Goal: Task Accomplishment & Management: Manage account settings

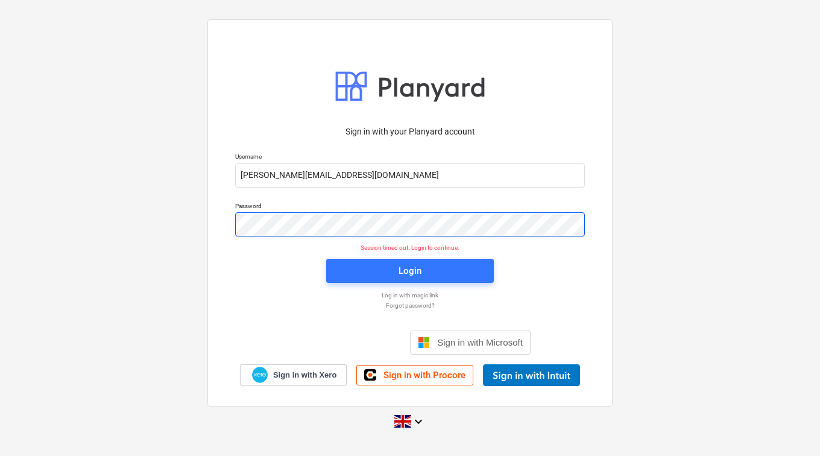
click at [148, 218] on div "Sign in with your Planyard account Username [PERSON_NAME][EMAIL_ADDRESS][DOMAIN…" at bounding box center [410, 228] width 820 height 436
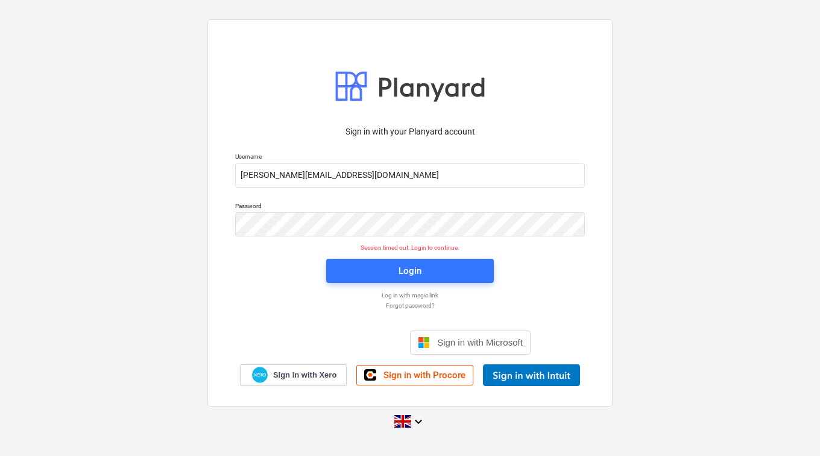
click at [406, 295] on p "Log in with magic link" at bounding box center [410, 295] width 362 height 8
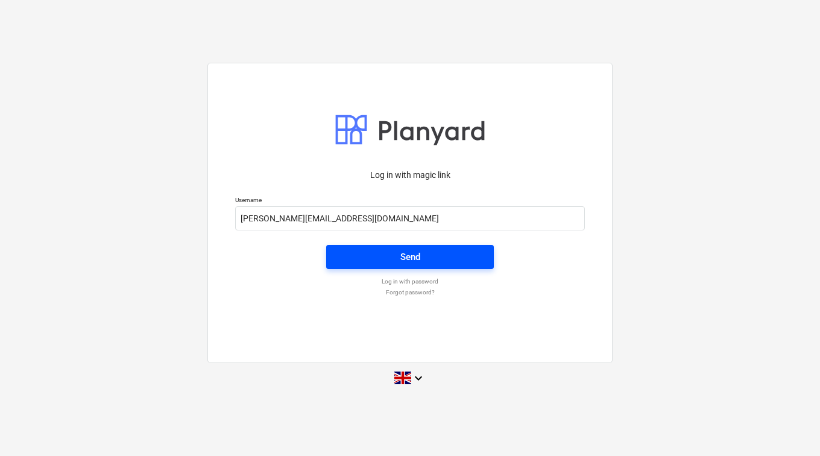
click at [379, 254] on span "Send" at bounding box center [410, 257] width 139 height 16
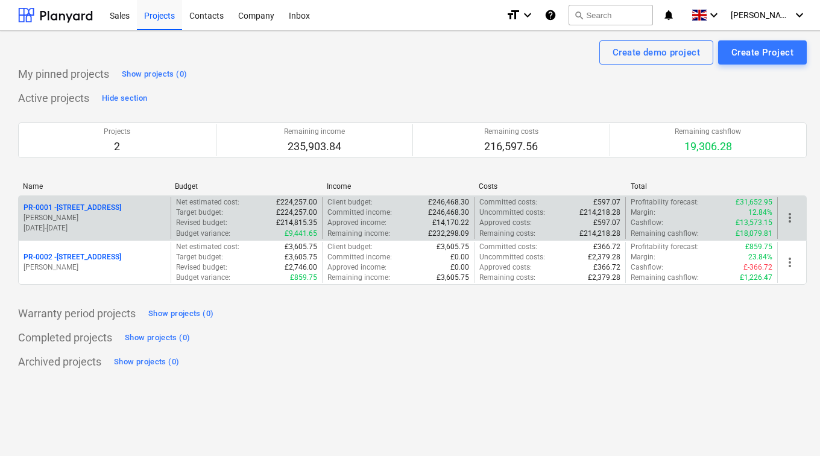
click at [100, 211] on p "PR-0001 - [STREET_ADDRESS]" at bounding box center [73, 208] width 98 height 10
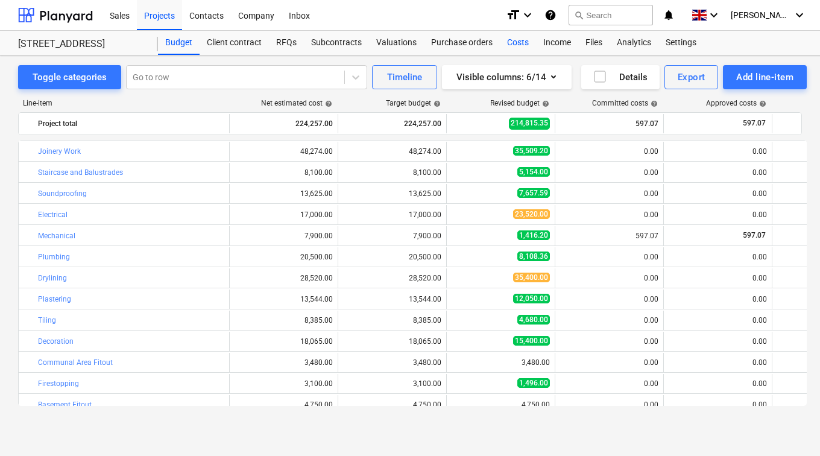
click at [509, 45] on div "Costs" at bounding box center [518, 43] width 36 height 24
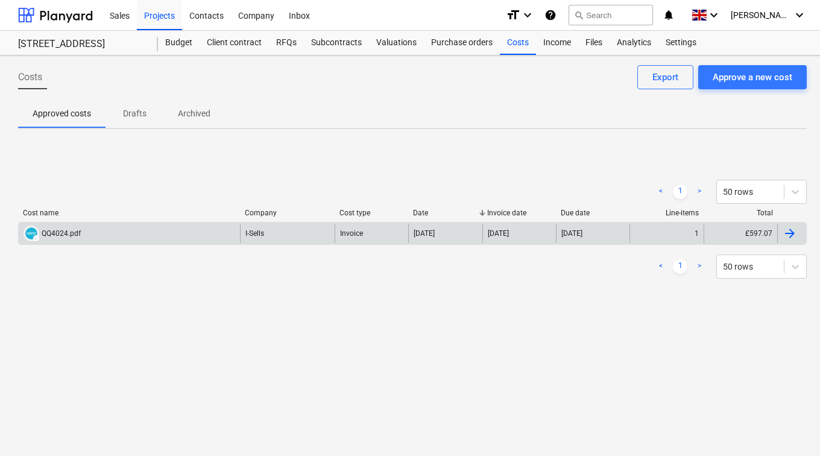
click at [209, 230] on div "DRAFT QQ4024.pdf" at bounding box center [129, 233] width 221 height 19
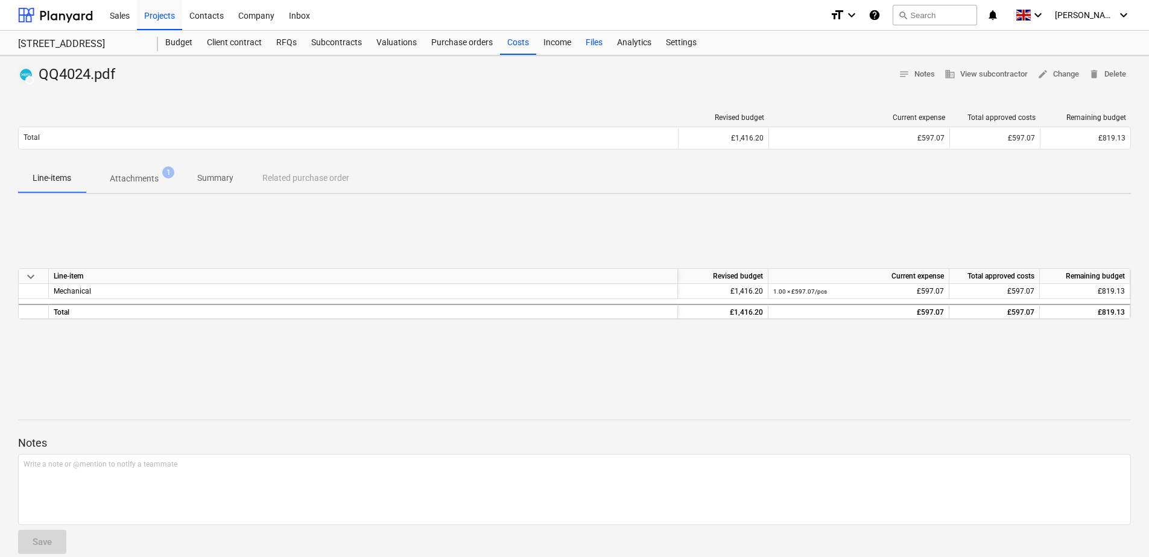
click at [604, 46] on div "Files" at bounding box center [594, 43] width 31 height 24
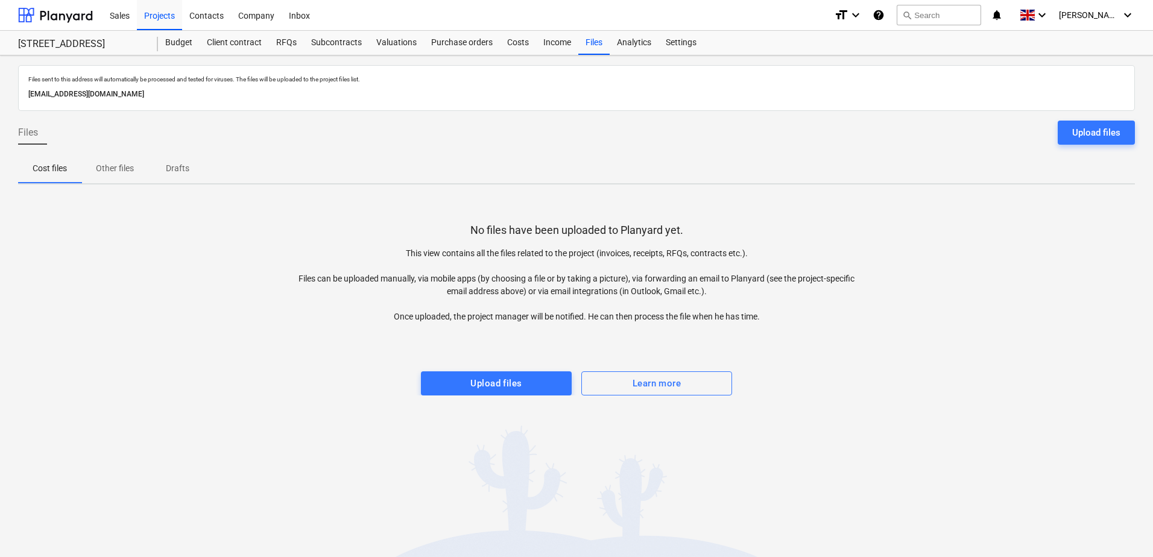
drag, startPoint x: 250, startPoint y: 96, endPoint x: 21, endPoint y: 95, distance: 229.8
click at [21, 95] on div "Files sent to this address will automatically be processed and tested for virus…" at bounding box center [576, 88] width 1117 height 46
drag, startPoint x: 21, startPoint y: 95, endPoint x: 177, endPoint y: 93, distance: 156.9
copy p "[EMAIL_ADDRESS][DOMAIN_NAME]"
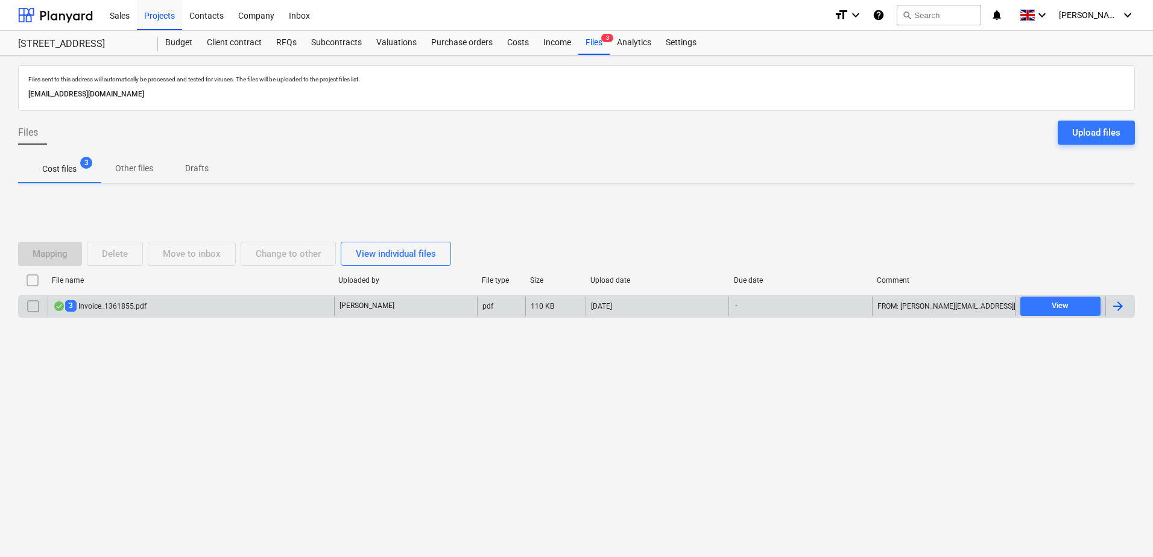
click at [213, 297] on div "3 Invoice_1361855.pdf" at bounding box center [191, 306] width 287 height 19
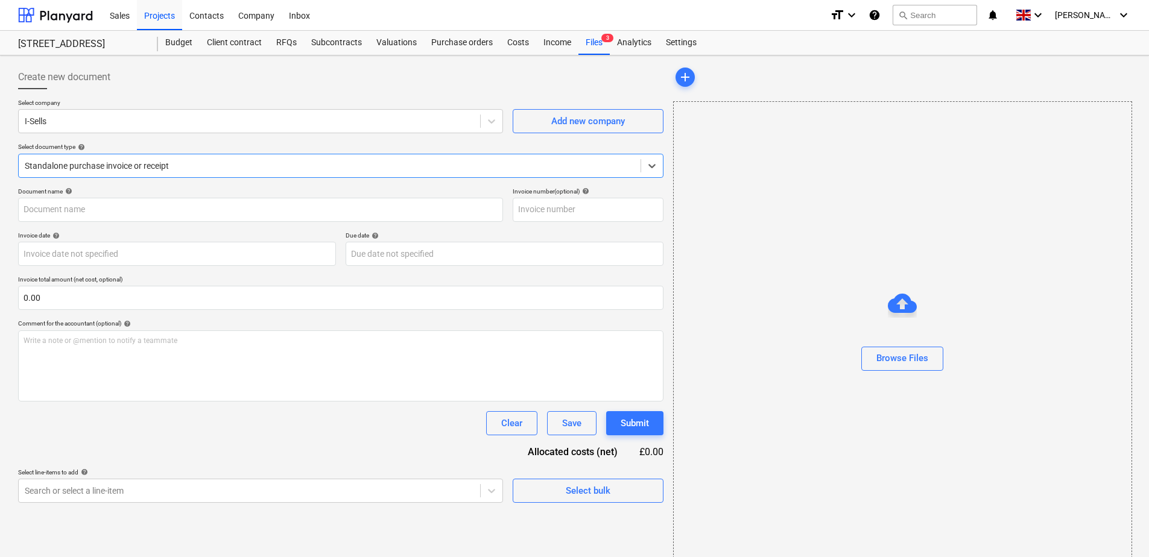
type input "Invoice_1361841.pdf"
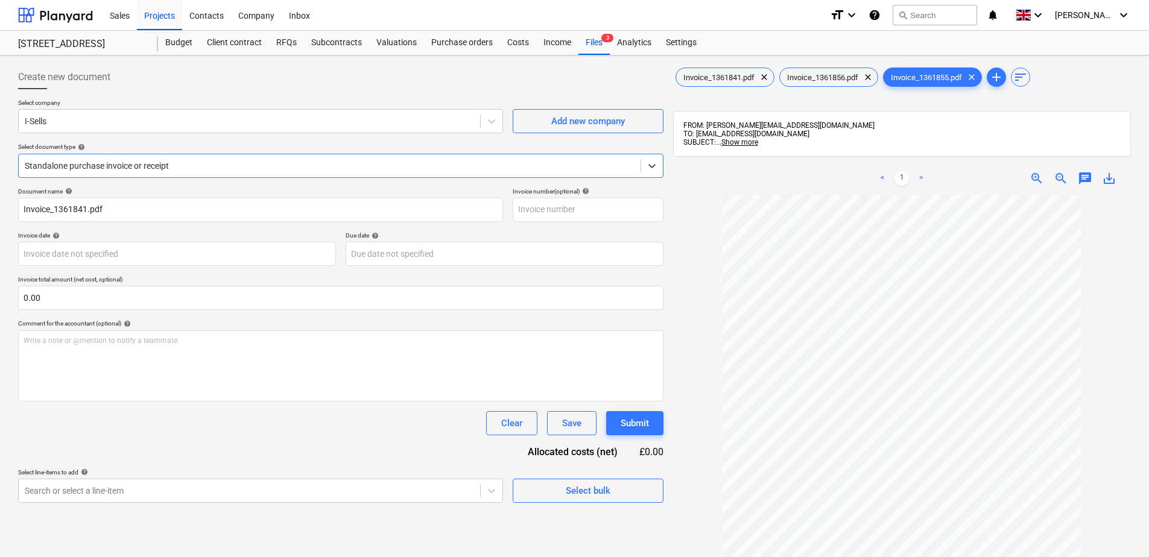
click at [924, 179] on link ">" at bounding box center [921, 178] width 14 height 14
click at [727, 83] on div "Invoice_1361841.pdf clear" at bounding box center [725, 77] width 99 height 19
click at [828, 79] on span "Invoice_1361856.pdf" at bounding box center [823, 77] width 86 height 9
click at [598, 36] on div "Files 3" at bounding box center [594, 43] width 31 height 24
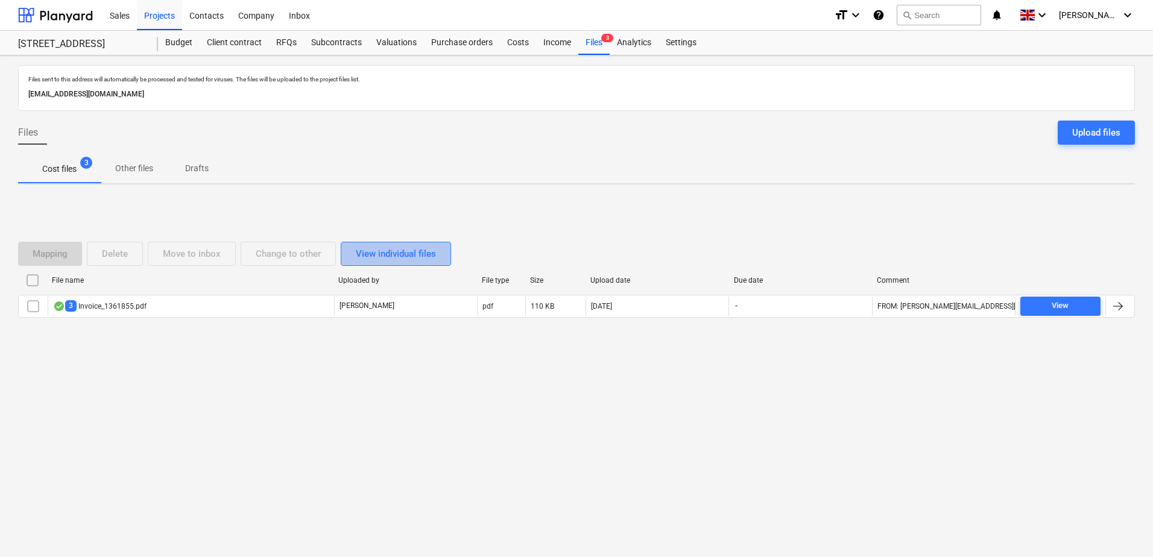
click at [425, 253] on div "View individual files" at bounding box center [396, 254] width 80 height 16
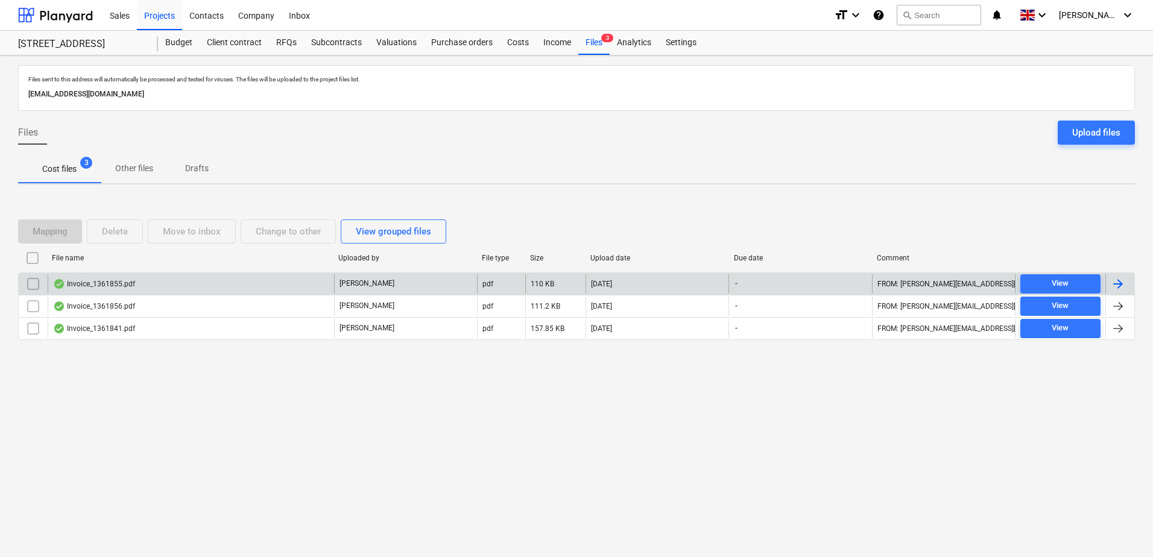
click at [176, 284] on div "Invoice_1361855.pdf" at bounding box center [191, 283] width 287 height 19
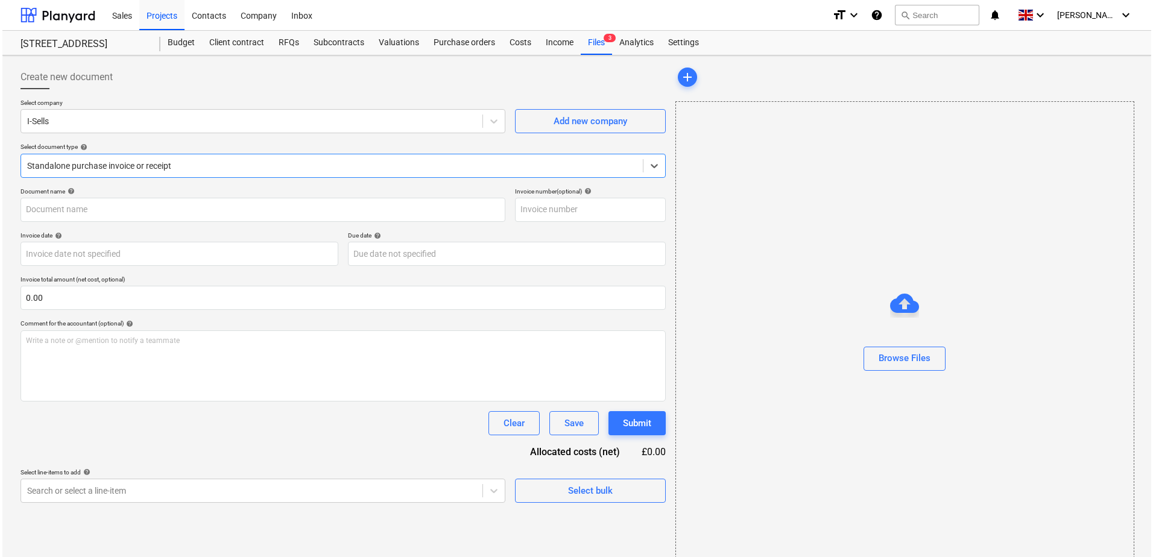
type input "Invoice_1361855.pdf"
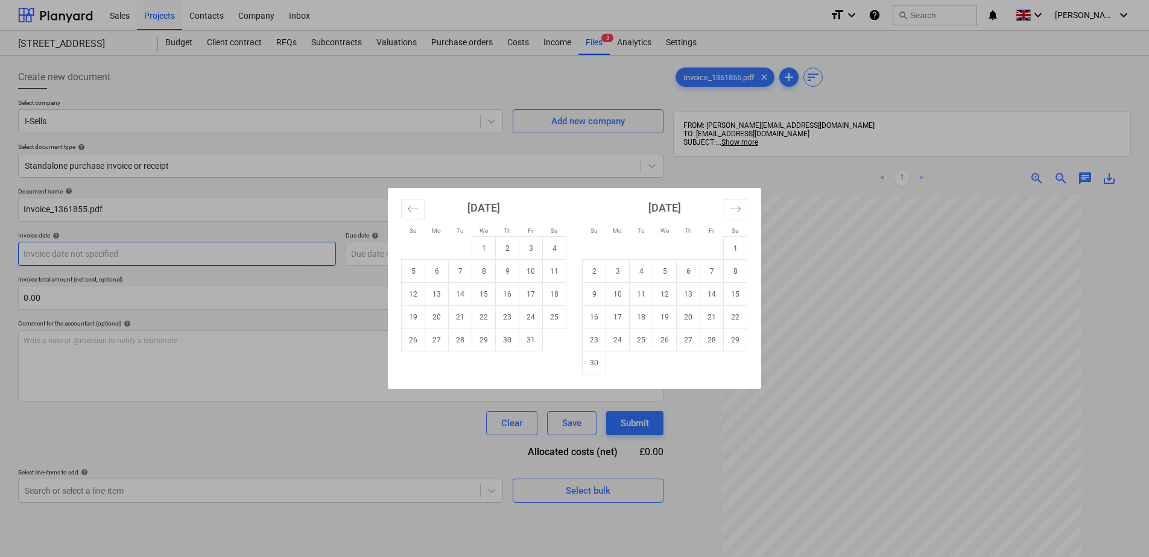
click at [74, 255] on body "Sales Projects Contacts Company Inbox format_size keyboard_arrow_down help sear…" at bounding box center [574, 278] width 1149 height 557
click at [509, 250] on td "2" at bounding box center [508, 248] width 24 height 23
type input "[DATE]"
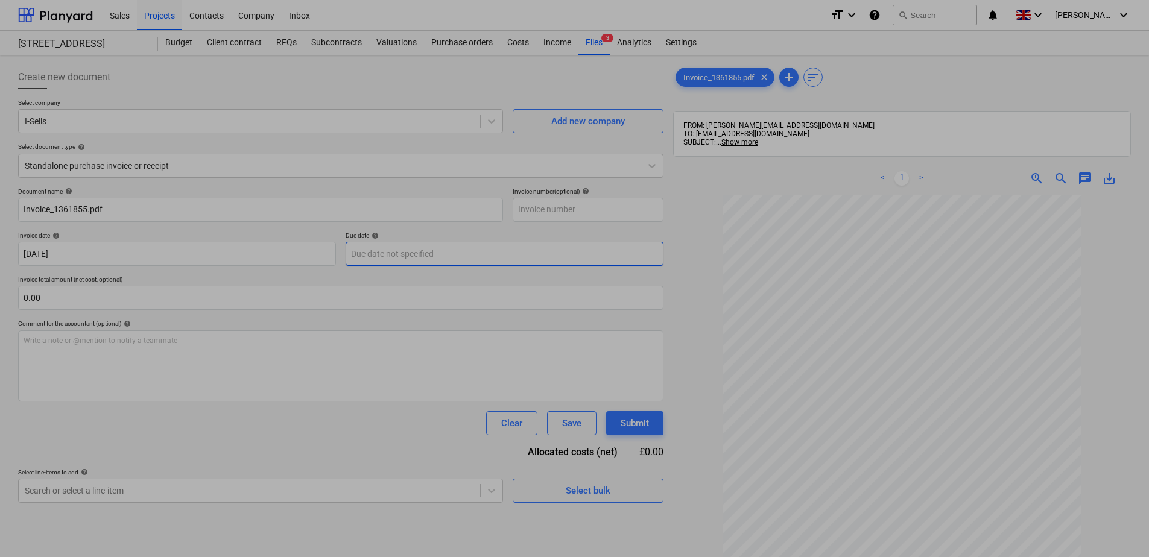
click at [430, 258] on body "Sales Projects Contacts Company Inbox format_size keyboard_arrow_down help sear…" at bounding box center [574, 278] width 1149 height 557
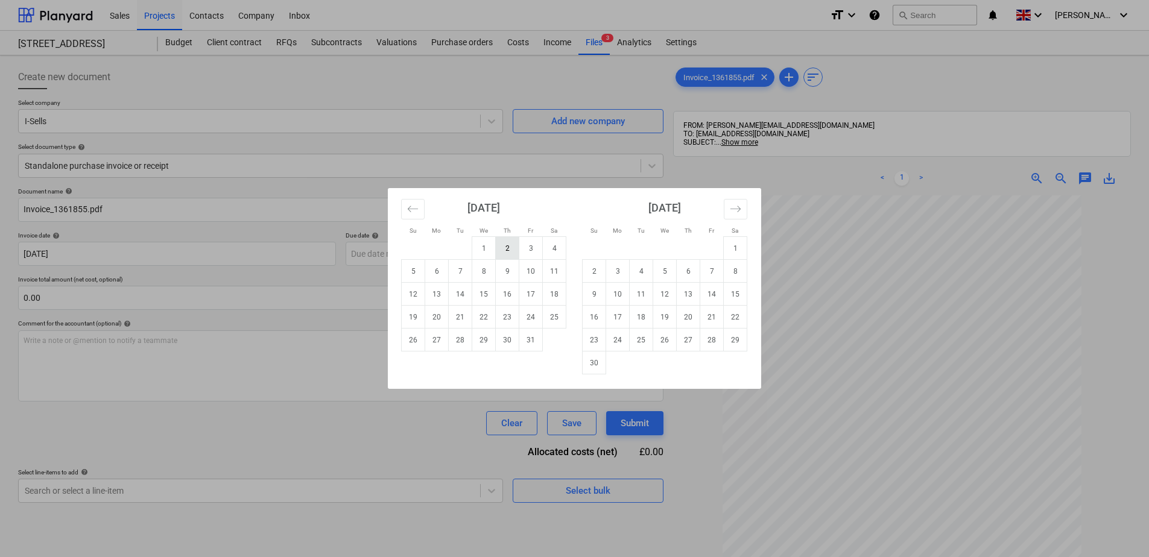
click at [511, 252] on td "2" at bounding box center [508, 248] width 24 height 23
type input "[DATE]"
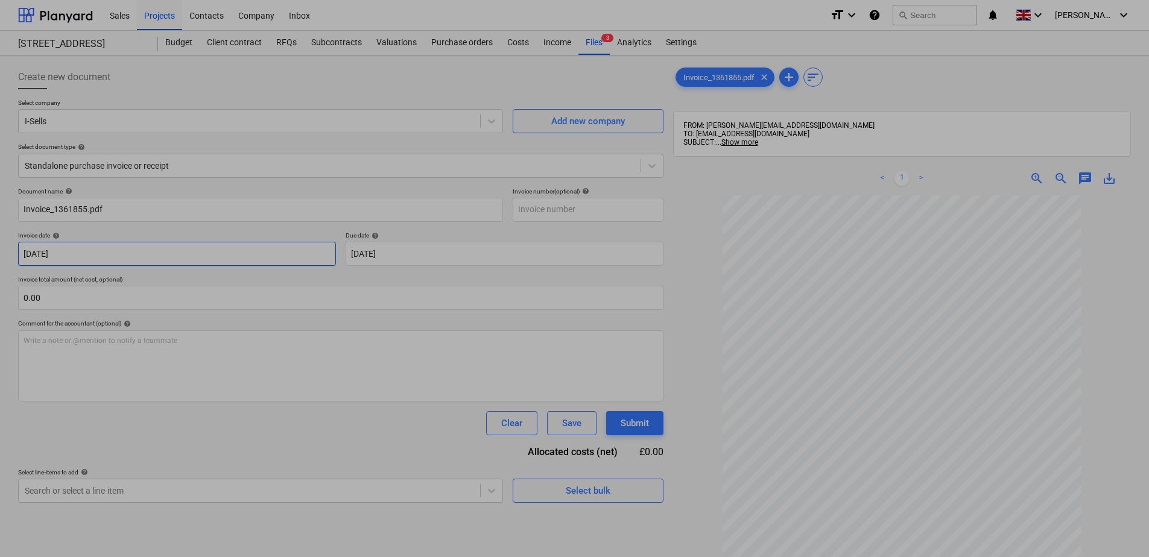
click at [154, 256] on body "Sales Projects Contacts Company Inbox format_size keyboard_arrow_down help sear…" at bounding box center [574, 278] width 1149 height 557
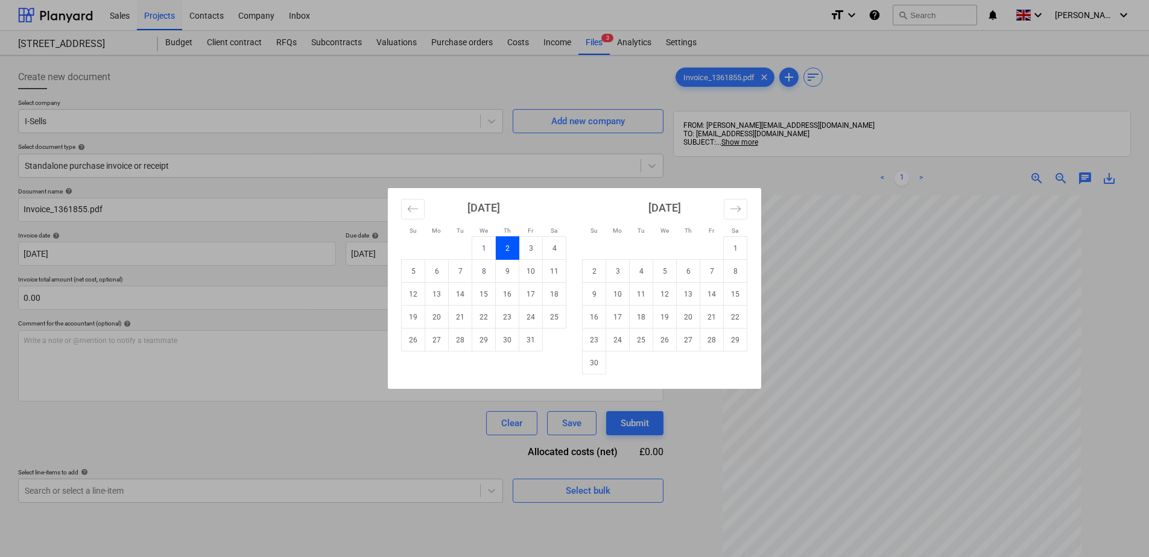
click at [503, 244] on td "2" at bounding box center [508, 248] width 24 height 23
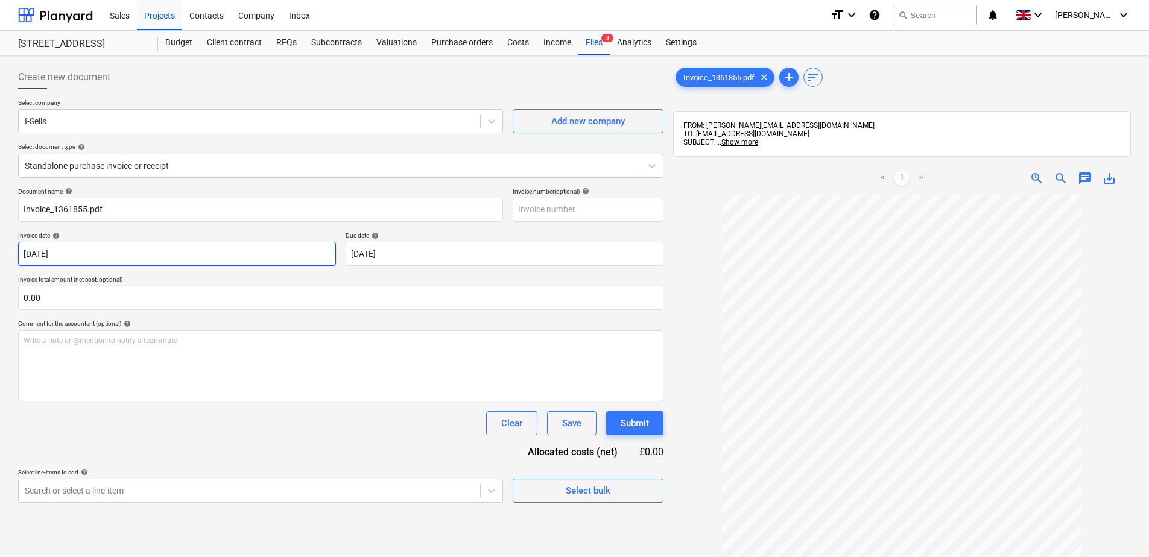
click at [103, 255] on body "Sales Projects Contacts Company Inbox format_size keyboard_arrow_down help sear…" at bounding box center [574, 278] width 1149 height 557
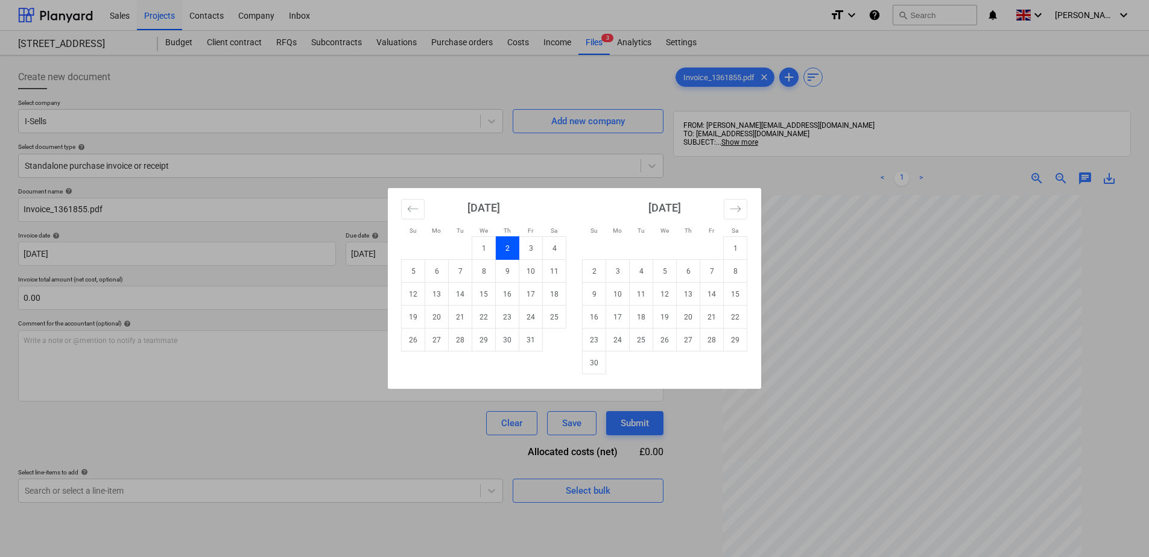
click at [235, 231] on div "Su Mo Tu We Th Fr Sa Su Mo Tu We Th Fr Sa [DATE] 1 2 3 4 5 6 7 8 9 10 11 12 13 …" at bounding box center [574, 278] width 1149 height 557
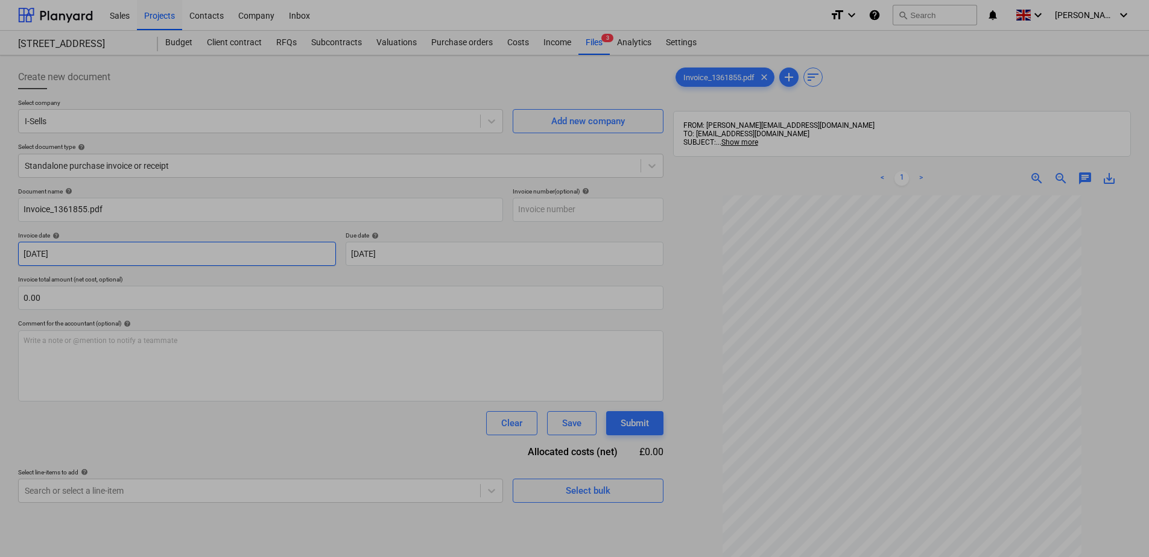
click at [68, 259] on body "Sales Projects Contacts Company Inbox format_size keyboard_arrow_down help sear…" at bounding box center [574, 278] width 1149 height 557
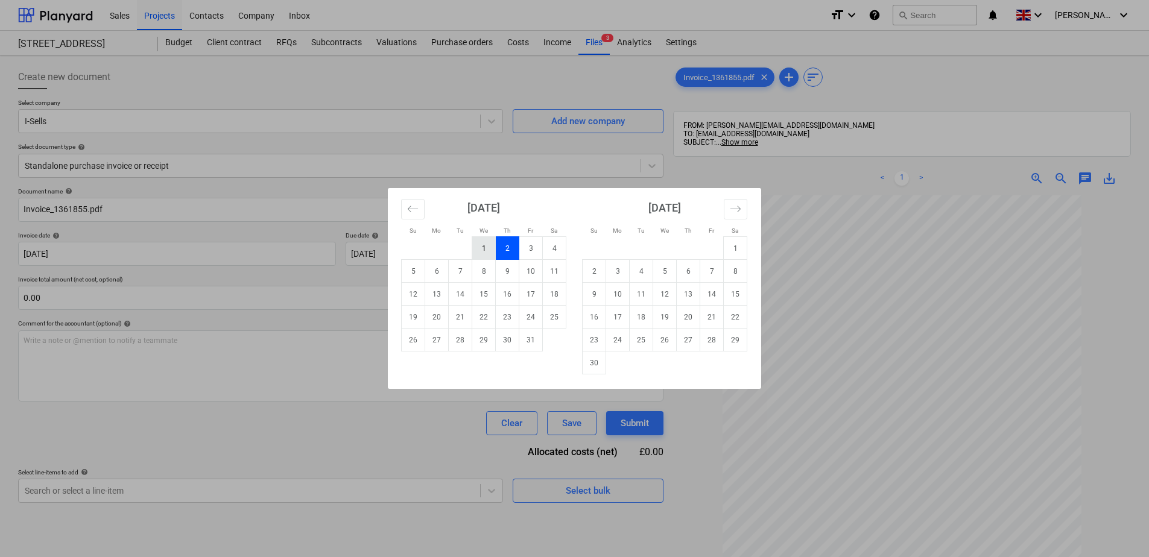
click at [478, 247] on td "1" at bounding box center [484, 248] width 24 height 23
type input "[DATE]"
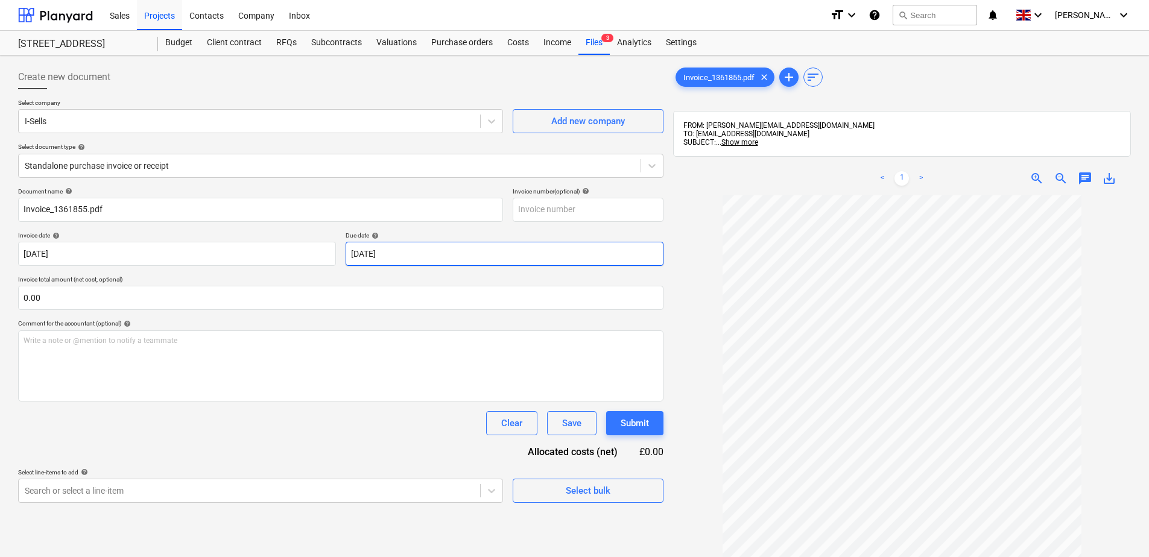
click at [414, 253] on body "Sales Projects Contacts Company Inbox format_size keyboard_arrow_down help sear…" at bounding box center [574, 278] width 1149 height 557
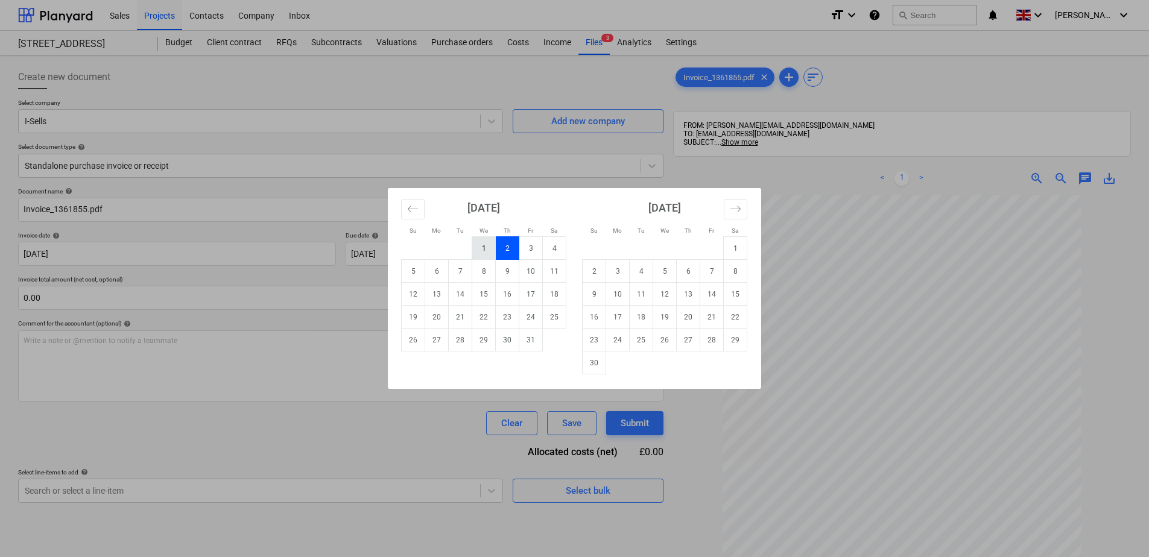
click at [478, 252] on td "1" at bounding box center [484, 248] width 24 height 23
type input "[DATE]"
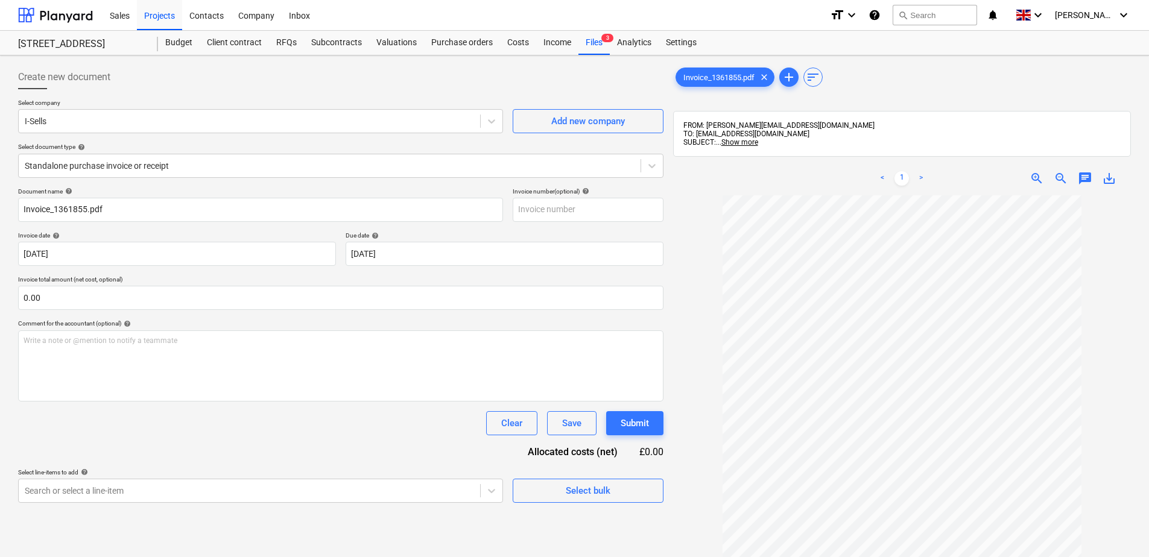
click at [329, 273] on div "Document name help Invoice_1361855.pdf Invoice number (optional) help Invoice d…" at bounding box center [340, 346] width 645 height 316
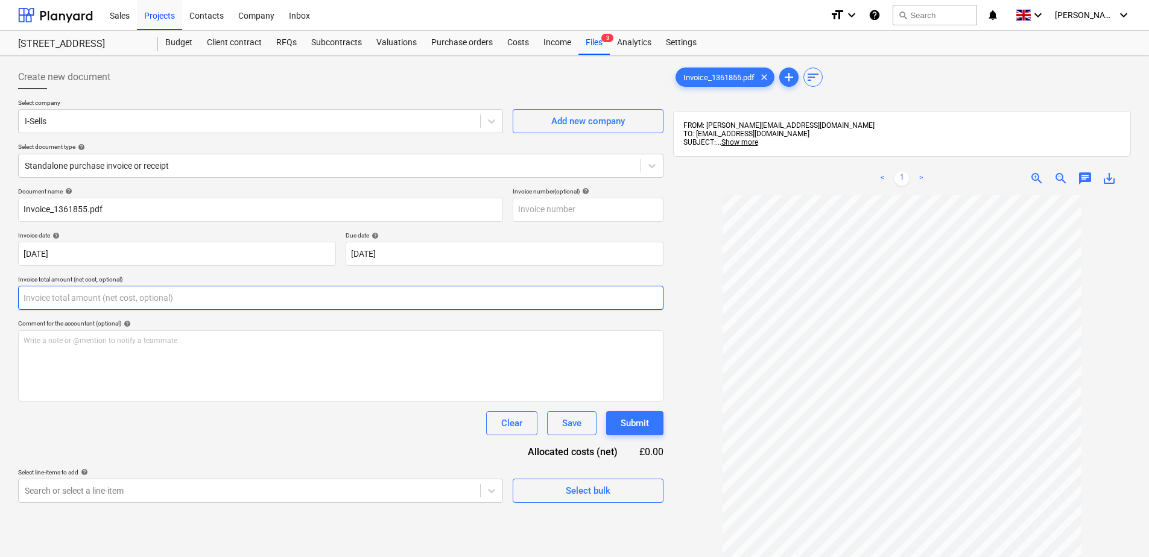
click at [67, 298] on input "text" at bounding box center [340, 298] width 645 height 24
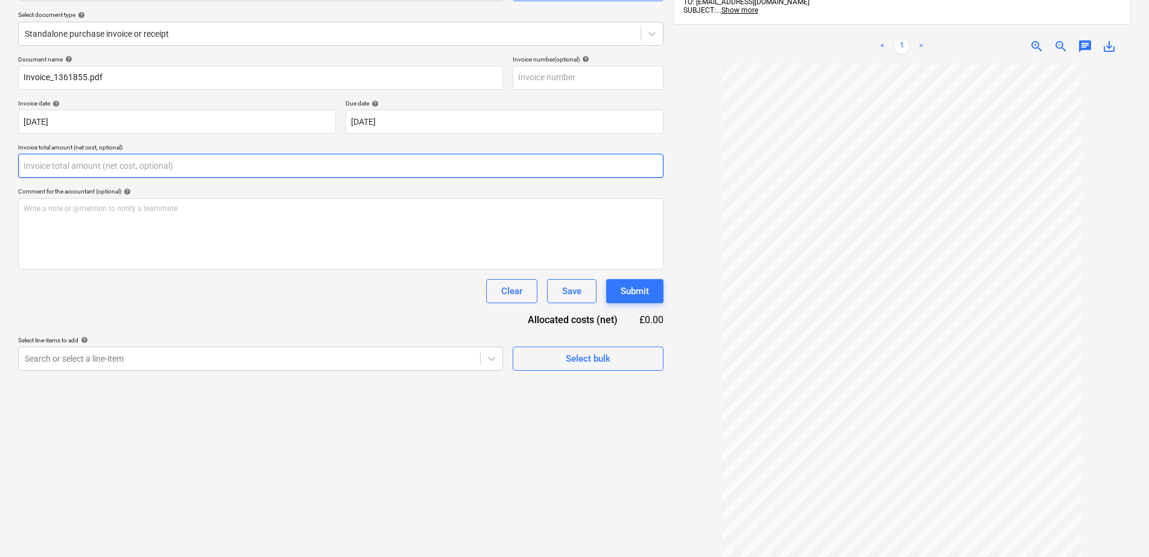
scroll to position [111, 0]
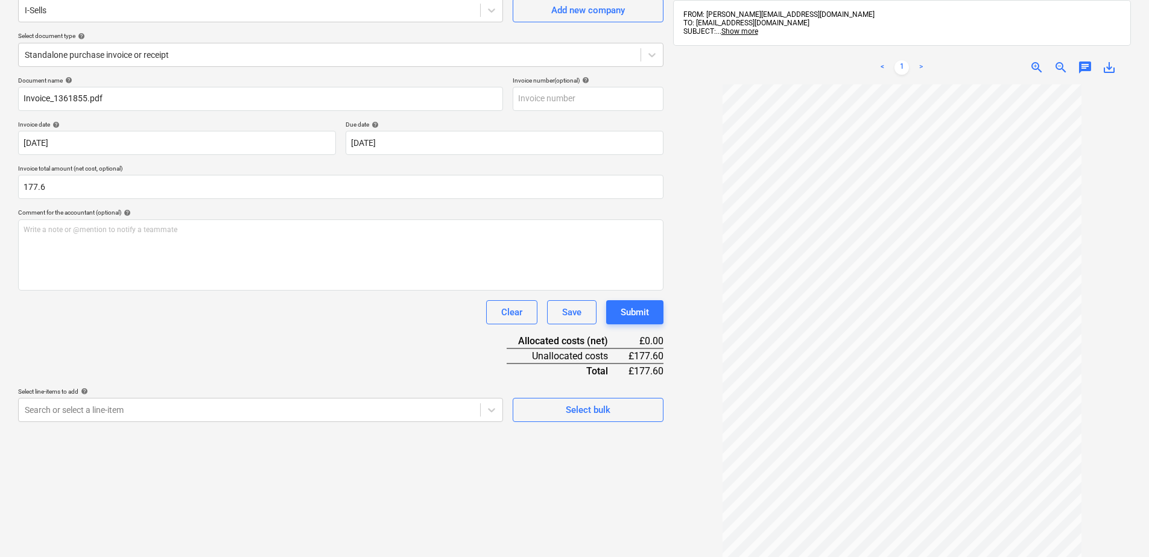
type input "177.60"
click at [177, 327] on div "Document name help Invoice_1361855.pdf Invoice number (optional) help Invoice d…" at bounding box center [340, 250] width 645 height 346
click at [495, 411] on body "Sales Projects Contacts Company Inbox format_size keyboard_arrow_down help sear…" at bounding box center [574, 167] width 1149 height 557
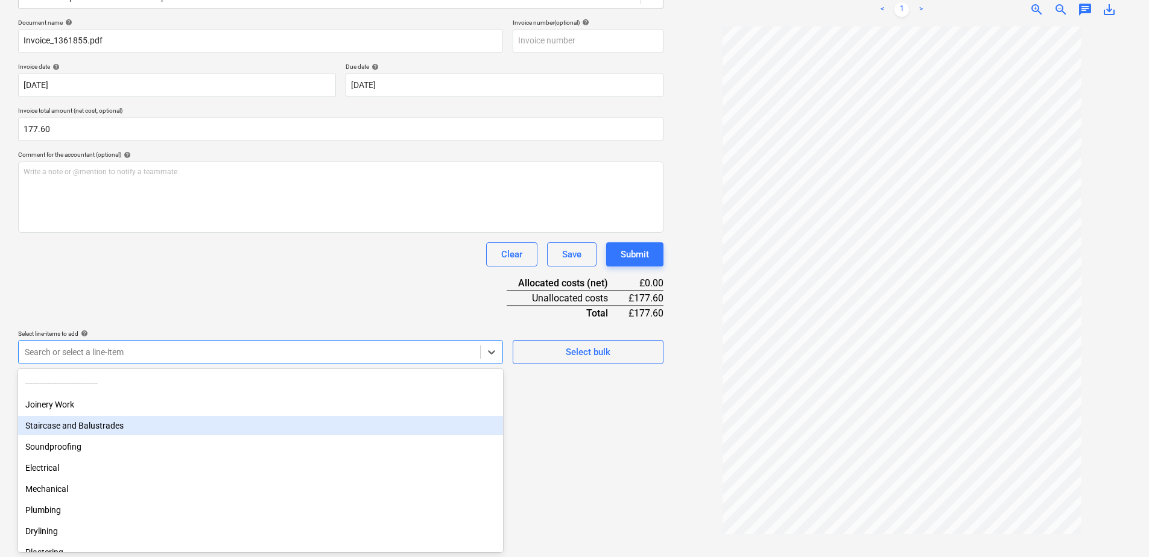
scroll to position [121, 0]
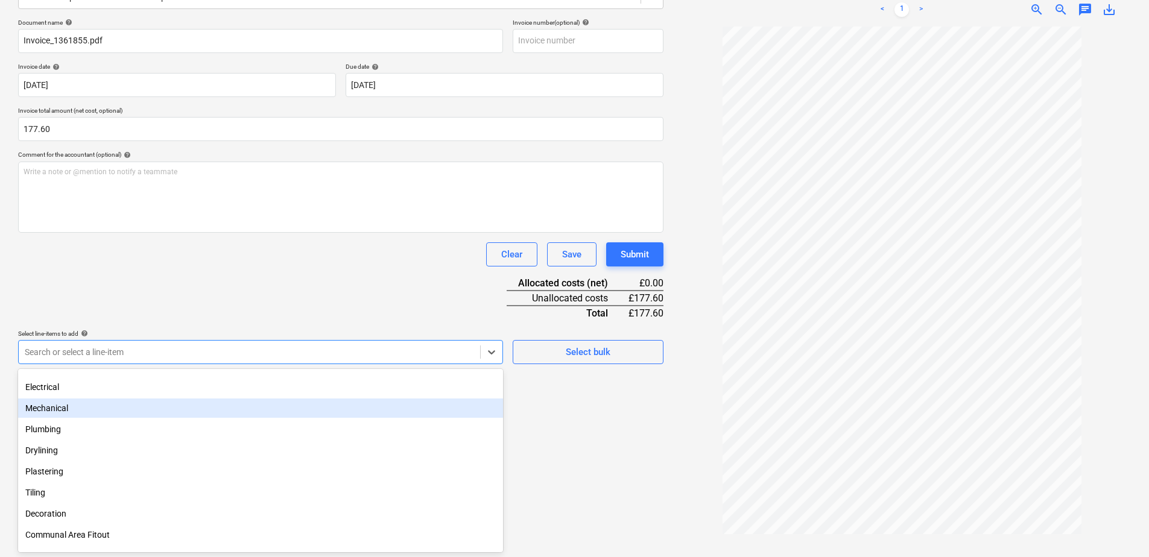
click at [84, 405] on div "Mechanical" at bounding box center [260, 408] width 485 height 19
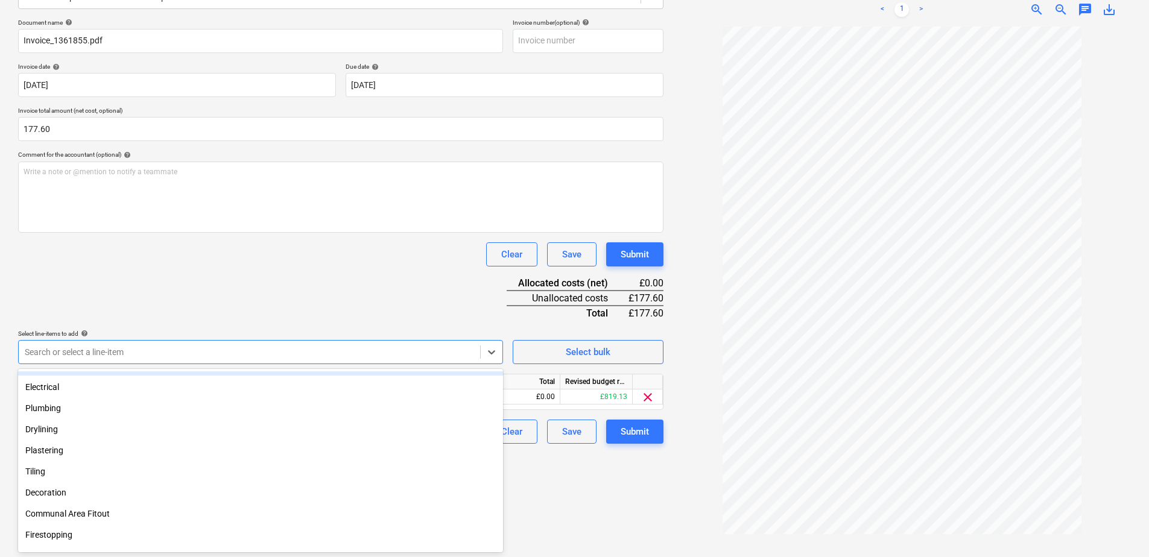
click at [407, 306] on div "Document name help Invoice_1361855.pdf Invoice number (optional) help Invoice d…" at bounding box center [340, 231] width 645 height 425
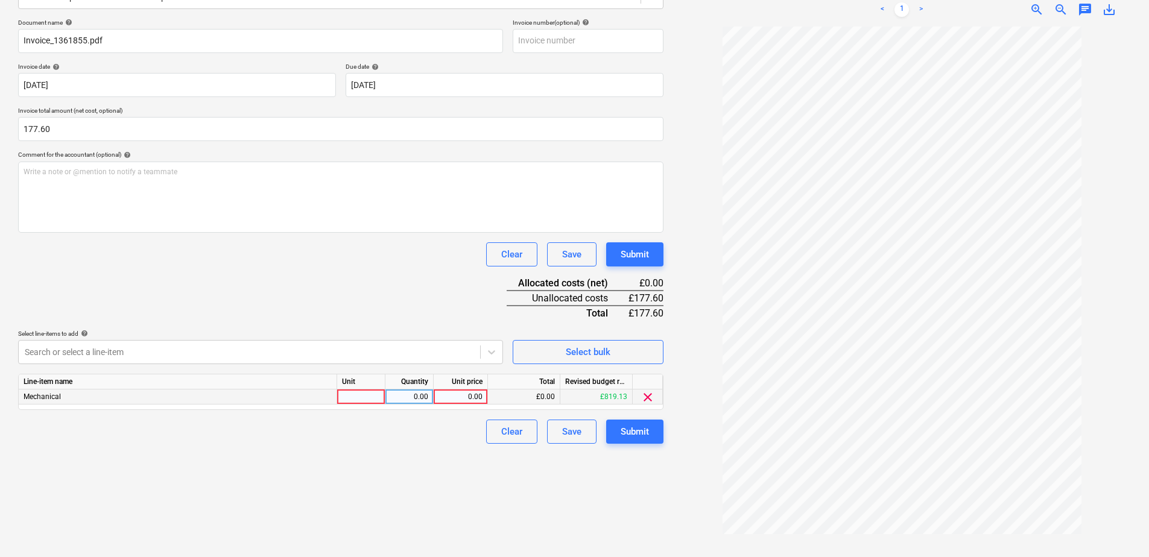
click at [469, 395] on div "0.00" at bounding box center [461, 397] width 44 height 15
type input "213.12"
click at [433, 429] on div "Clear Save Submit" at bounding box center [340, 432] width 645 height 24
click at [472, 395] on div "213.12" at bounding box center [461, 397] width 44 height 15
type input "177.6"
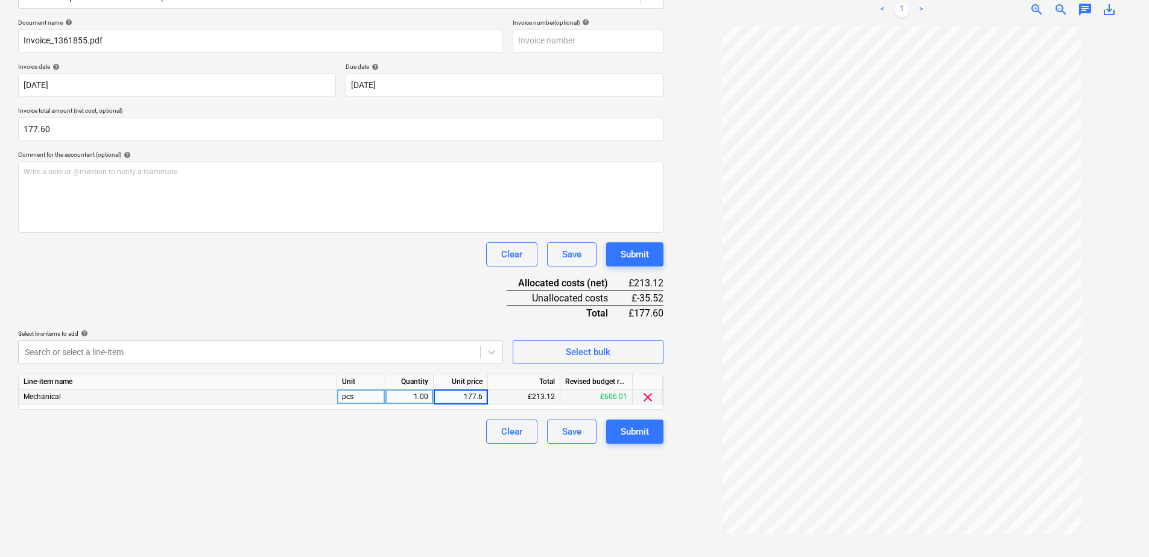
click at [439, 465] on div "Create new document Select company I-Sells Add new company Select document type…" at bounding box center [340, 223] width 655 height 664
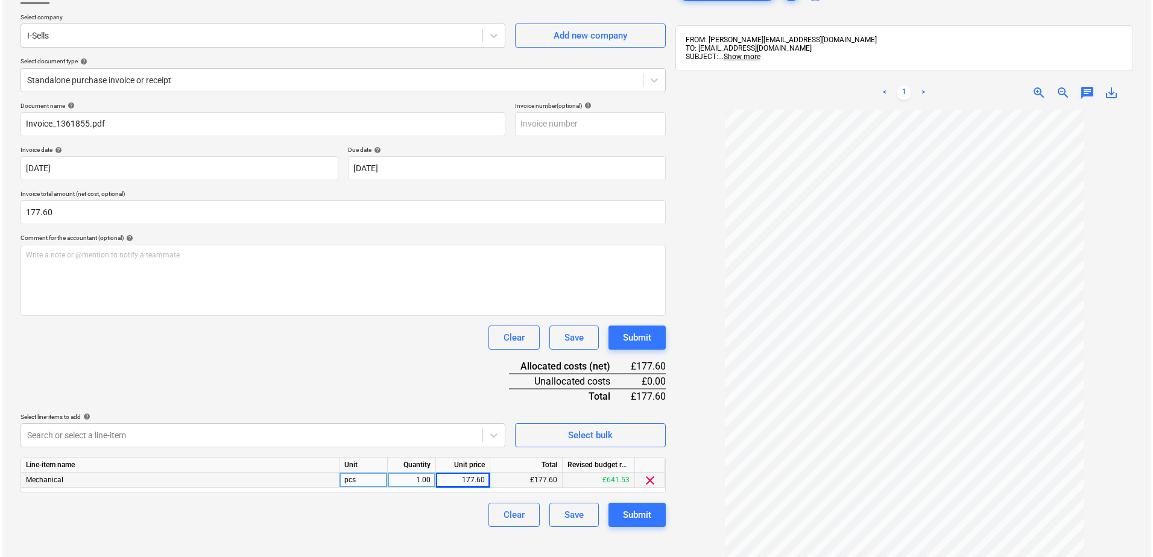
scroll to position [171, 0]
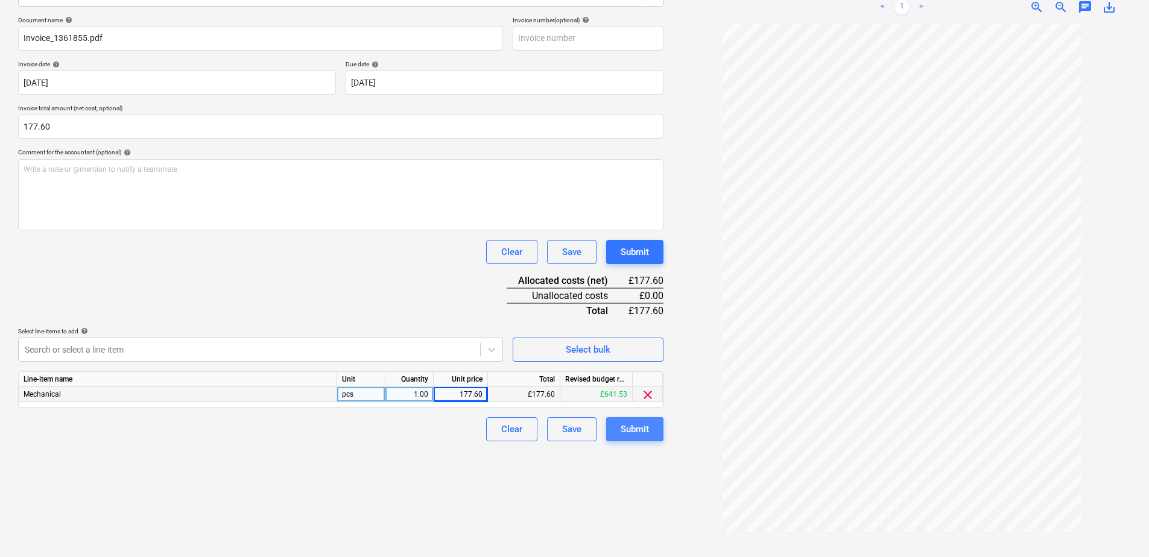
click at [641, 428] on div "Submit" at bounding box center [635, 430] width 28 height 16
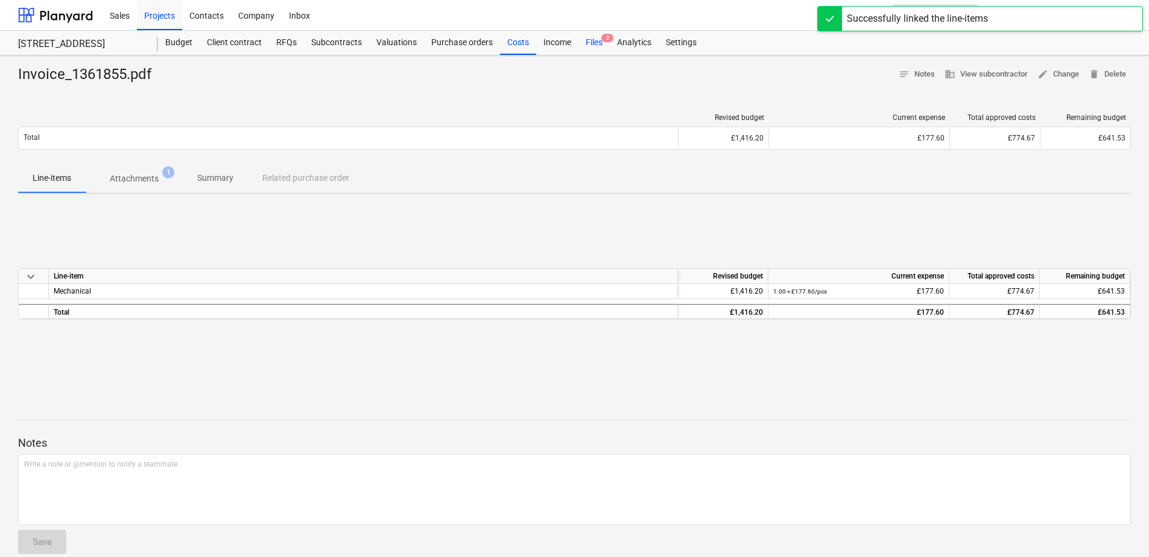
click at [600, 43] on div "Files 2" at bounding box center [594, 43] width 31 height 24
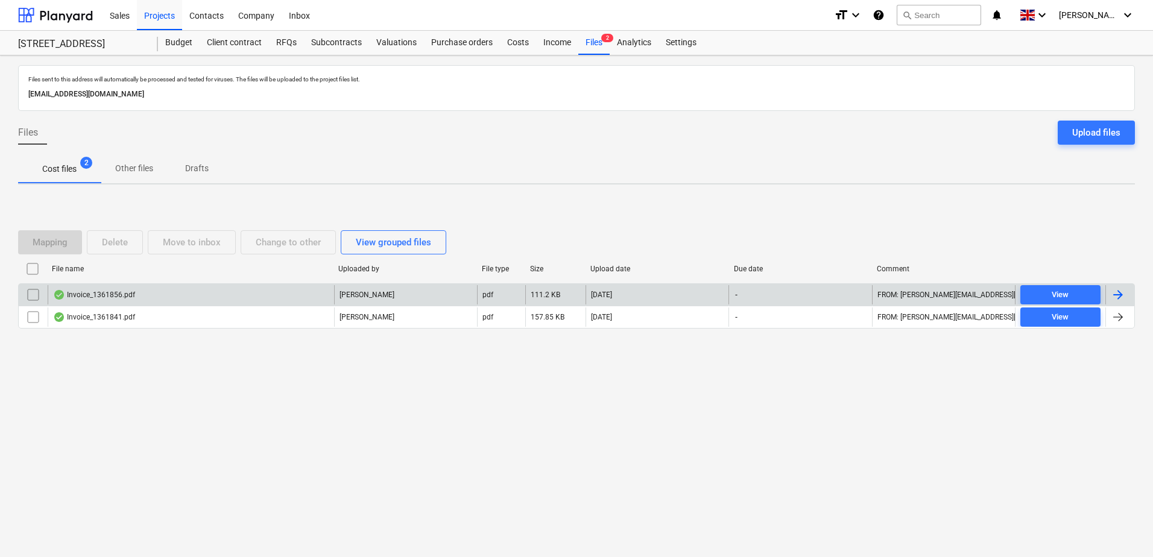
click at [311, 287] on div "Invoice_1361856.pdf" at bounding box center [191, 294] width 287 height 19
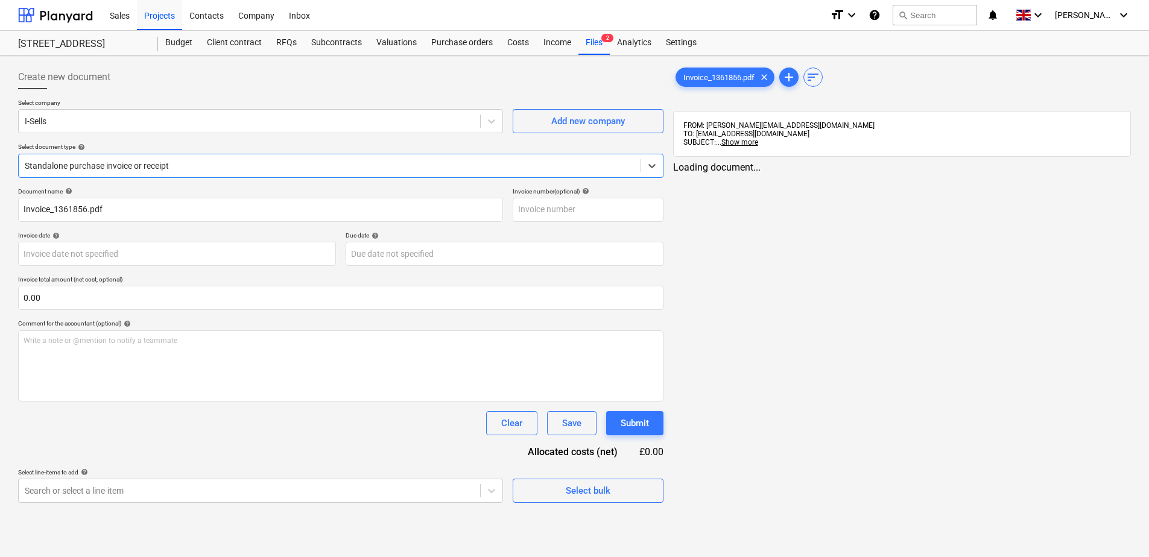
type input "Invoice_1361856.pdf"
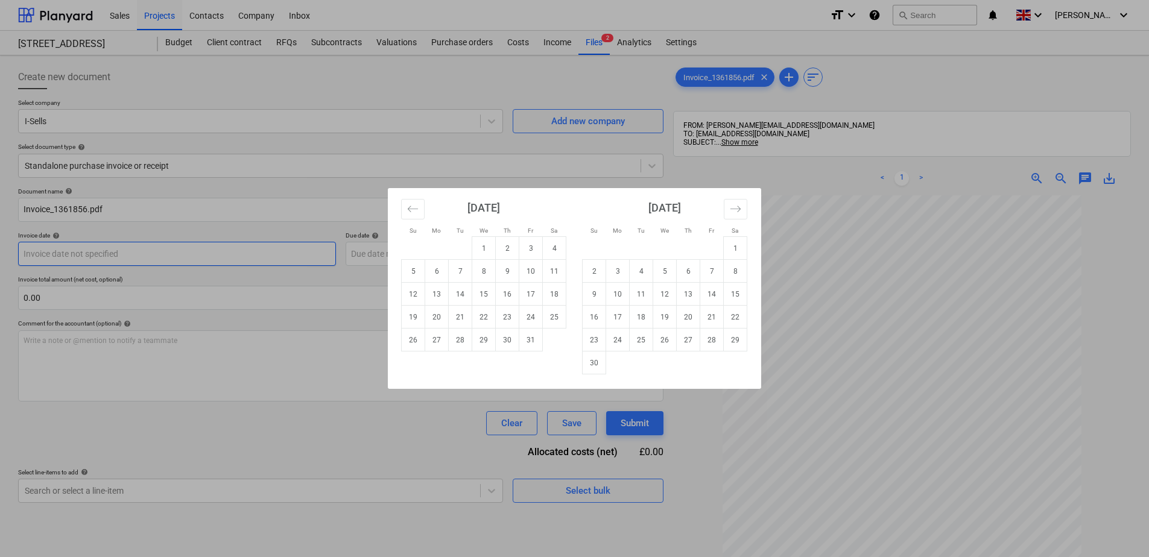
click at [241, 260] on body "Sales Projects Contacts Company Inbox format_size keyboard_arrow_down help sear…" at bounding box center [574, 278] width 1149 height 557
click at [481, 249] on td "1" at bounding box center [484, 248] width 24 height 23
type input "[DATE]"
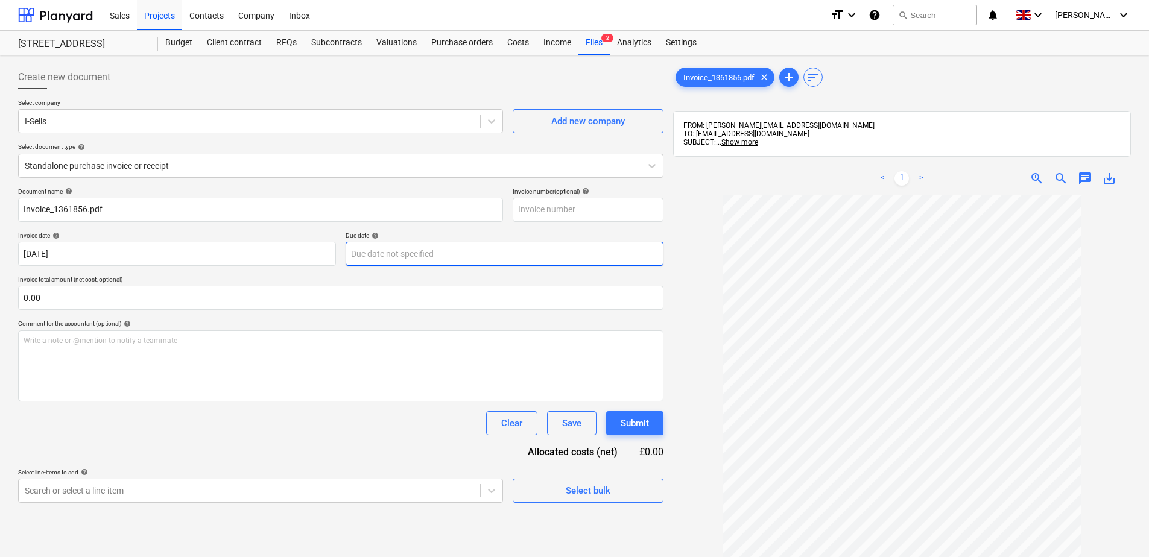
click at [439, 258] on body "Sales Projects Contacts Company Inbox format_size keyboard_arrow_down help sear…" at bounding box center [574, 278] width 1149 height 557
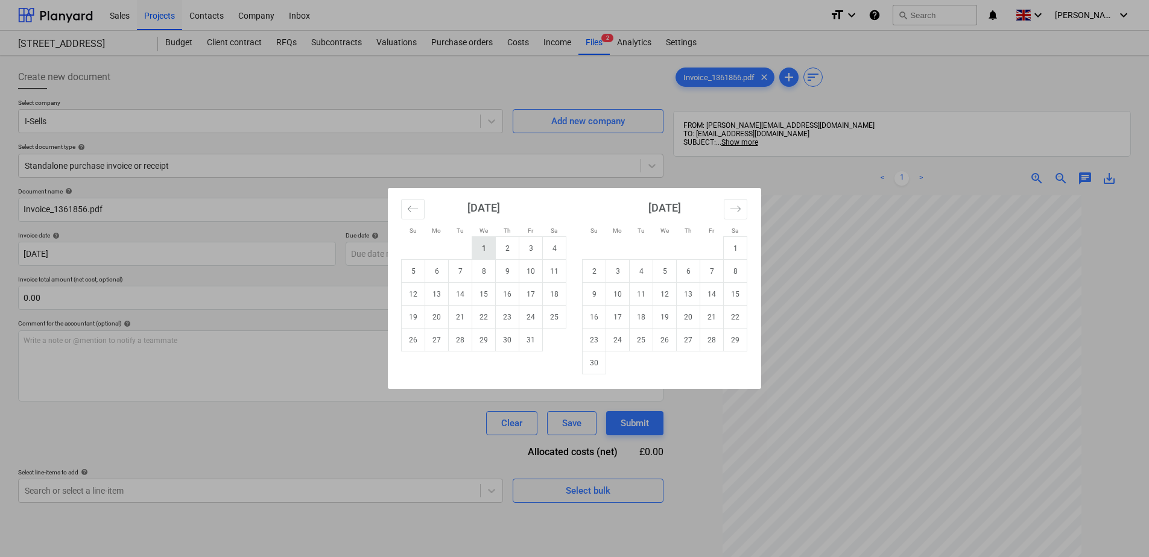
click at [479, 252] on td "1" at bounding box center [484, 248] width 24 height 23
type input "[DATE]"
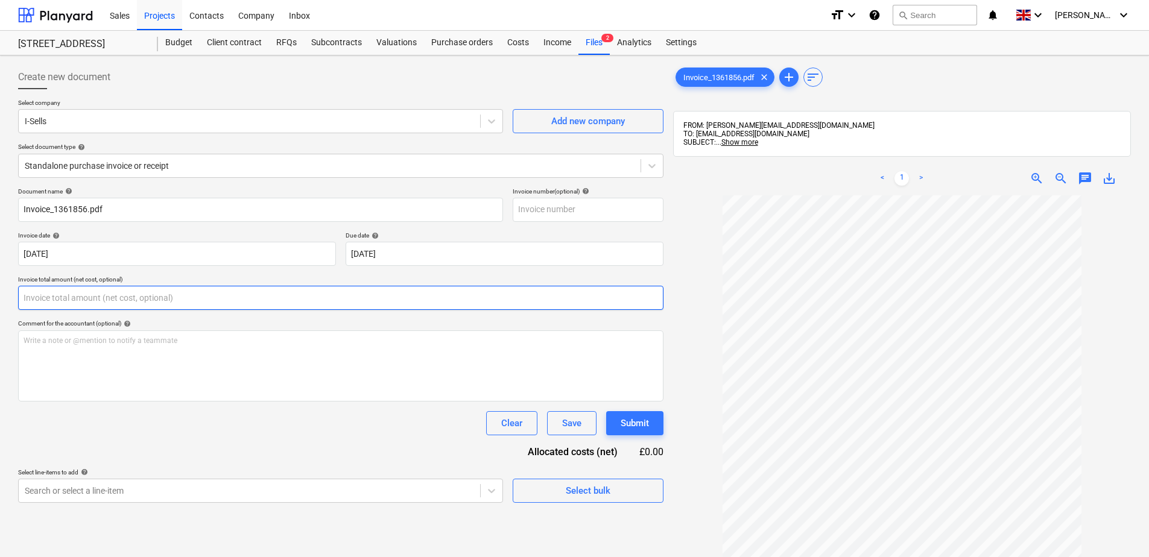
click at [185, 300] on input "text" at bounding box center [340, 298] width 645 height 24
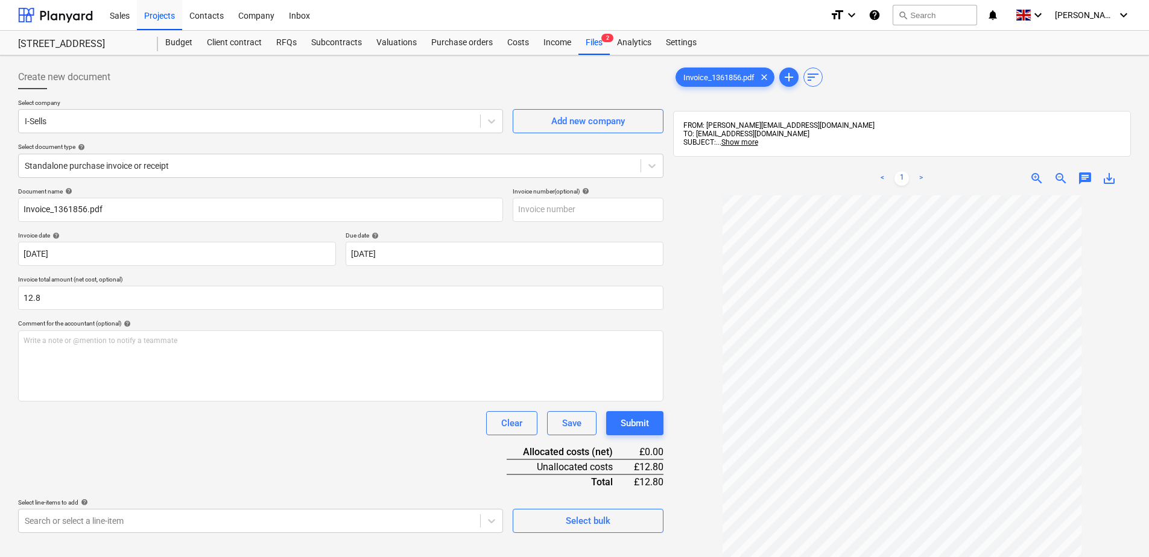
type input "12.80"
click at [298, 448] on div "Document name help Invoice_1361856.pdf Invoice number (optional) help Invoice d…" at bounding box center [340, 361] width 645 height 346
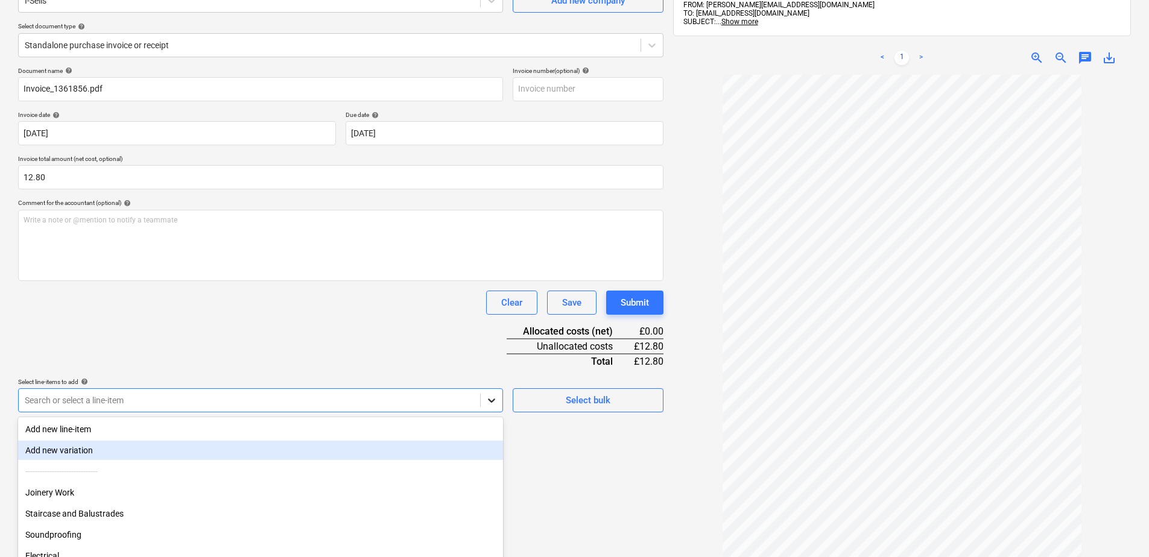
scroll to position [169, 0]
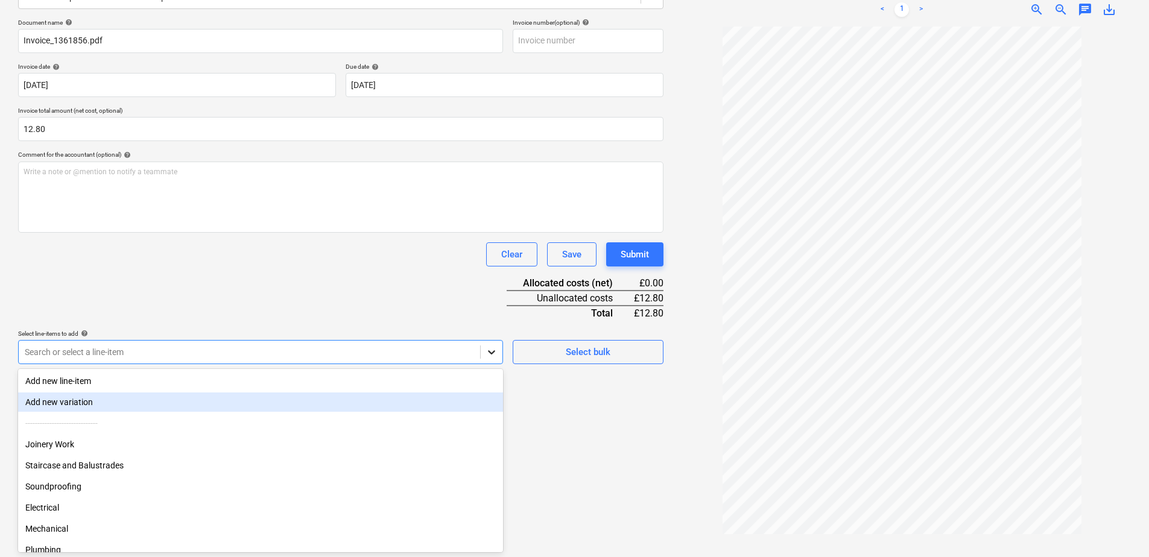
click at [496, 389] on body "Sales Projects Contacts Company Inbox format_size keyboard_arrow_down help sear…" at bounding box center [574, 109] width 1149 height 557
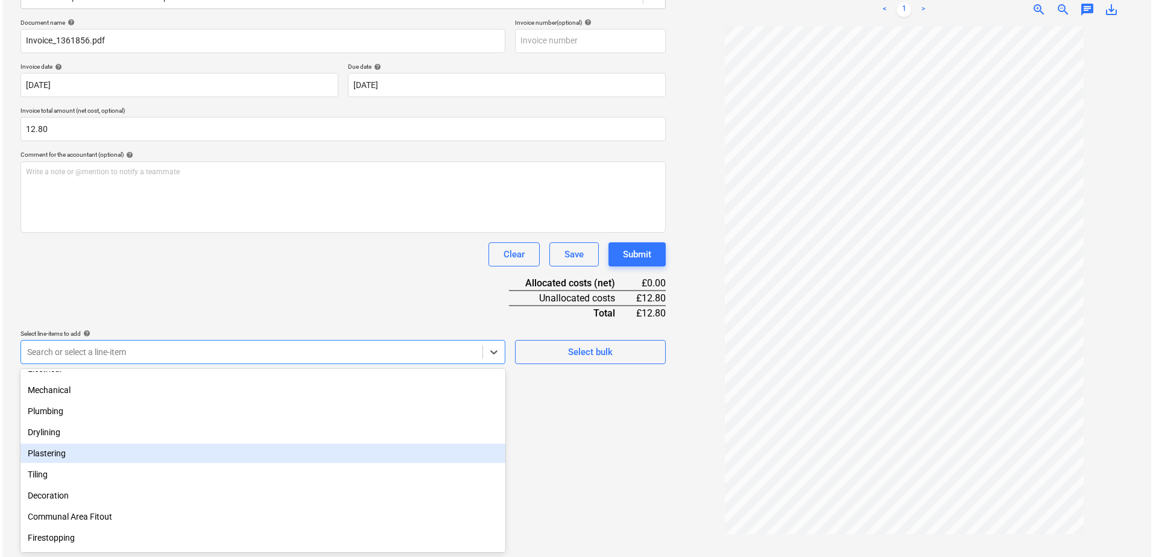
scroll to position [121, 0]
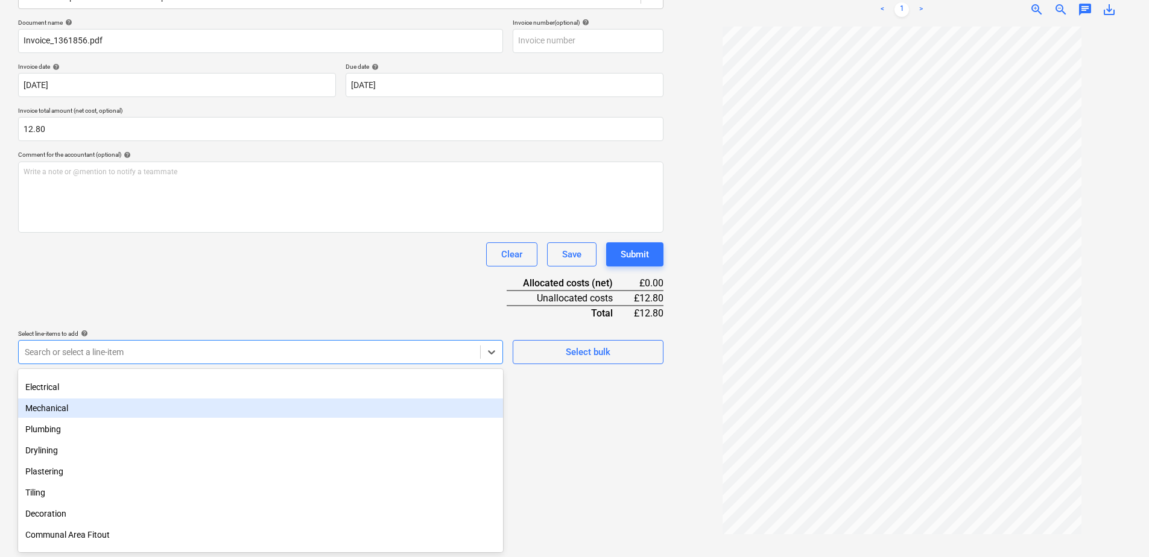
click at [68, 411] on div "Mechanical" at bounding box center [260, 408] width 485 height 19
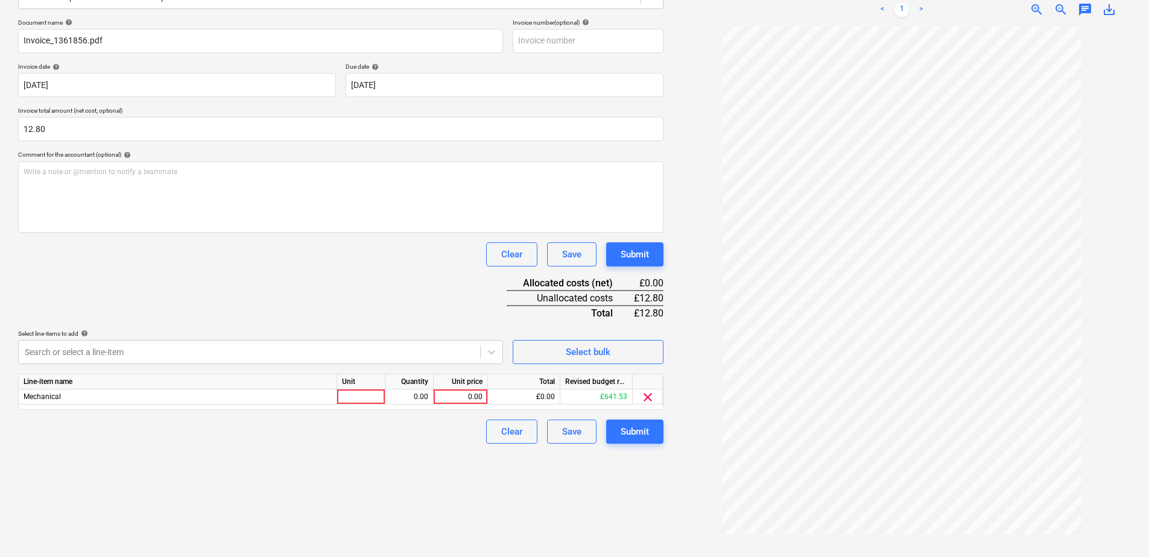
click at [471, 300] on div "Document name help Invoice_1361856.pdf Invoice number (optional) help Invoice d…" at bounding box center [340, 231] width 645 height 425
click at [477, 398] on div "0.00" at bounding box center [461, 397] width 44 height 15
type input "12.8"
click at [465, 446] on div "Create new document Select company I-Sells Add new company Select document type…" at bounding box center [340, 223] width 655 height 664
click at [641, 428] on div "Submit" at bounding box center [635, 432] width 28 height 16
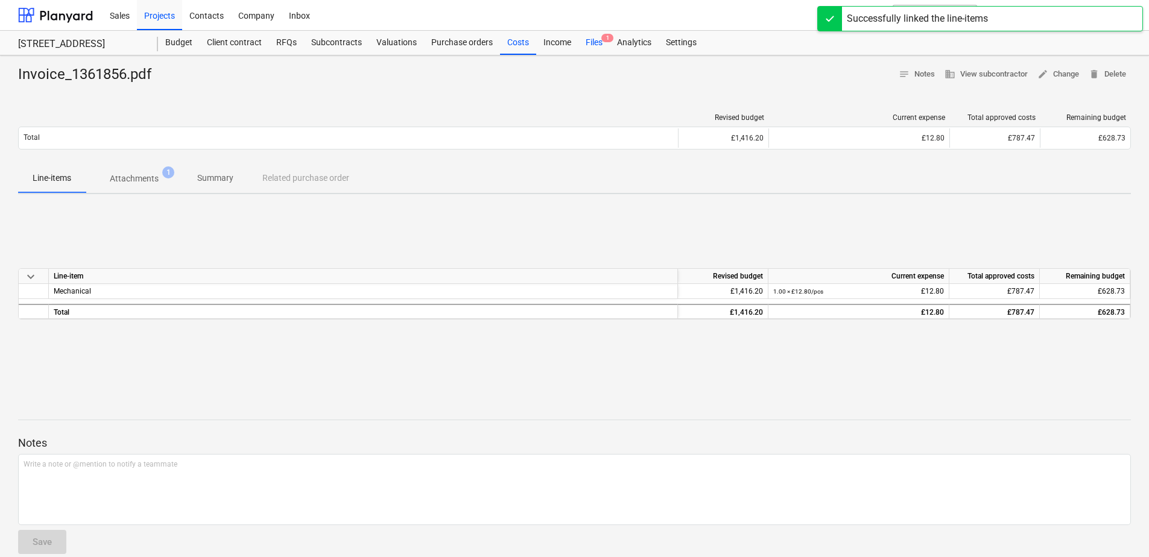
click at [595, 38] on div "Files 1" at bounding box center [594, 43] width 31 height 24
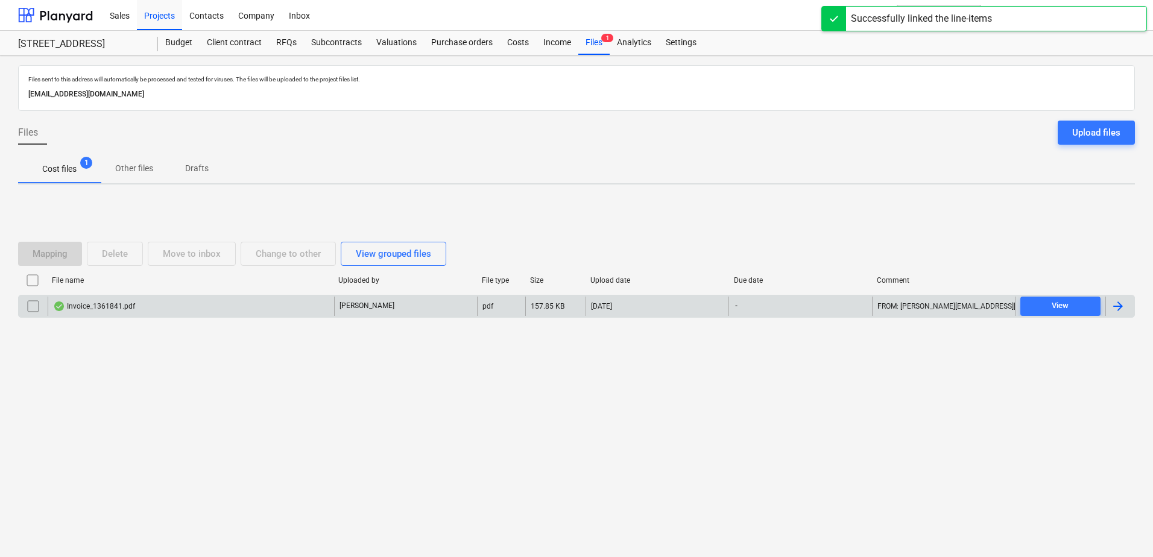
click at [244, 302] on div "Invoice_1361841.pdf" at bounding box center [191, 306] width 287 height 19
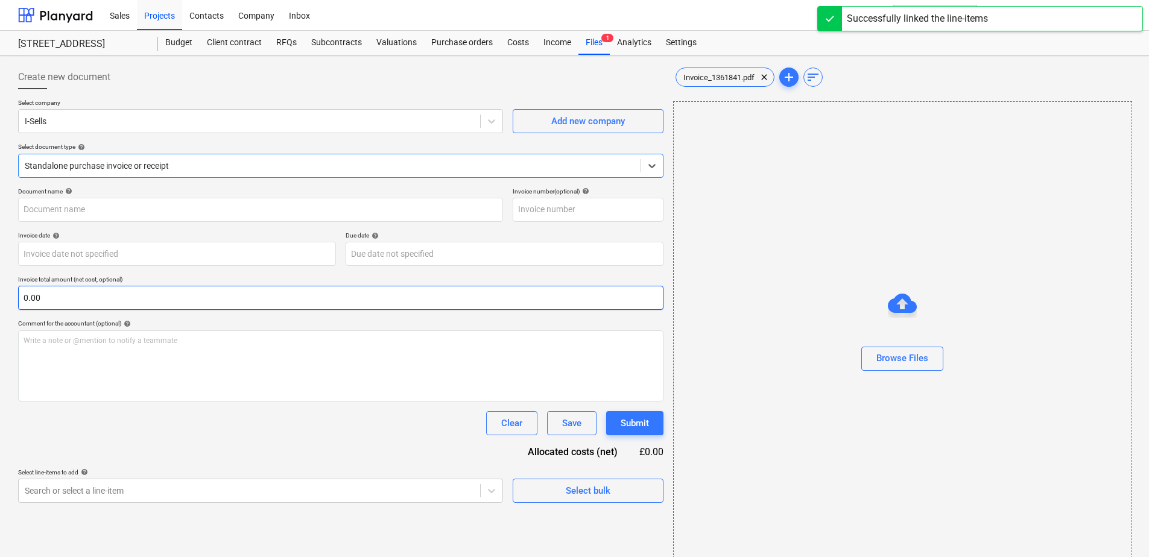
type input "Invoice_1361841.pdf"
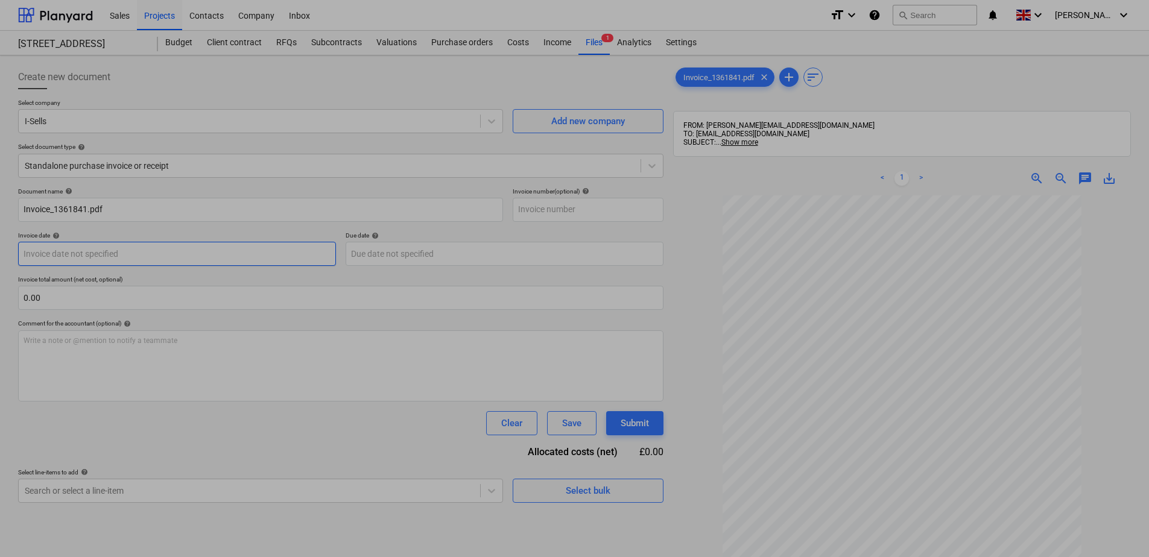
click at [265, 253] on body "Sales Projects Contacts Company Inbox format_size keyboard_arrow_down help sear…" at bounding box center [574, 278] width 1149 height 557
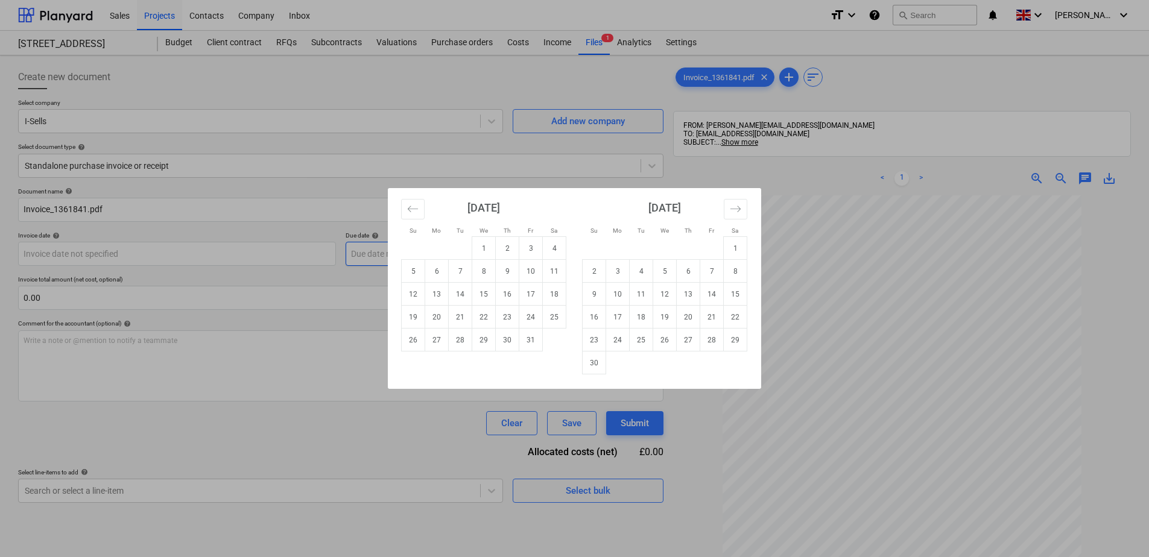
click at [479, 246] on td "1" at bounding box center [484, 248] width 24 height 23
type input "[DATE]"
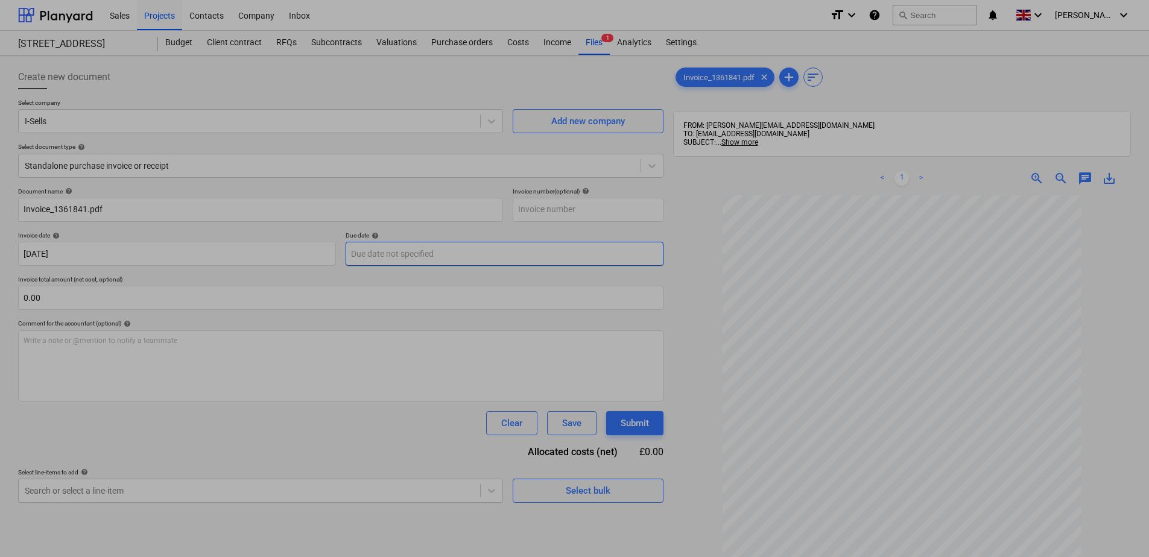
click at [463, 247] on body "Sales Projects Contacts Company Inbox format_size keyboard_arrow_down help sear…" at bounding box center [574, 278] width 1149 height 557
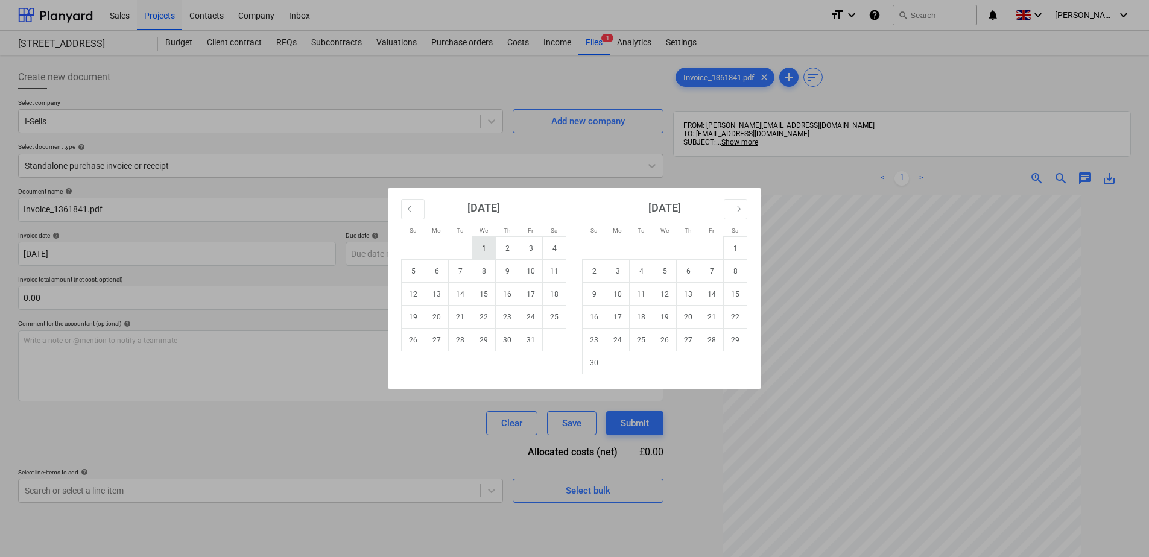
click at [481, 248] on td "1" at bounding box center [484, 248] width 24 height 23
type input "[DATE]"
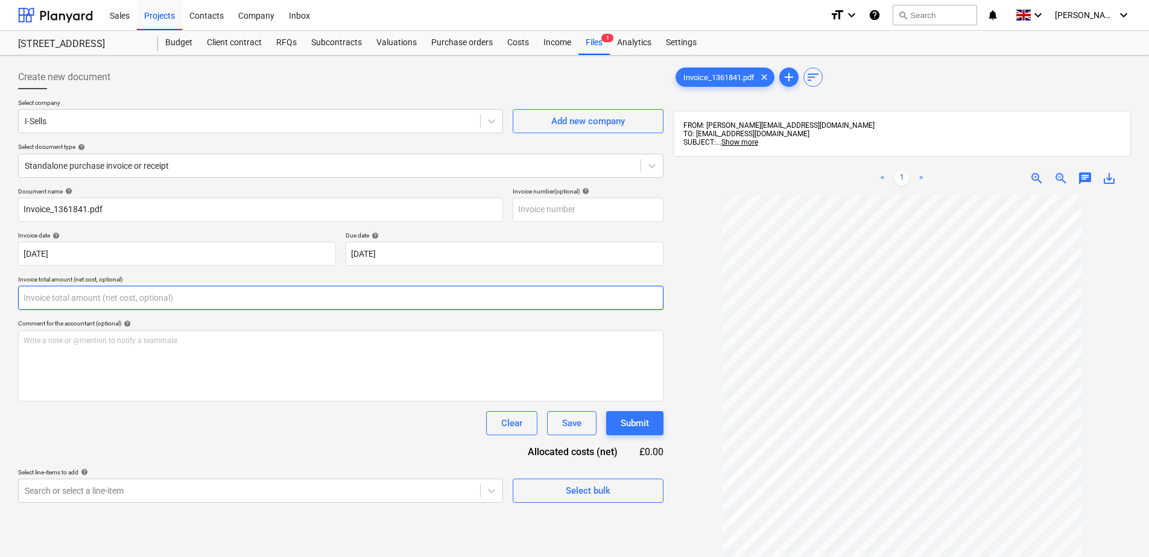
click at [104, 289] on input "text" at bounding box center [340, 298] width 645 height 24
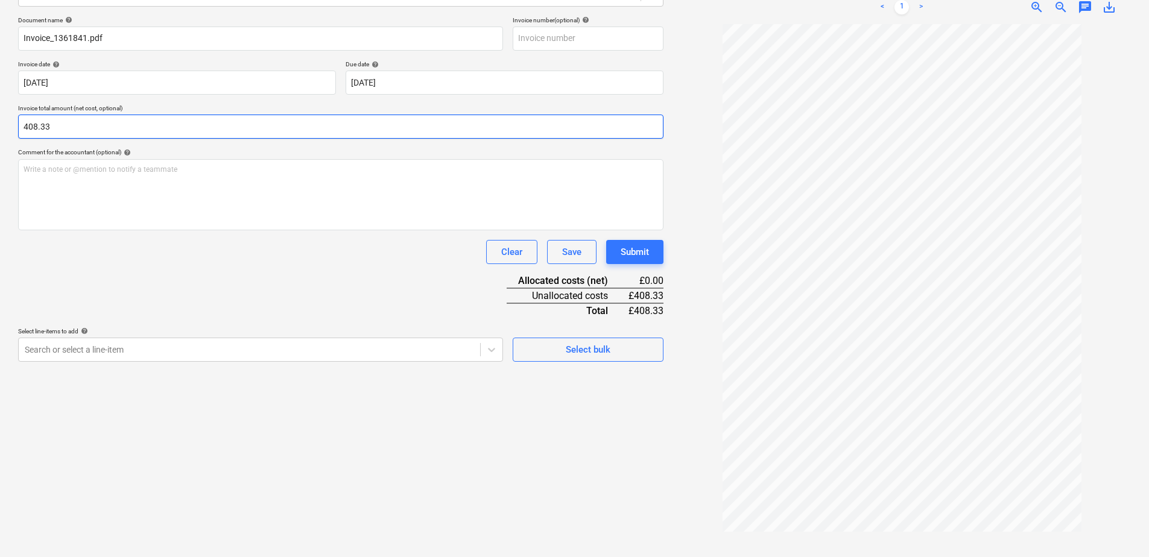
type input "408.33"
click at [141, 259] on div "Clear Save Submit" at bounding box center [340, 252] width 645 height 24
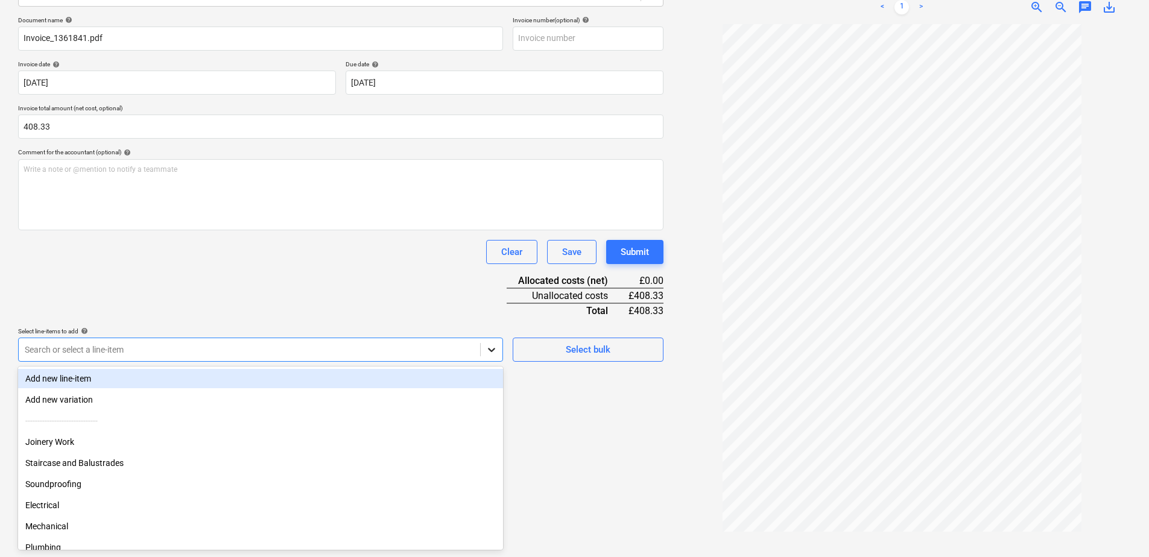
click at [489, 347] on icon at bounding box center [492, 350] width 12 height 12
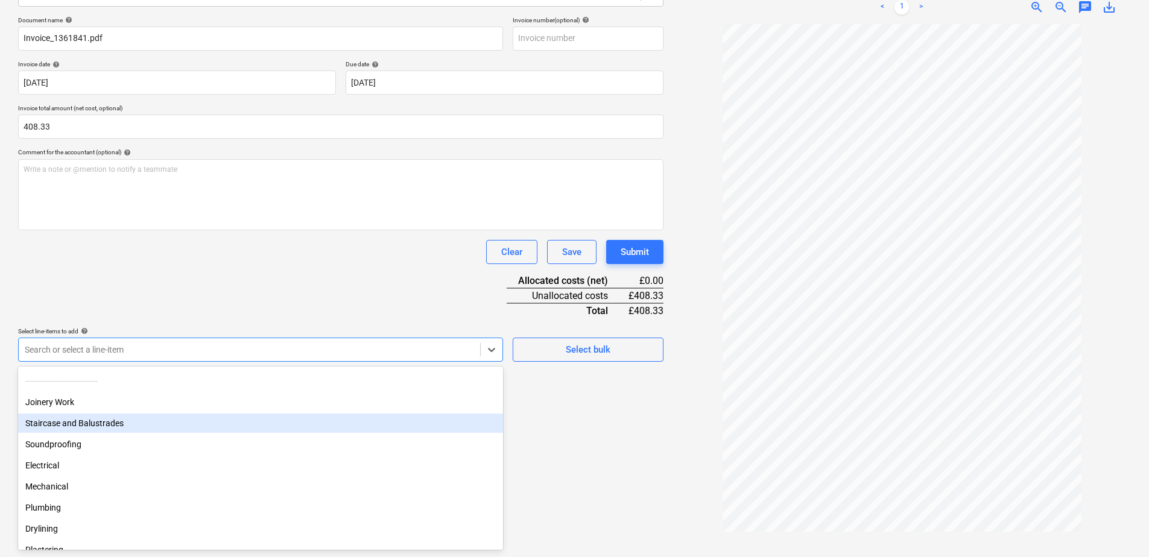
scroll to position [60, 0]
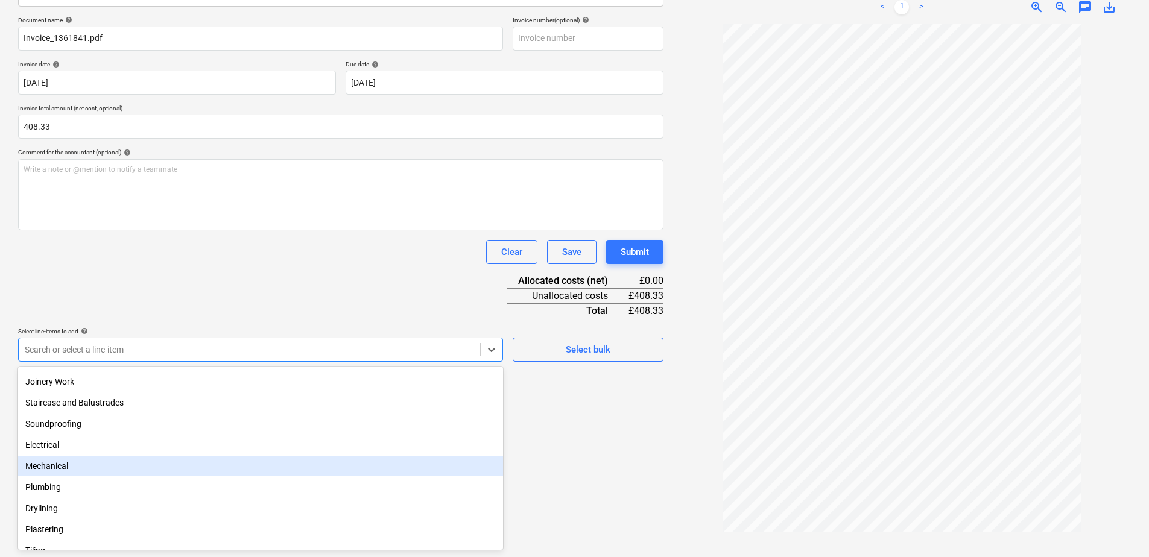
click at [34, 466] on div "Mechanical" at bounding box center [260, 466] width 485 height 19
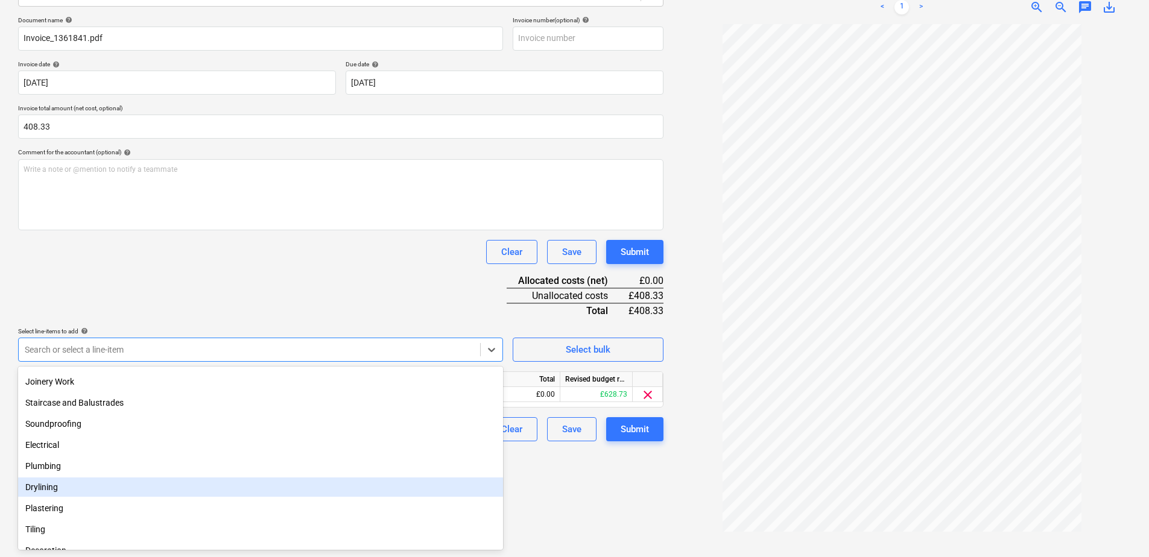
click at [569, 498] on div "Create new document Select company I-Sells Add new company Select document type…" at bounding box center [340, 221] width 655 height 664
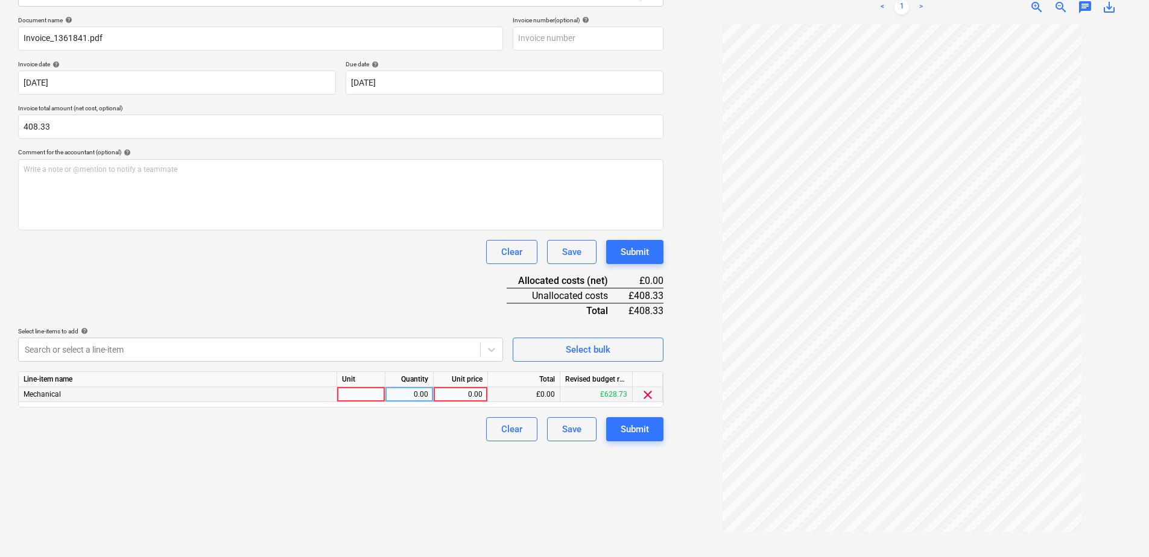
click at [470, 397] on div "0.00" at bounding box center [461, 394] width 44 height 15
type input "408.33"
click at [365, 420] on div "Clear Save Submit" at bounding box center [340, 429] width 645 height 24
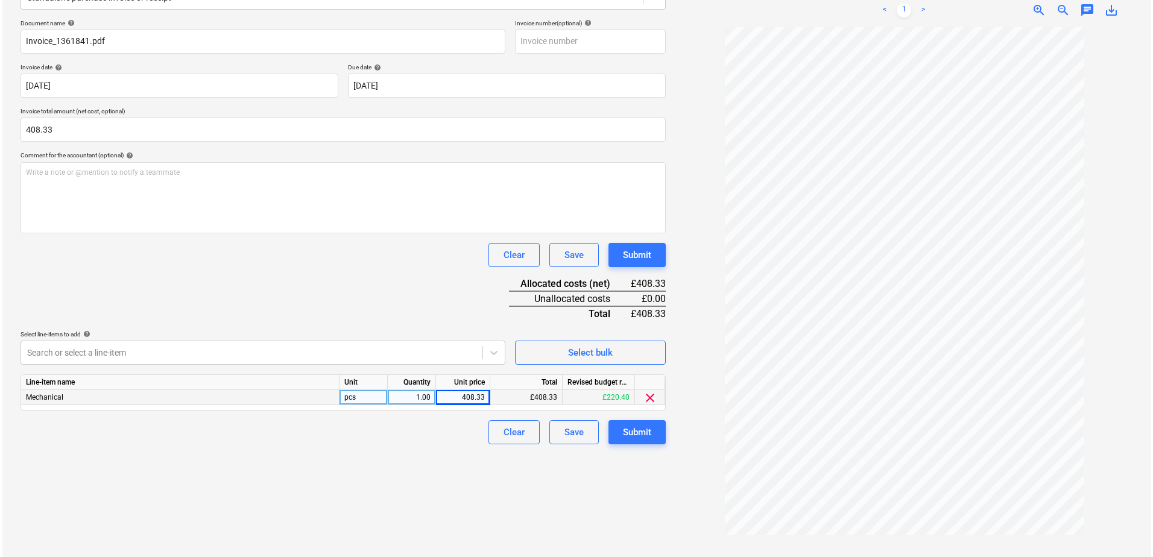
scroll to position [171, 0]
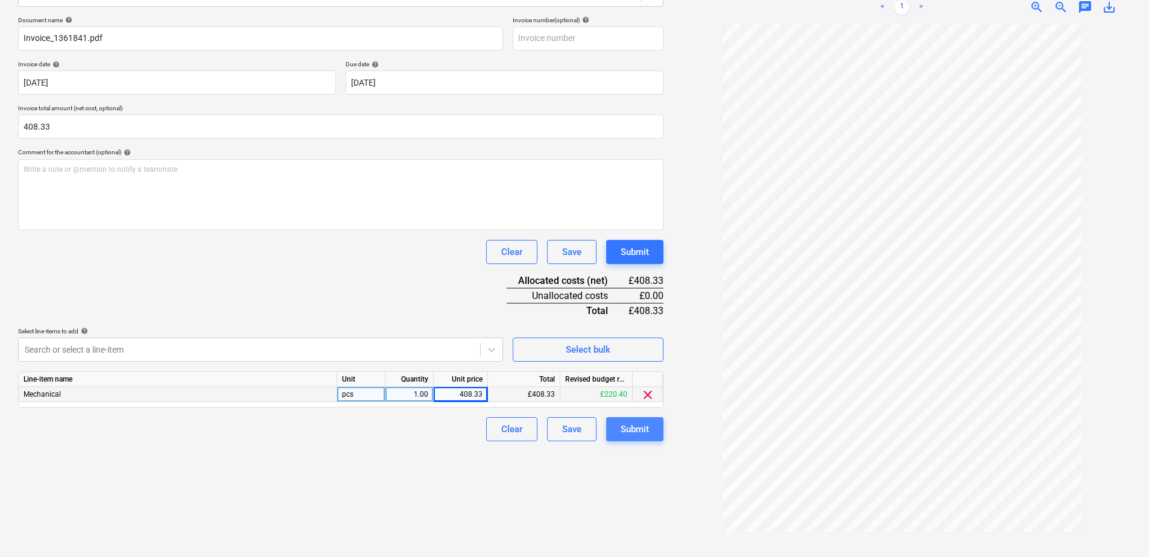
click at [632, 433] on div "Submit" at bounding box center [635, 430] width 28 height 16
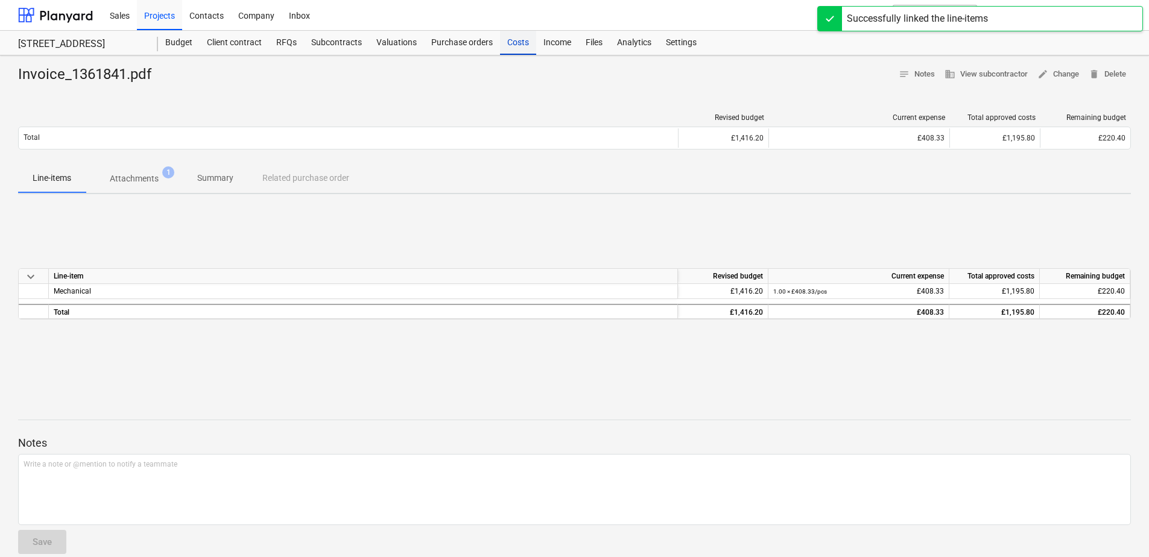
click at [510, 46] on div "Costs" at bounding box center [518, 43] width 36 height 24
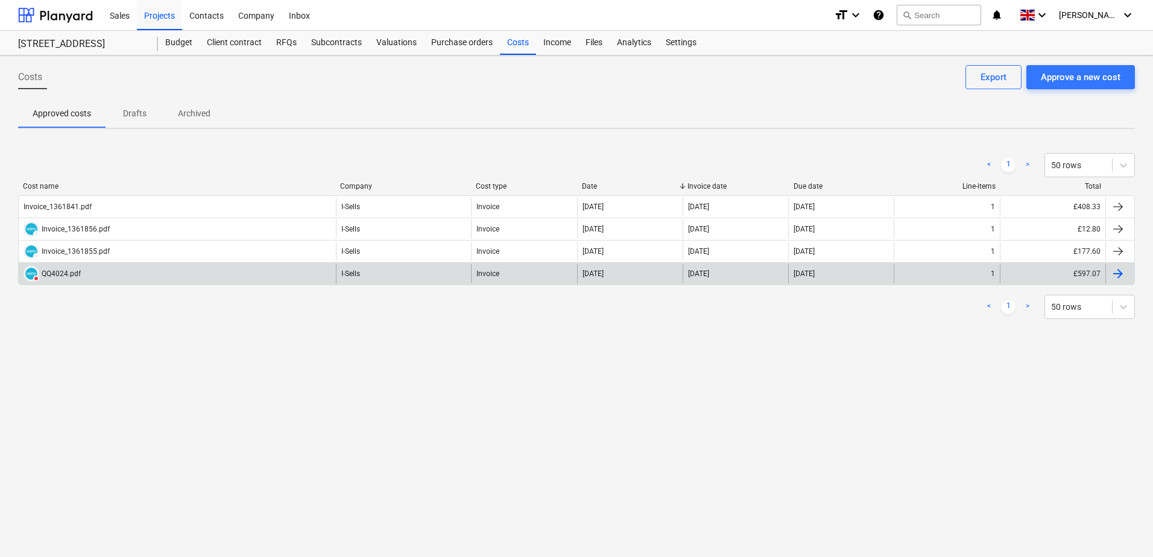
click at [839, 274] on div "[DATE]" at bounding box center [841, 273] width 106 height 19
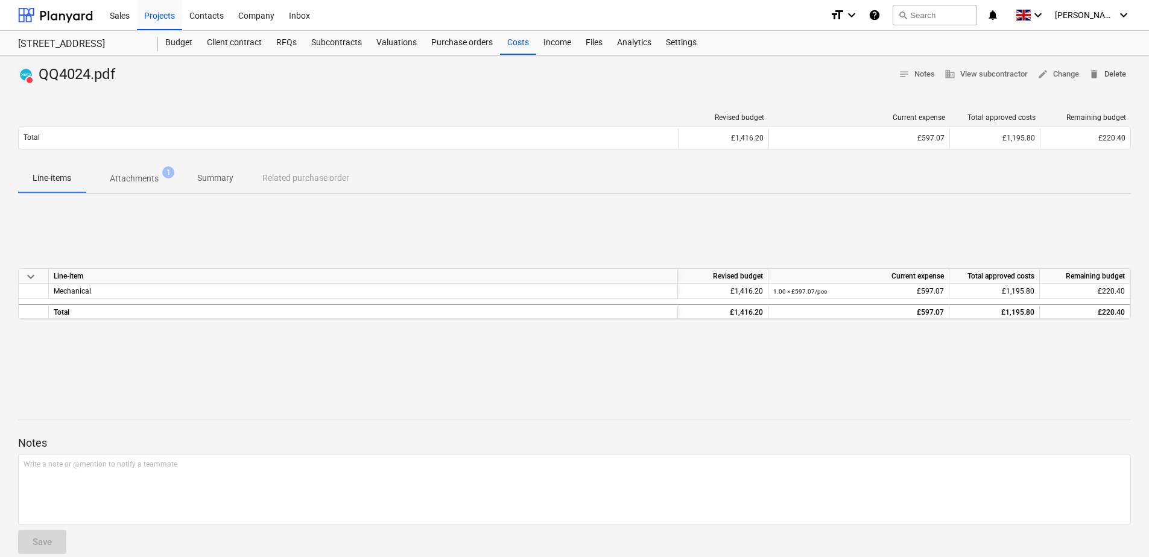
click at [1115, 68] on span "delete Delete" at bounding box center [1107, 75] width 37 height 14
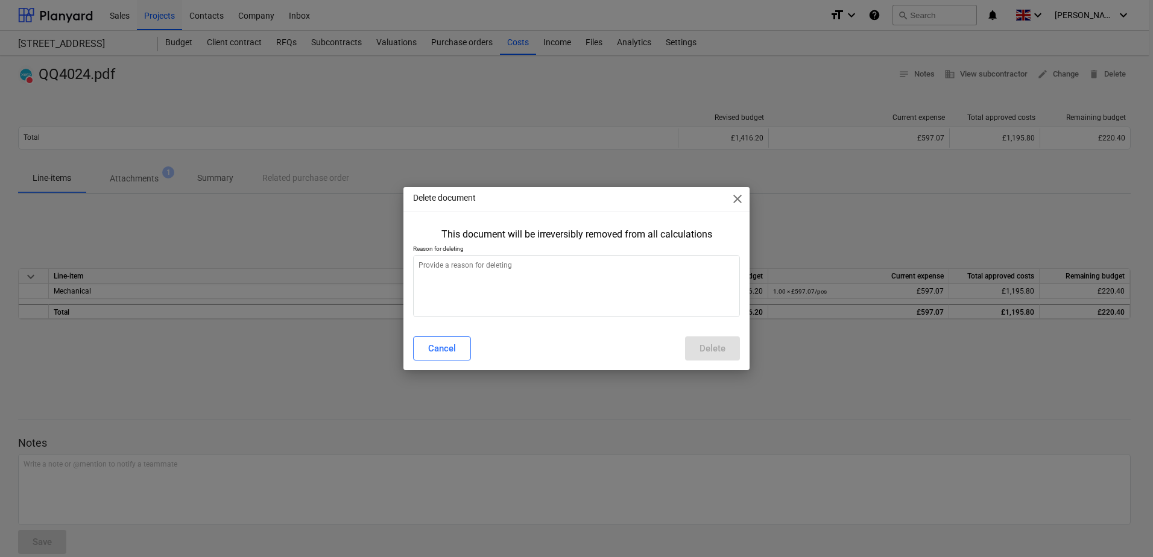
type textarea "x"
click at [487, 274] on textarea at bounding box center [576, 286] width 327 height 62
type textarea "t"
type textarea "x"
type textarea "t"
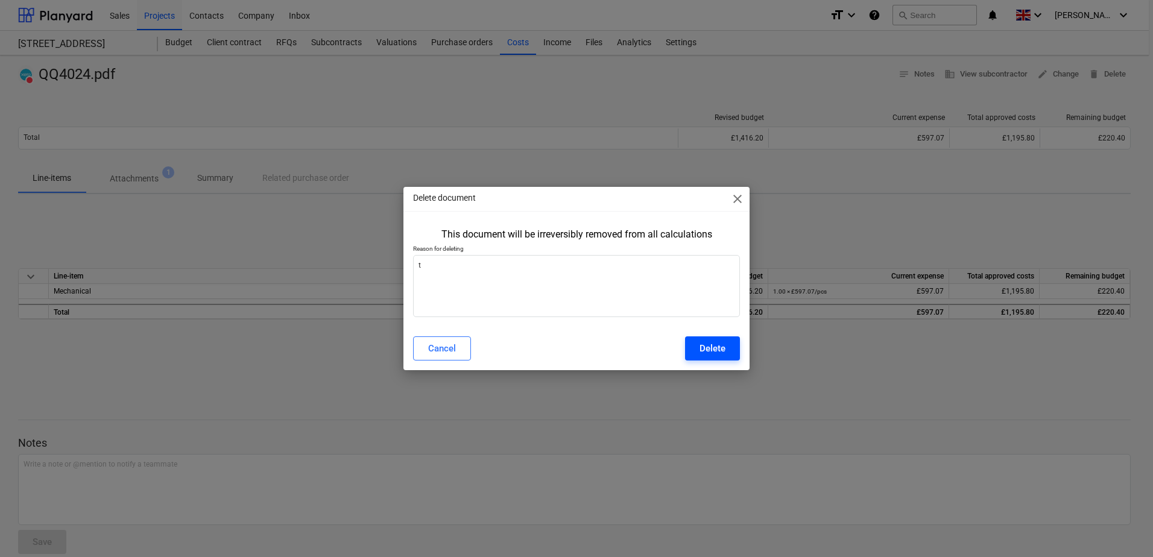
click at [722, 355] on div "Delete" at bounding box center [713, 349] width 26 height 16
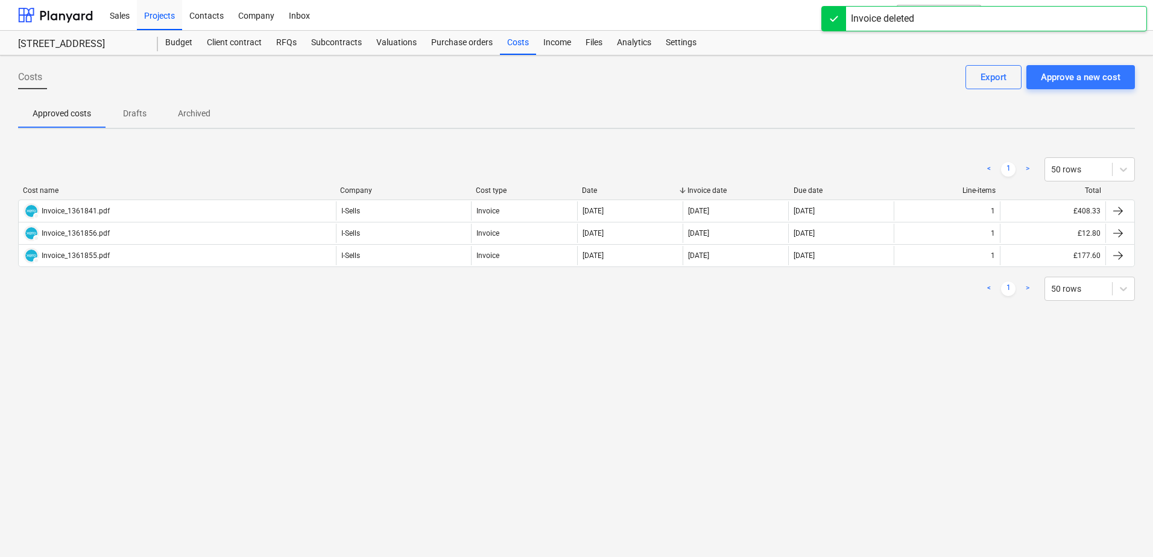
click at [470, 309] on div "< 1 > 50 rows Cost name Company Cost type Date Invoice date Due date Line-items…" at bounding box center [576, 229] width 1117 height 173
click at [182, 50] on div "Budget" at bounding box center [179, 43] width 42 height 24
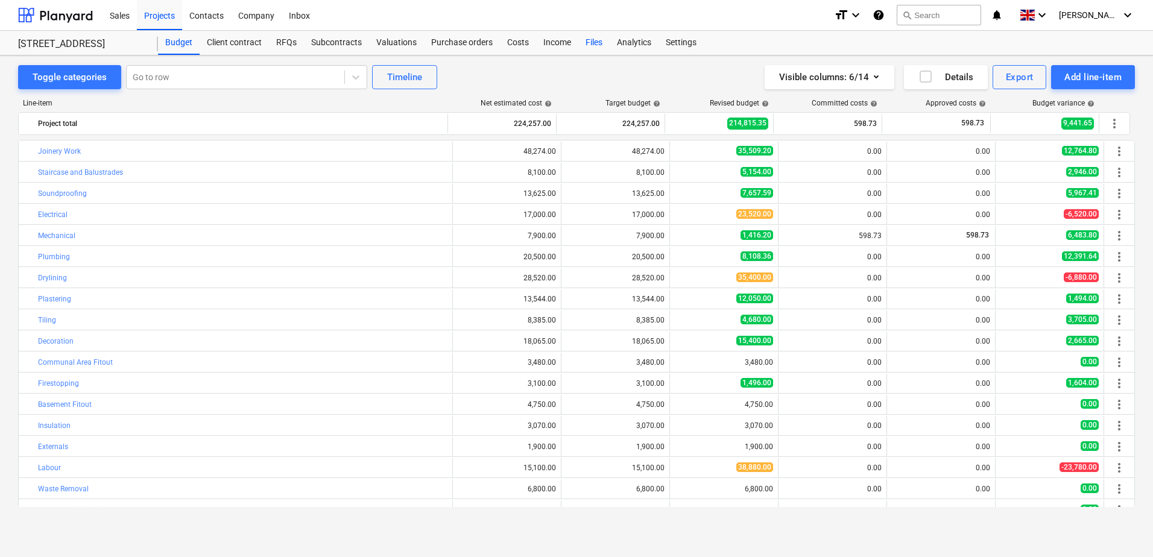
click at [586, 45] on div "Files" at bounding box center [594, 43] width 31 height 24
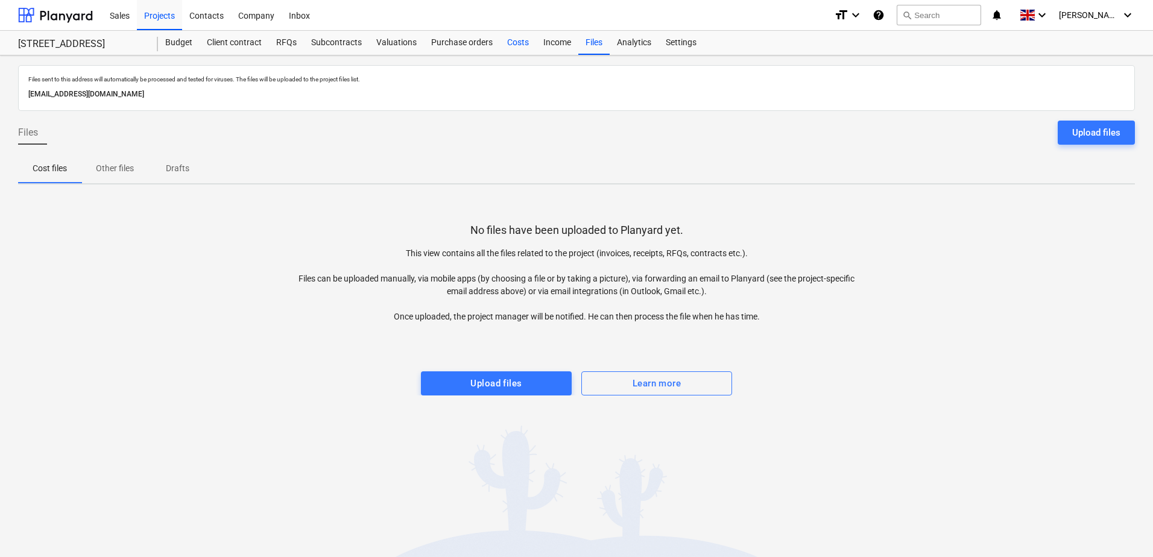
click at [519, 43] on div "Costs" at bounding box center [518, 43] width 36 height 24
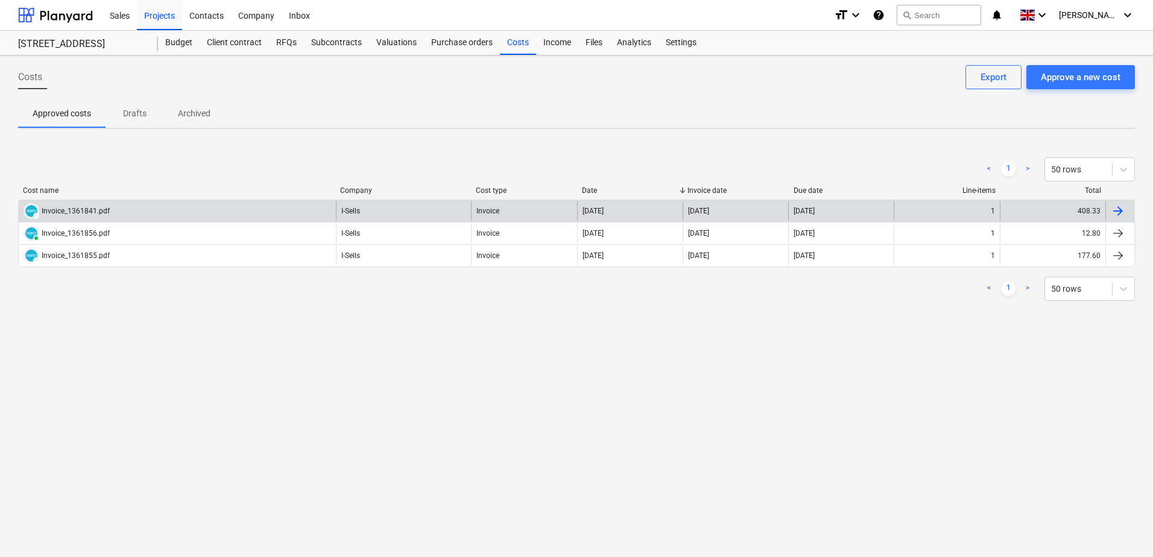
click at [285, 206] on div "DRAFT Invoice_1361841.pdf" at bounding box center [177, 210] width 317 height 19
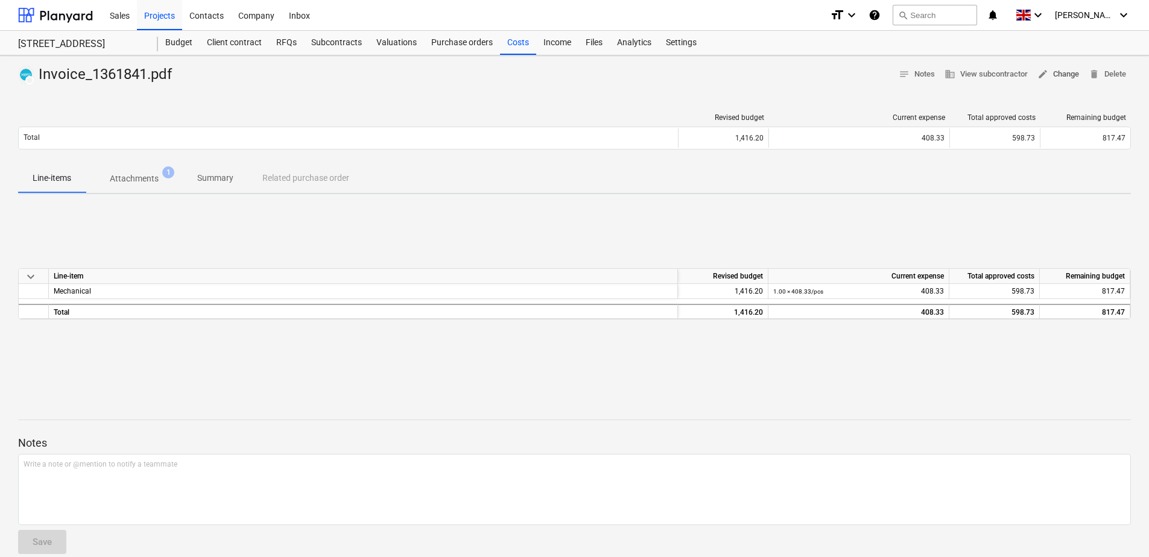
click at [1066, 80] on span "edit Change" at bounding box center [1059, 75] width 42 height 14
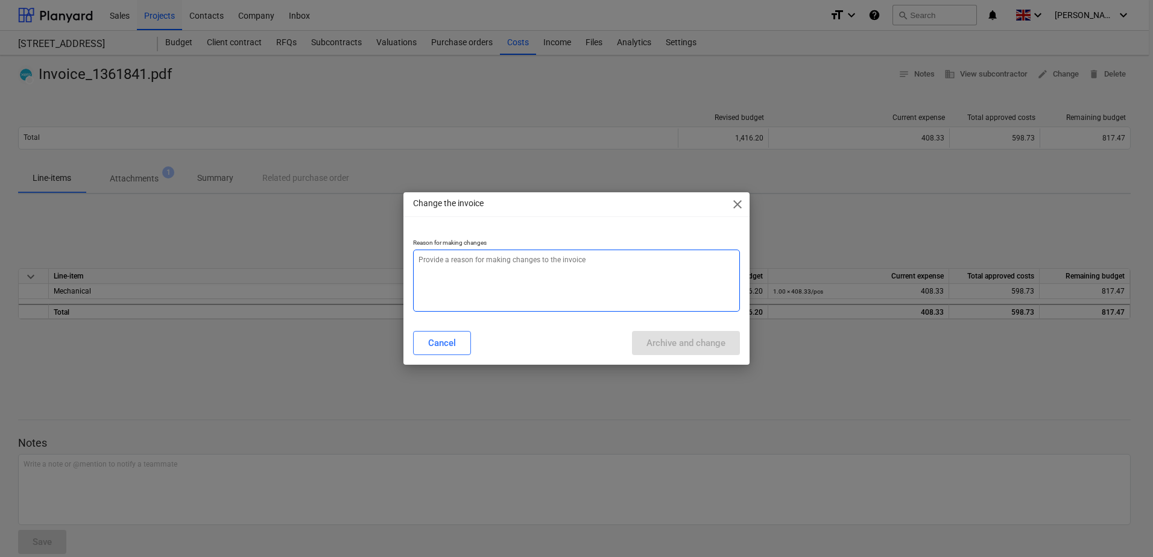
click at [662, 253] on textarea at bounding box center [576, 281] width 327 height 62
click at [739, 205] on span "close" at bounding box center [738, 204] width 14 height 14
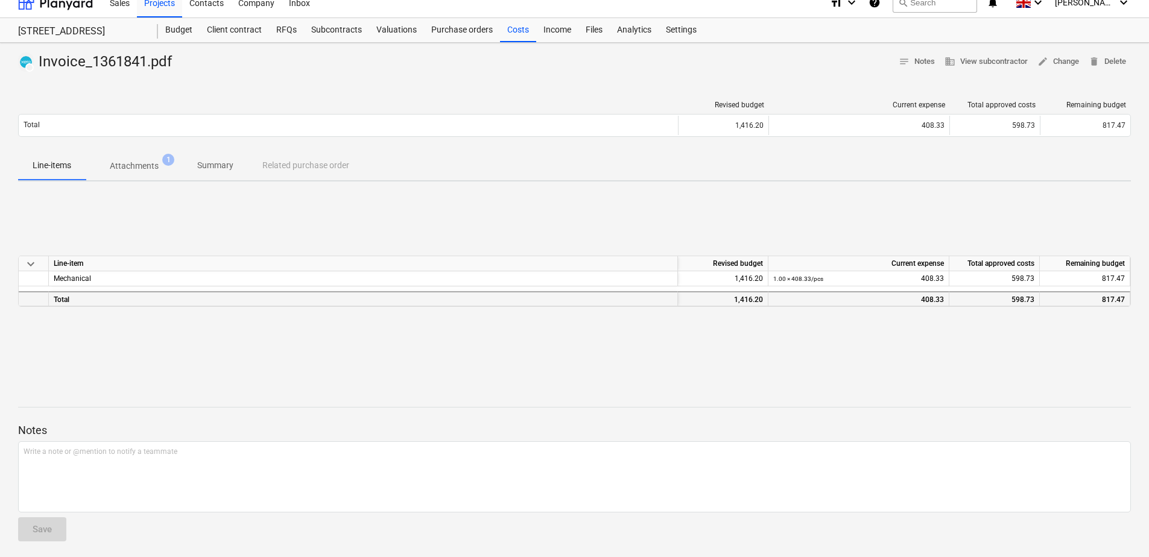
scroll to position [16, 0]
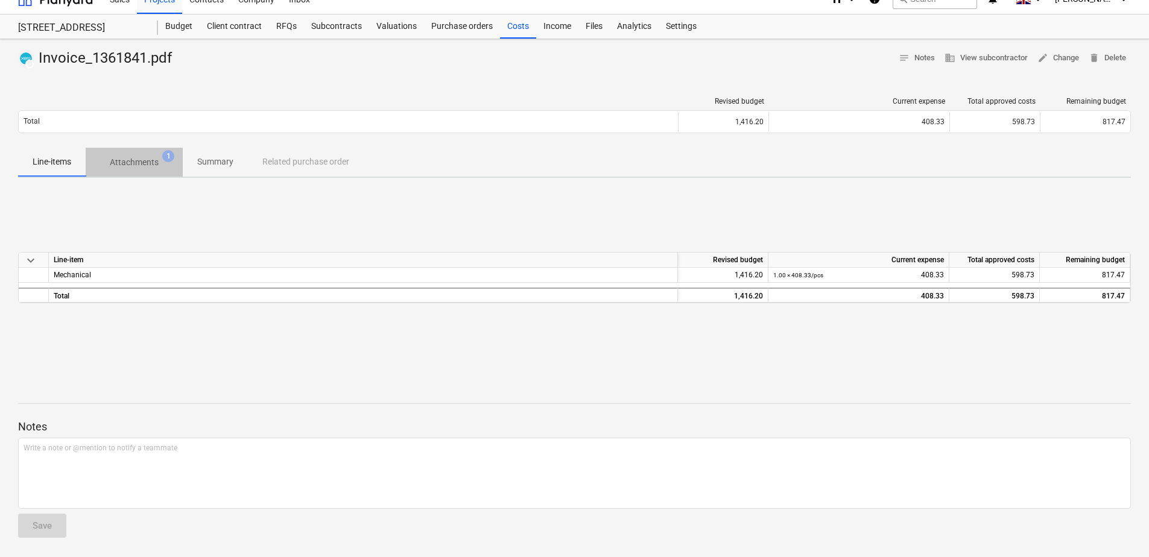
click at [132, 160] on p "Attachments" at bounding box center [134, 162] width 49 height 13
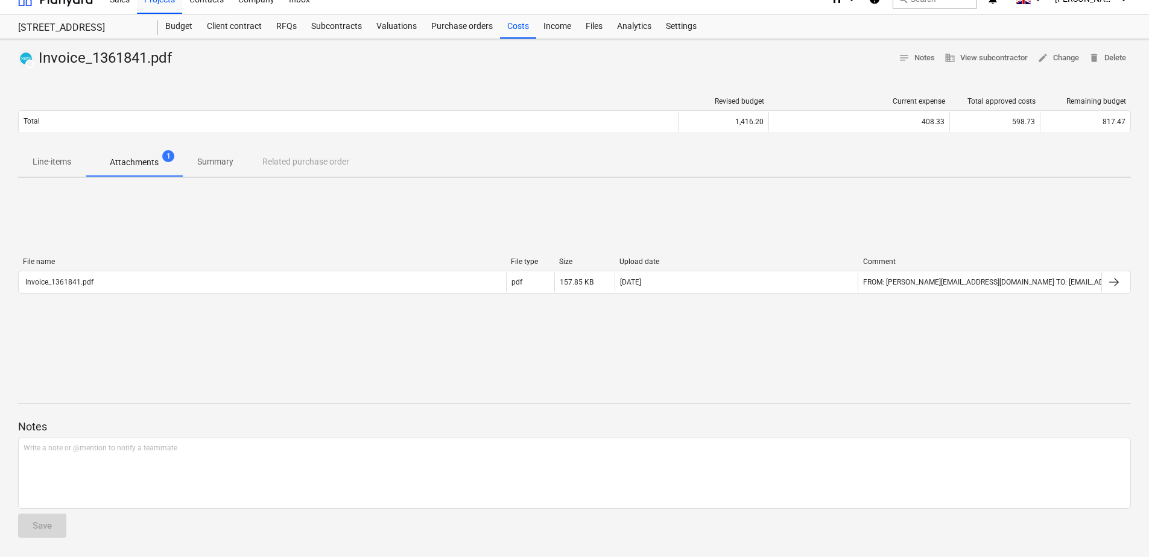
click at [56, 165] on p "Line-items" at bounding box center [52, 162] width 39 height 13
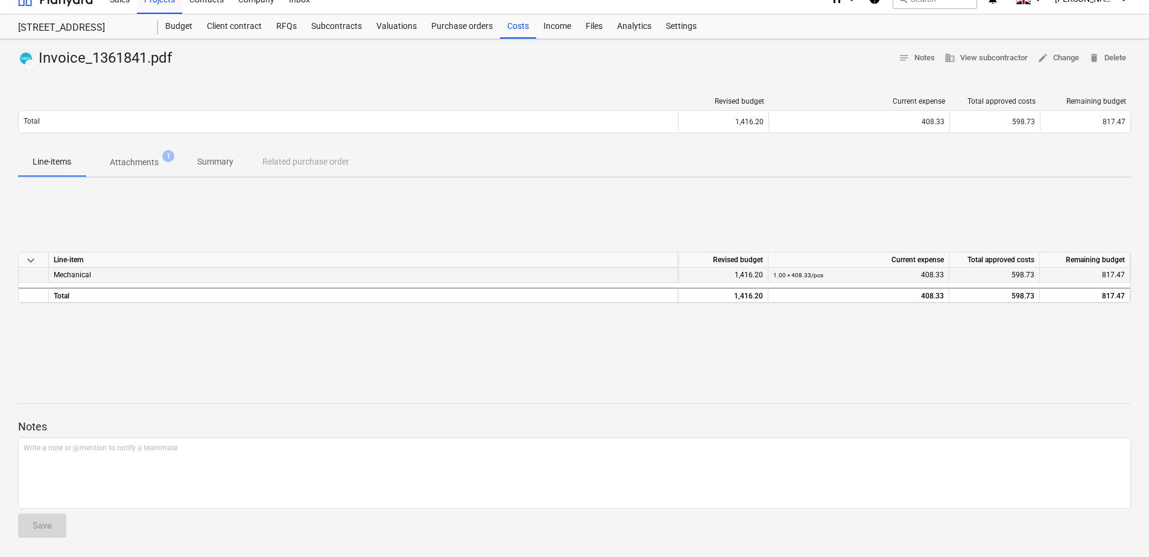
click at [919, 276] on div "1.00 × 408.33 / pcs 408.33" at bounding box center [858, 275] width 171 height 15
click at [940, 276] on div "1.00 × 408.33 / pcs 408.33" at bounding box center [858, 275] width 171 height 15
click at [1017, 276] on span "598.73" at bounding box center [1023, 275] width 23 height 8
click at [1017, 273] on span "598.73" at bounding box center [1023, 275] width 23 height 8
click at [1018, 273] on span "598.73" at bounding box center [1023, 275] width 23 height 8
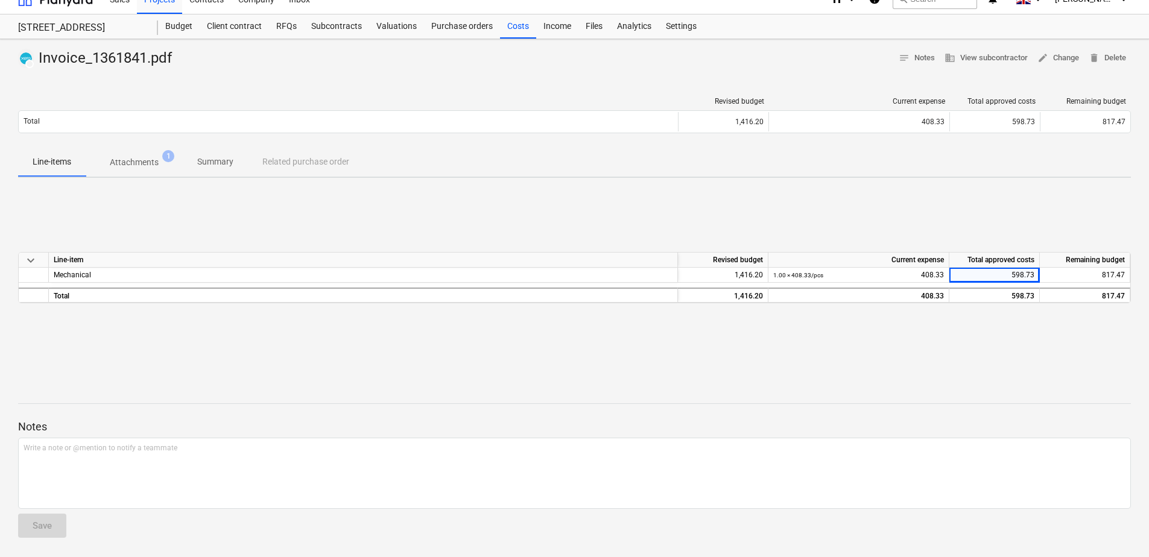
drag, startPoint x: 1018, startPoint y: 273, endPoint x: 928, endPoint y: 183, distance: 127.1
click at [928, 183] on div "DRAFT Invoice_1361841.pdf notes Notes business View subcontractor edit Change d…" at bounding box center [574, 298] width 1149 height 518
click at [596, 32] on div "Files" at bounding box center [594, 26] width 31 height 24
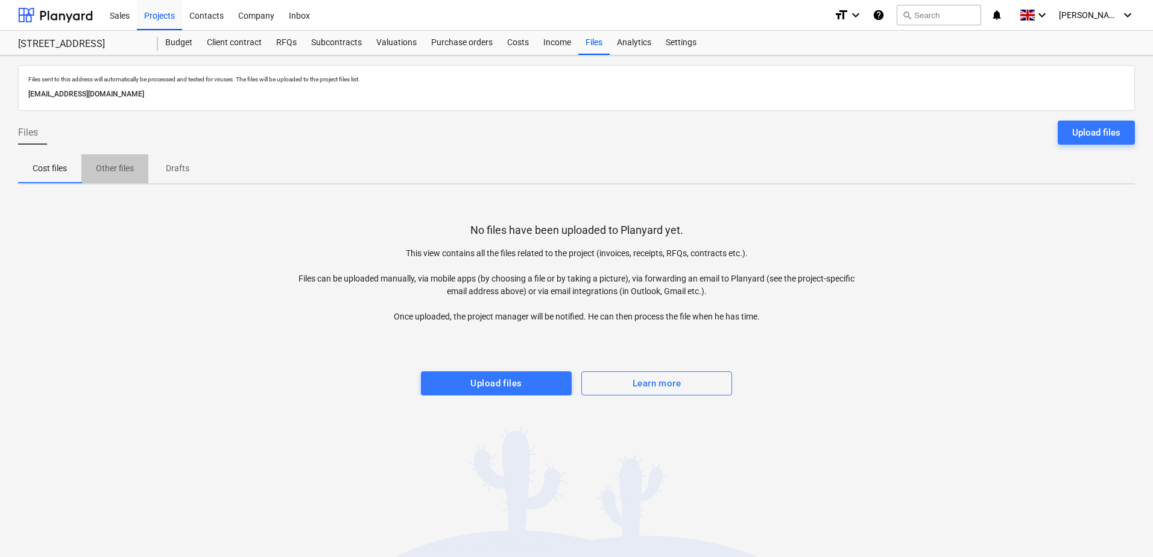
click at [133, 166] on p "Other files" at bounding box center [115, 168] width 38 height 13
click at [54, 176] on span "Cost files" at bounding box center [49, 169] width 63 height 20
click at [156, 168] on span "Drafts" at bounding box center [177, 169] width 58 height 20
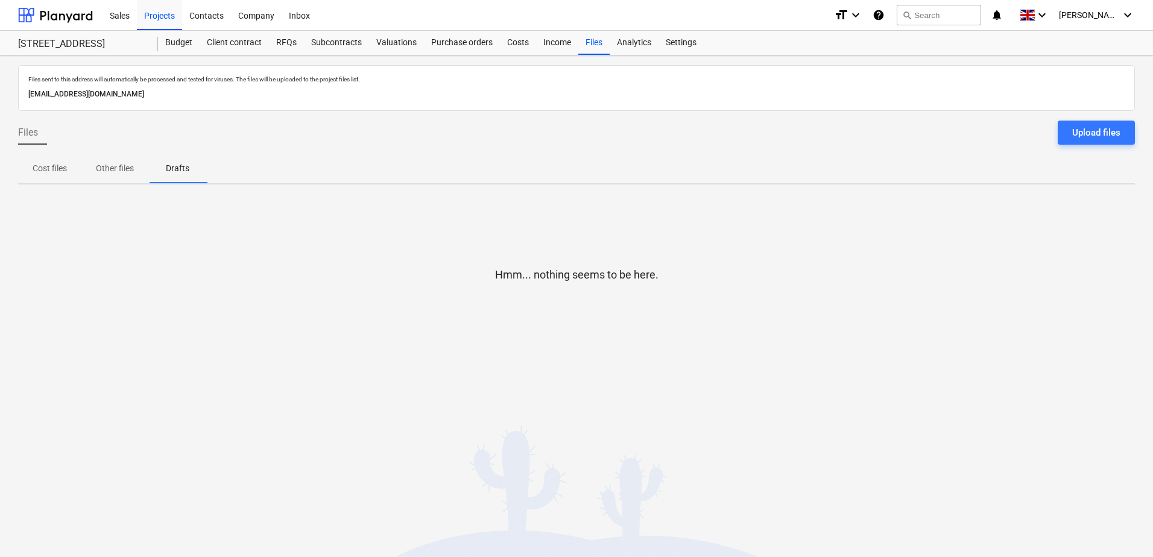
click at [178, 168] on p "Drafts" at bounding box center [177, 168] width 29 height 13
click at [516, 42] on div "Costs" at bounding box center [518, 43] width 36 height 24
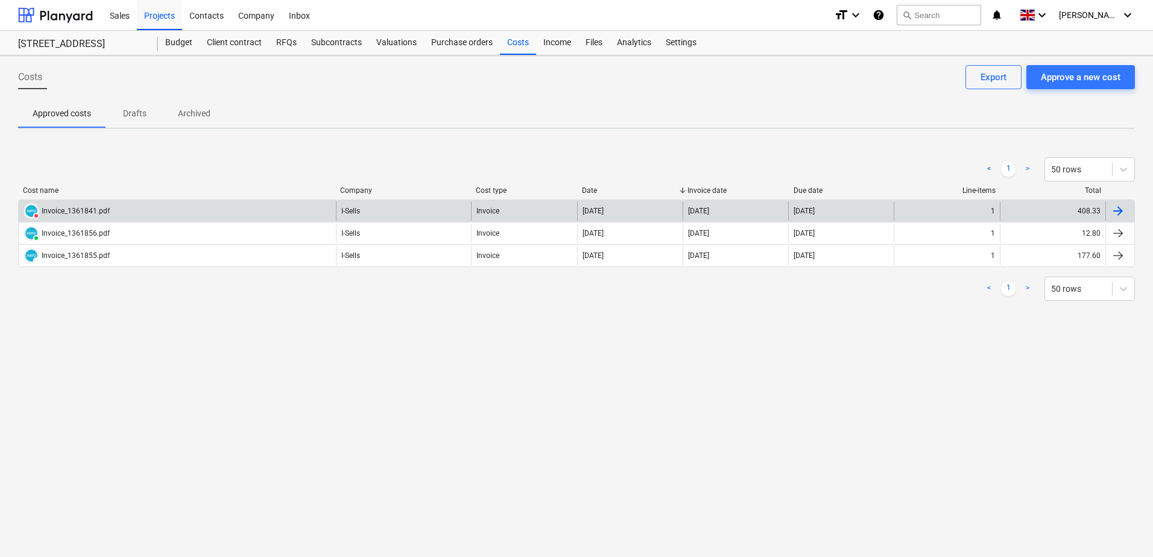
click at [919, 214] on div "1" at bounding box center [947, 210] width 106 height 19
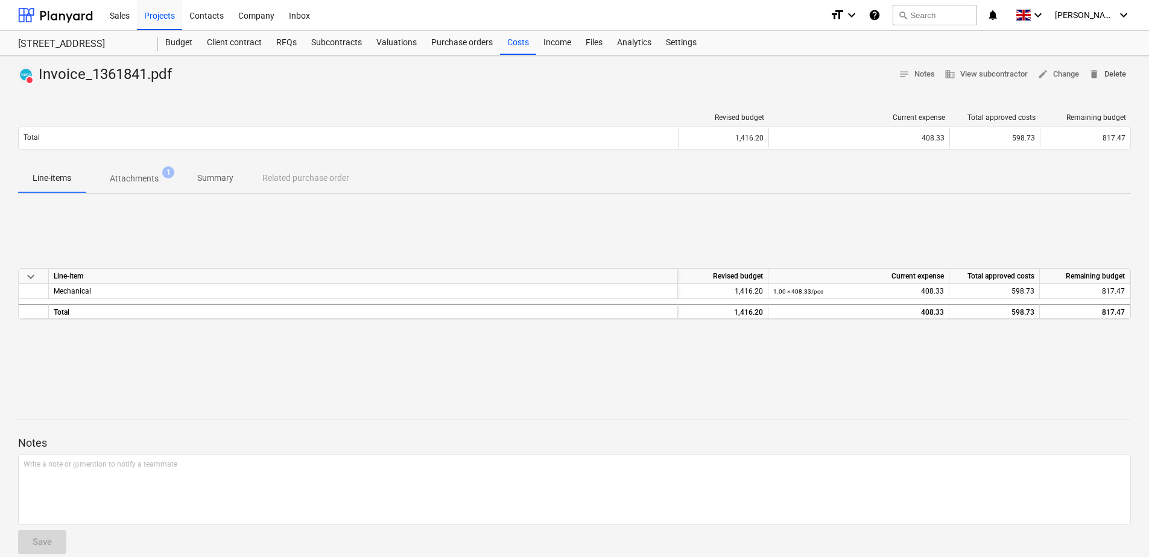
click at [1109, 75] on span "delete Delete" at bounding box center [1107, 75] width 37 height 14
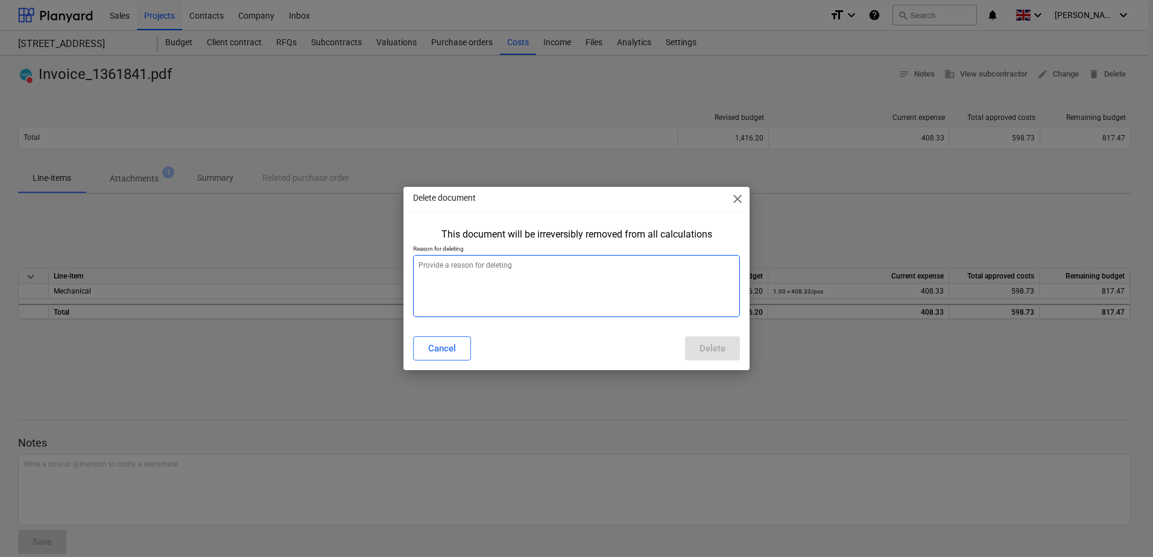
click at [494, 256] on textarea at bounding box center [576, 286] width 327 height 62
type textarea "x"
type textarea "t"
click at [728, 345] on button "Delete" at bounding box center [712, 349] width 55 height 24
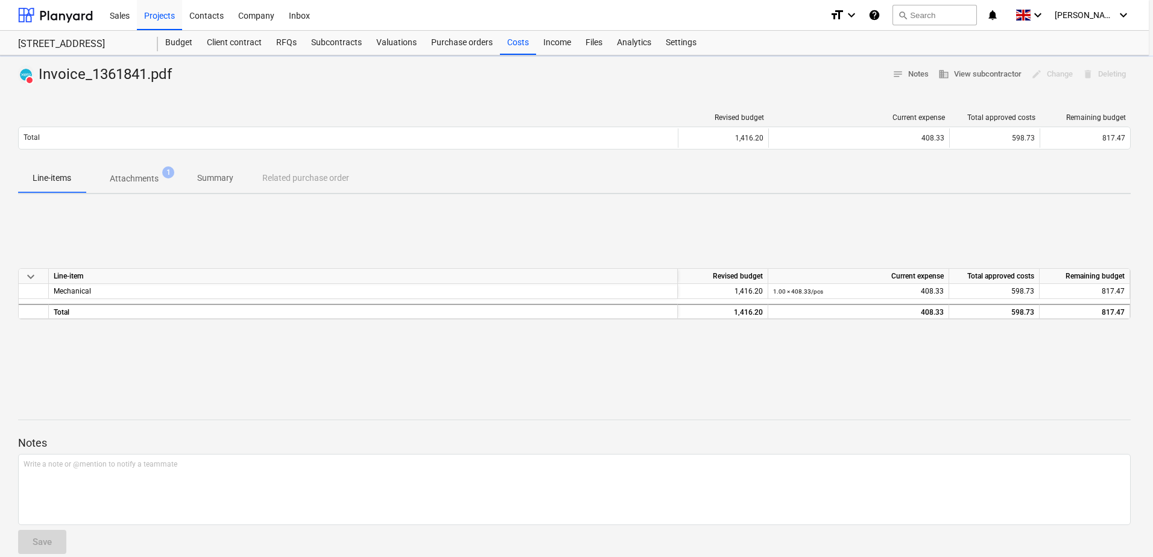
type textarea "x"
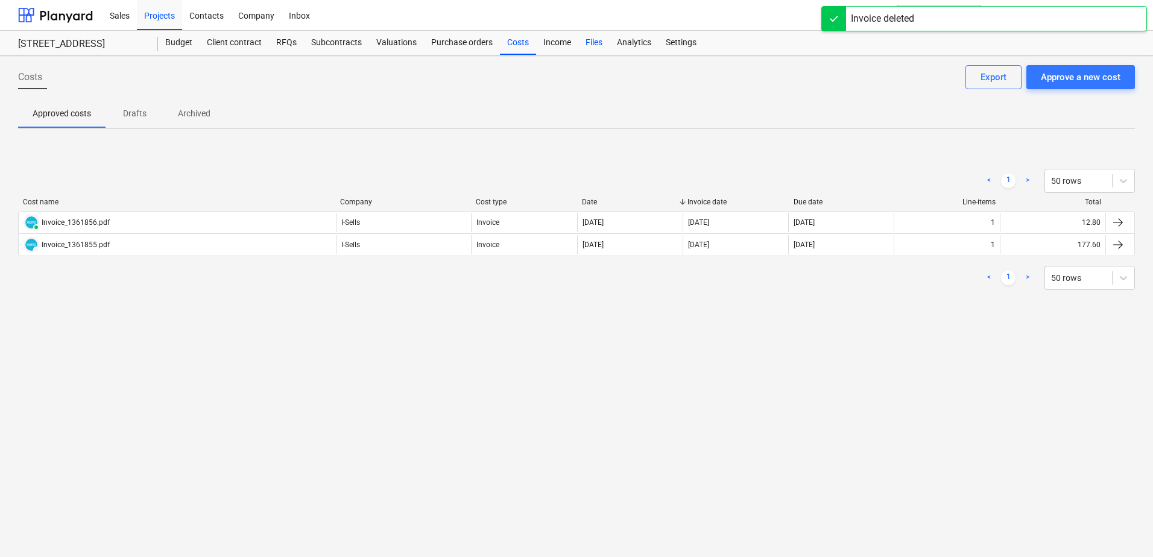
click at [590, 45] on div "Files" at bounding box center [594, 43] width 31 height 24
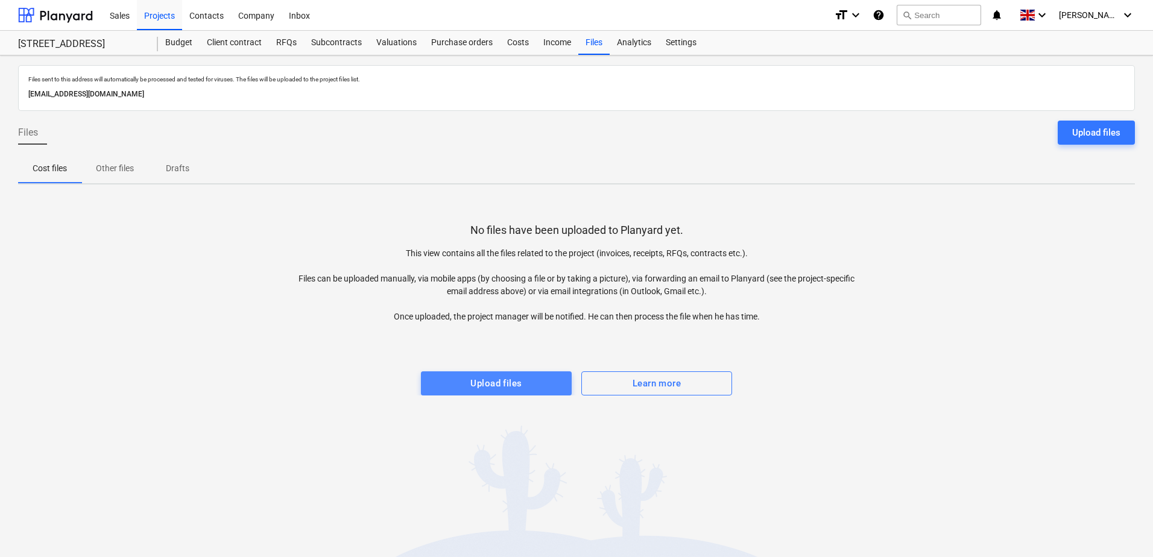
click at [514, 378] on div "Upload files" at bounding box center [496, 384] width 51 height 16
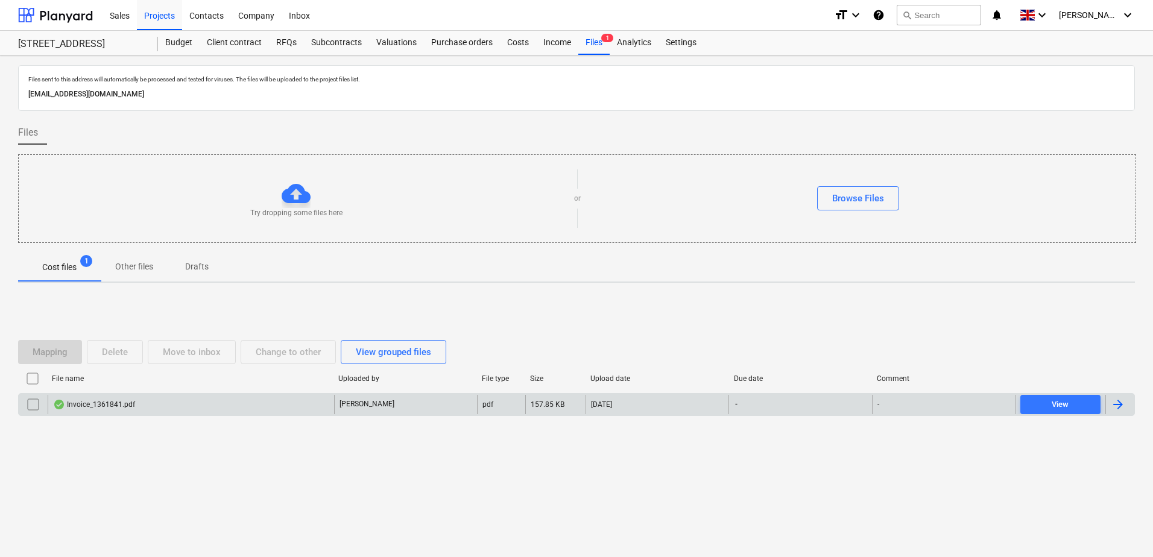
click at [314, 397] on div "Invoice_1361841.pdf" at bounding box center [191, 404] width 287 height 19
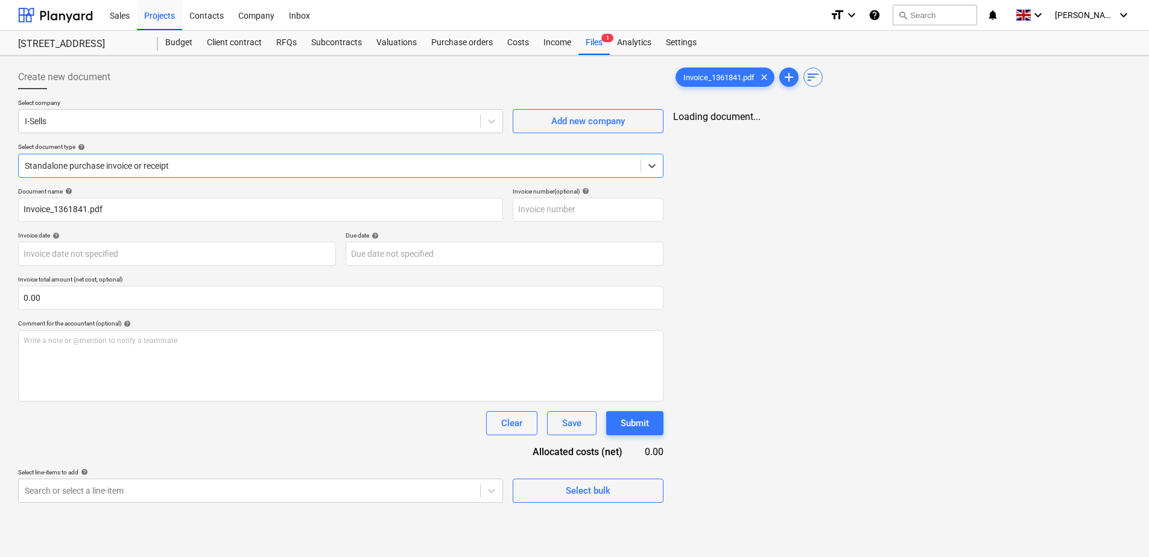
type input "Invoice_1361841.pdf"
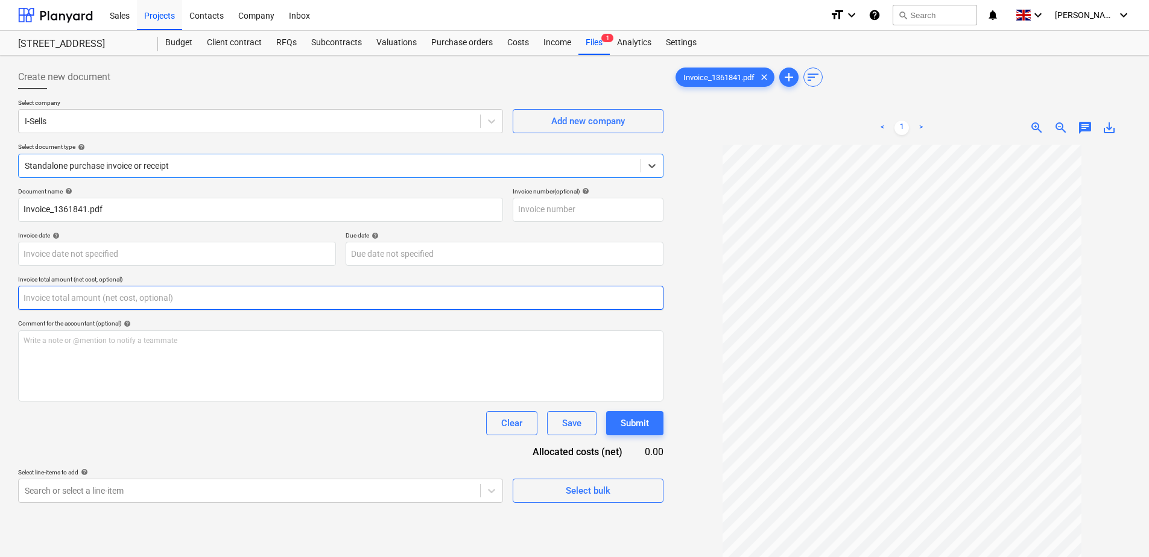
click at [81, 297] on input "text" at bounding box center [340, 298] width 645 height 24
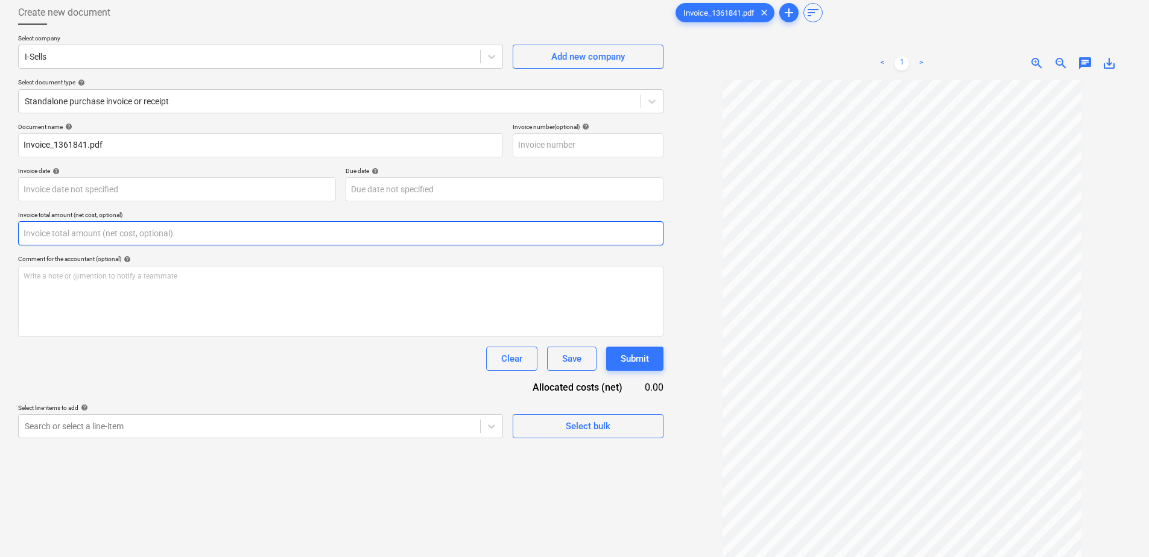
scroll to position [121, 0]
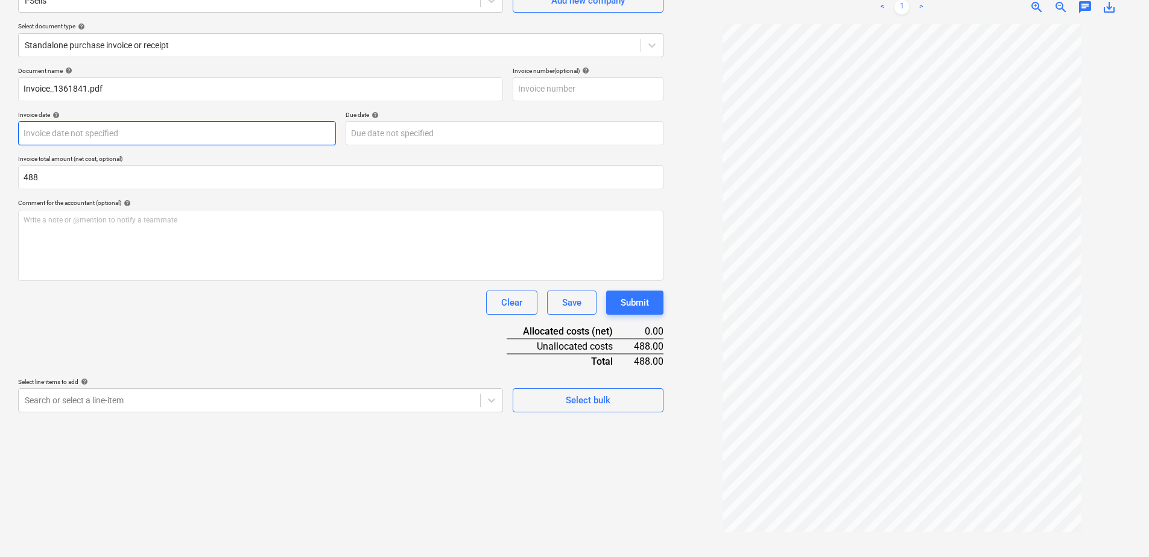
click at [153, 136] on body "Sales Projects Contacts Company Inbox format_size keyboard_arrow_down help sear…" at bounding box center [574, 157] width 1149 height 557
type input "488.00"
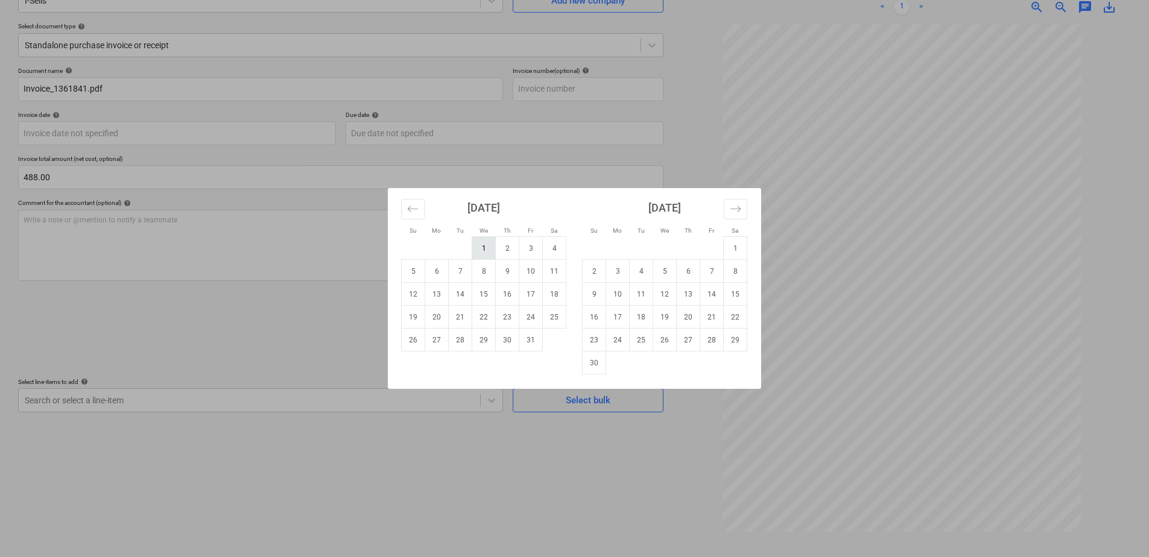
click at [488, 249] on td "1" at bounding box center [484, 248] width 24 height 23
type input "[DATE]"
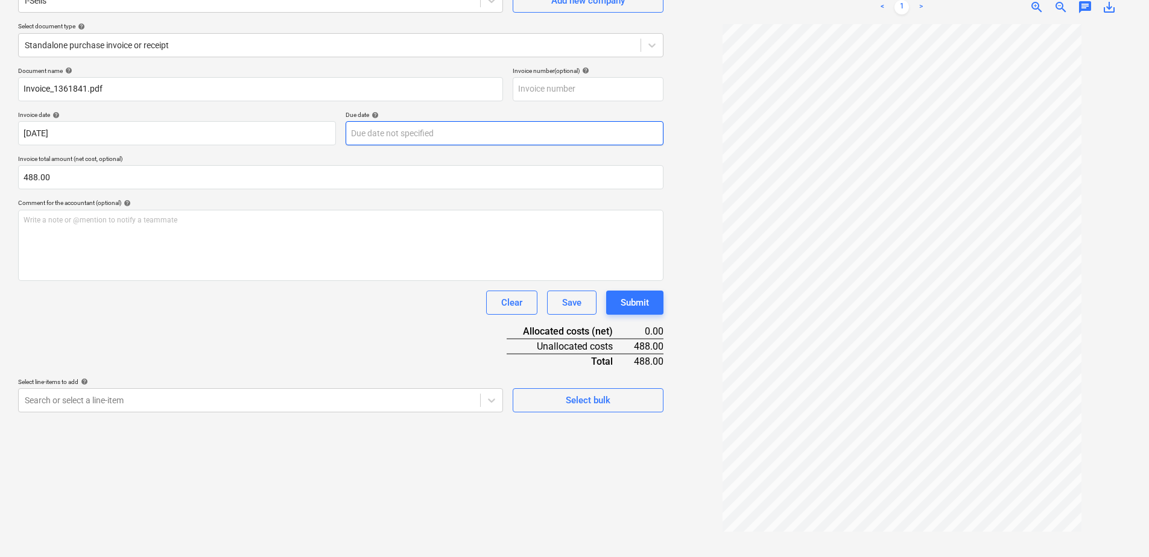
click at [404, 134] on body "Sales Projects Contacts Company Inbox format_size keyboard_arrow_down help sear…" at bounding box center [574, 157] width 1149 height 557
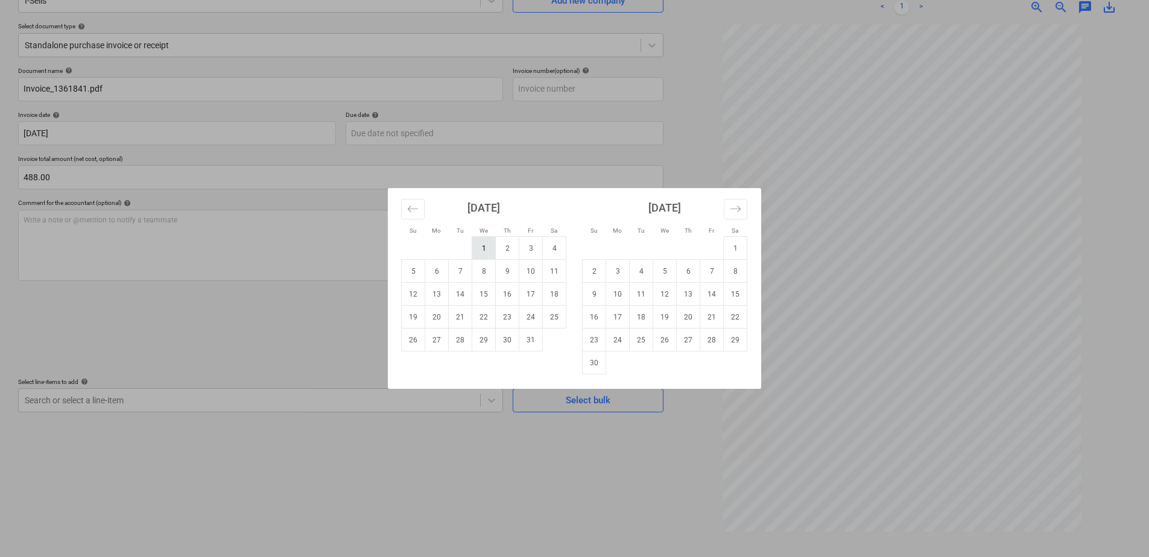
click at [480, 250] on td "1" at bounding box center [484, 248] width 24 height 23
type input "[DATE]"
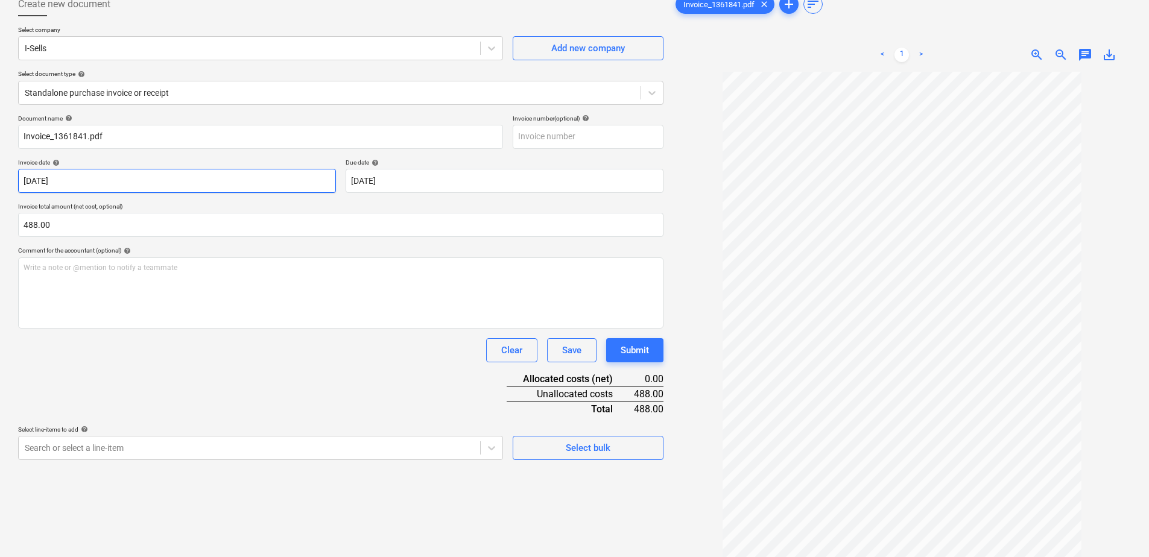
scroll to position [0, 0]
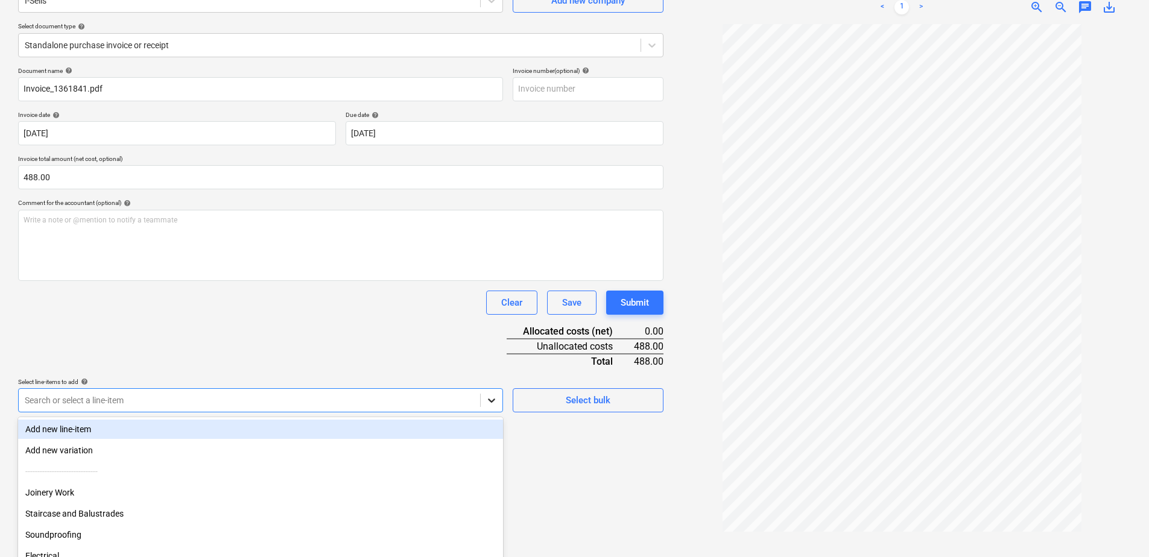
click at [492, 396] on body "Sales Projects Contacts Company Inbox format_size keyboard_arrow_down help sear…" at bounding box center [574, 157] width 1149 height 557
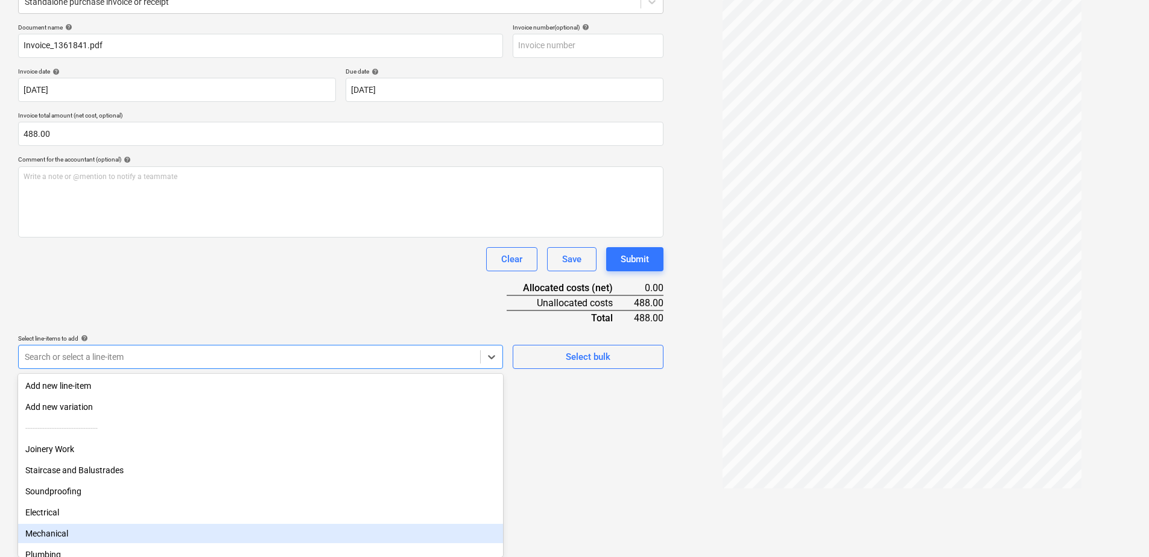
click at [48, 528] on div "Mechanical" at bounding box center [260, 533] width 485 height 19
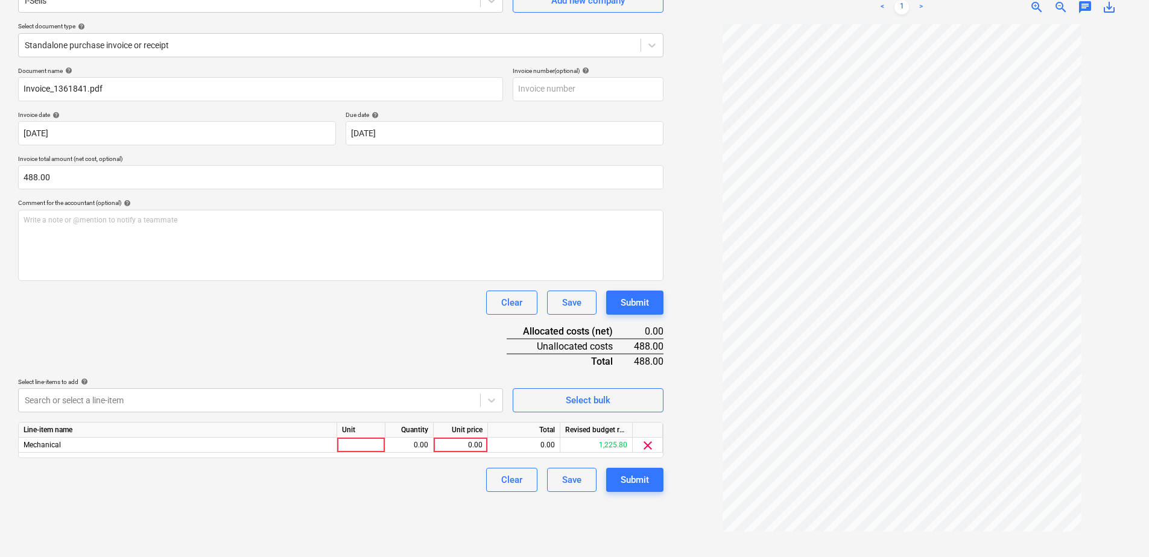
scroll to position [121, 0]
click at [366, 302] on div "Document name help Invoice_1361841.pdf Invoice number (optional) help Invoice d…" at bounding box center [340, 279] width 645 height 425
click at [467, 445] on div "0.00" at bounding box center [461, 445] width 44 height 15
type input "488"
click at [433, 506] on div "Create new document Select company I-Sells Add new company Select document type…" at bounding box center [340, 246] width 655 height 613
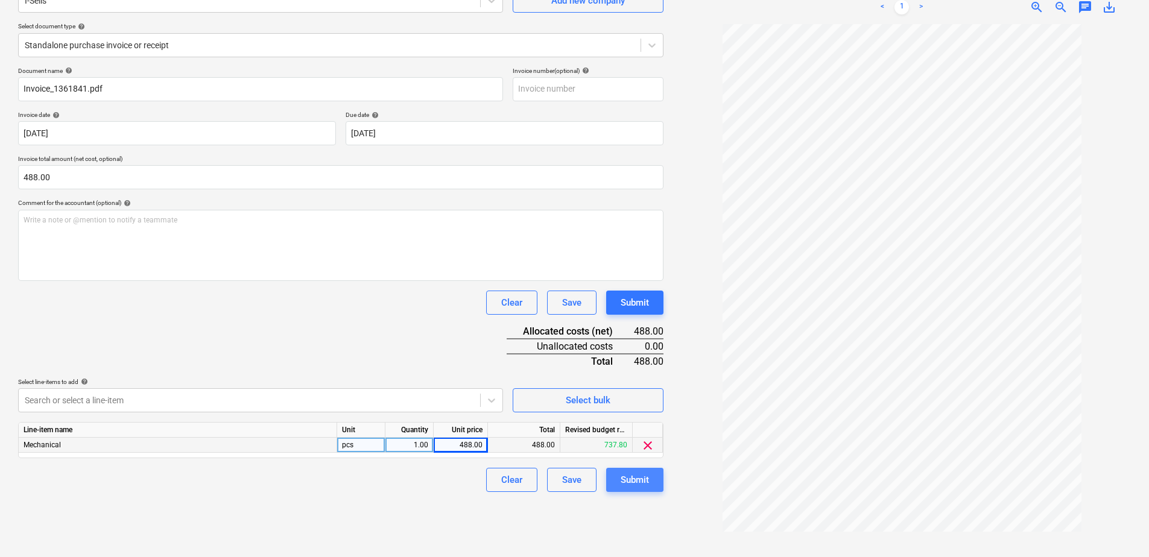
click at [635, 484] on div "Submit" at bounding box center [635, 480] width 28 height 16
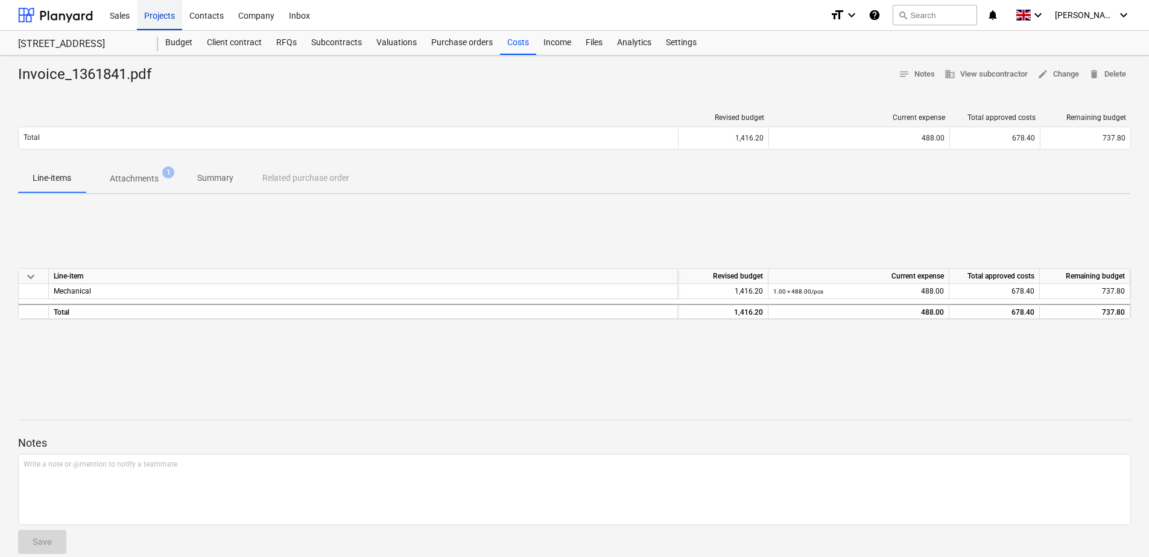
click at [150, 17] on div "Projects" at bounding box center [159, 14] width 45 height 31
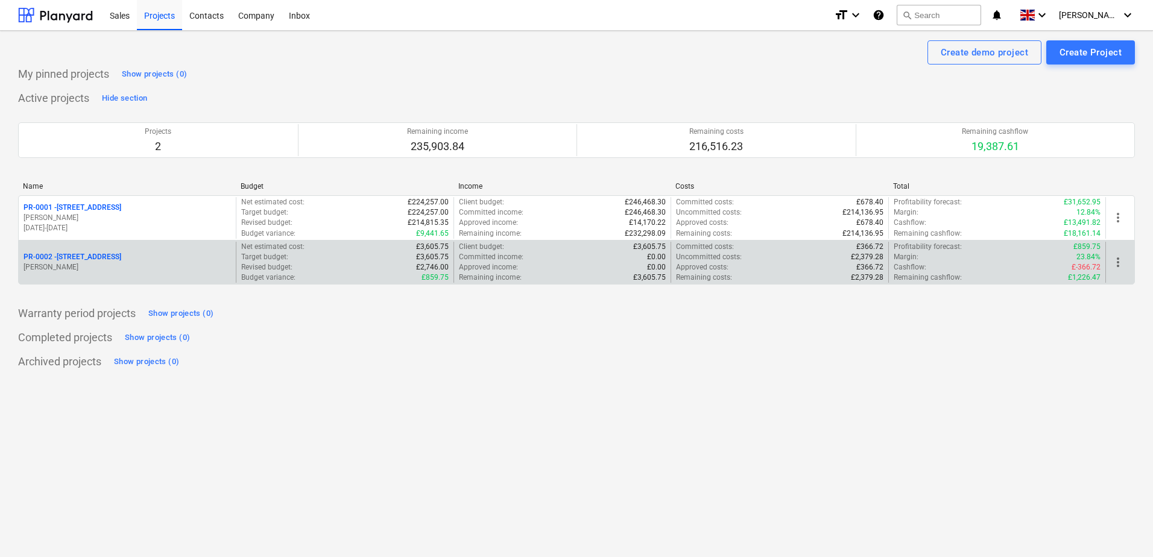
click at [110, 259] on p "PR-0002 - 2 Mexfield, SW15 2RQ" at bounding box center [73, 257] width 98 height 10
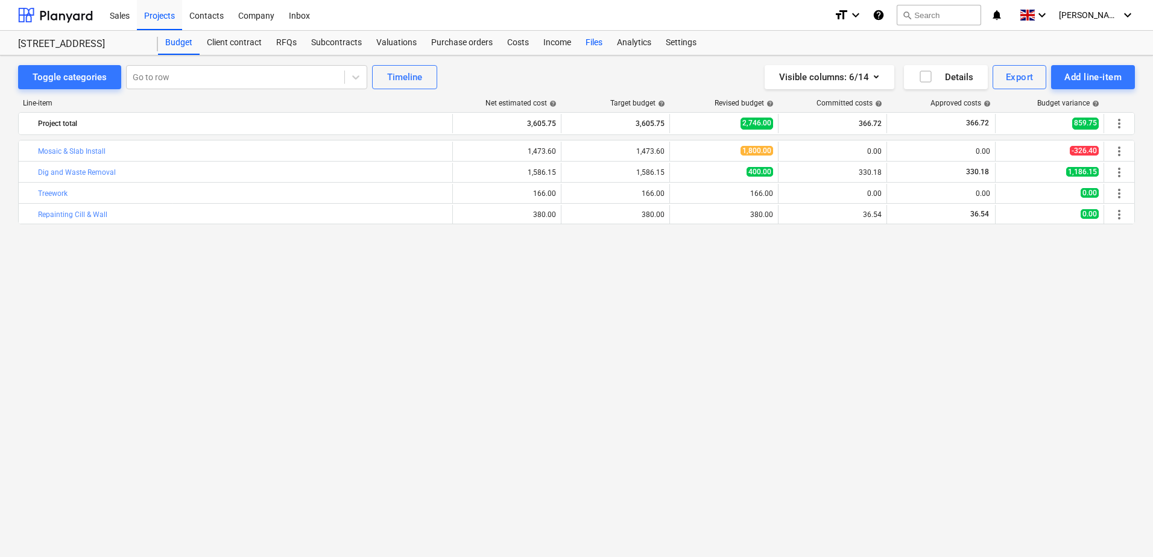
click at [594, 48] on div "Files" at bounding box center [594, 43] width 31 height 24
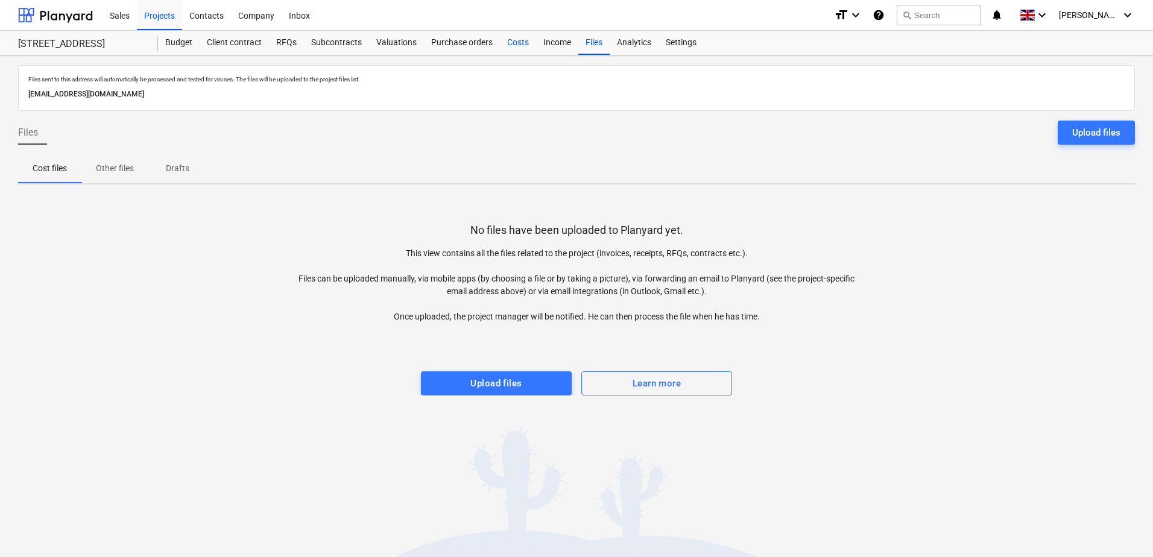
click at [527, 40] on div "Costs" at bounding box center [518, 43] width 36 height 24
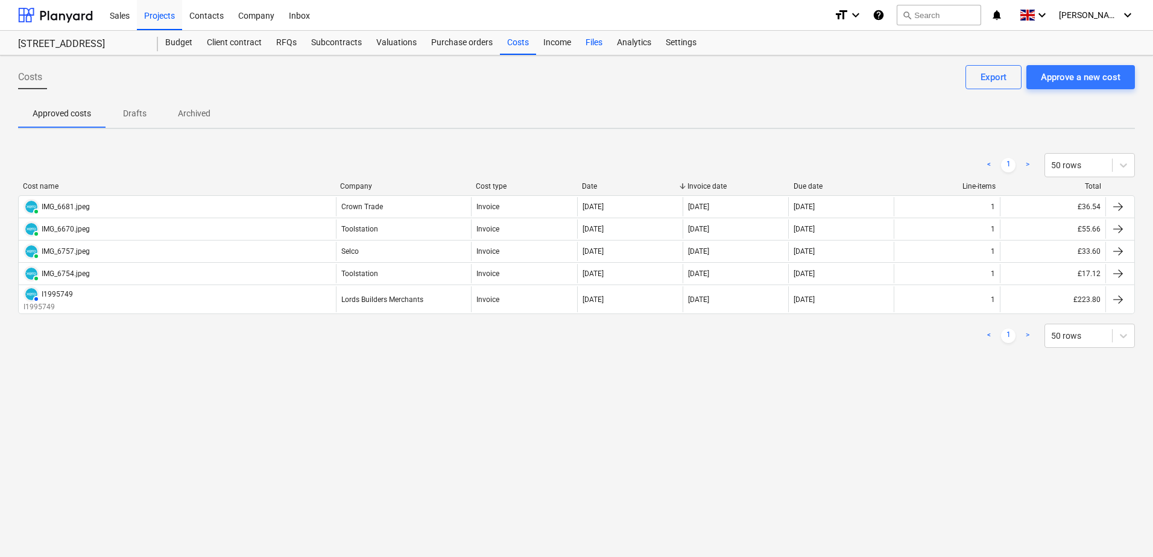
click at [584, 40] on div "Files" at bounding box center [594, 43] width 31 height 24
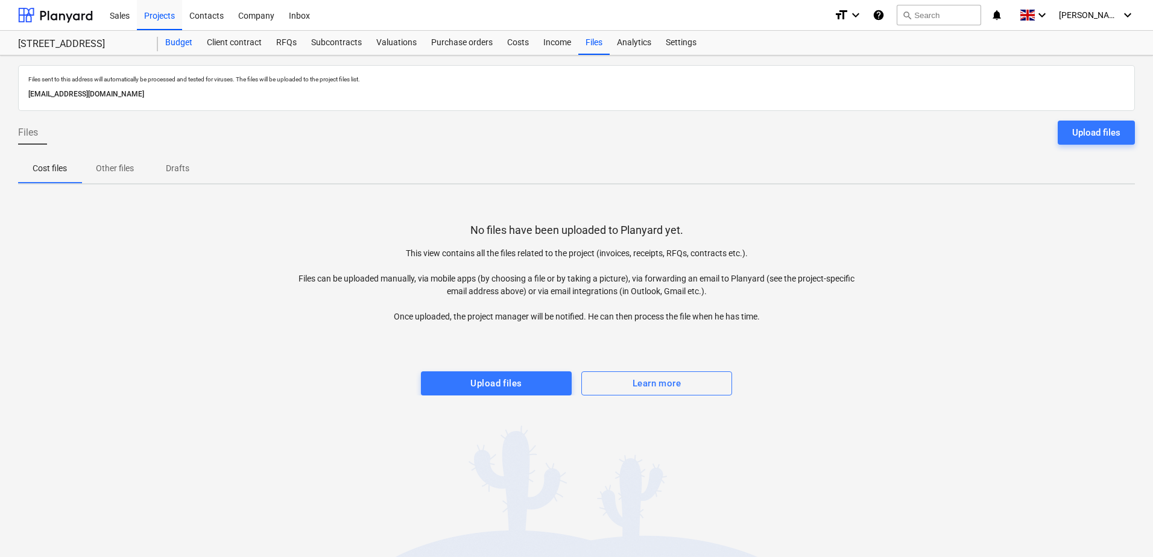
click at [188, 48] on div "Budget" at bounding box center [179, 43] width 42 height 24
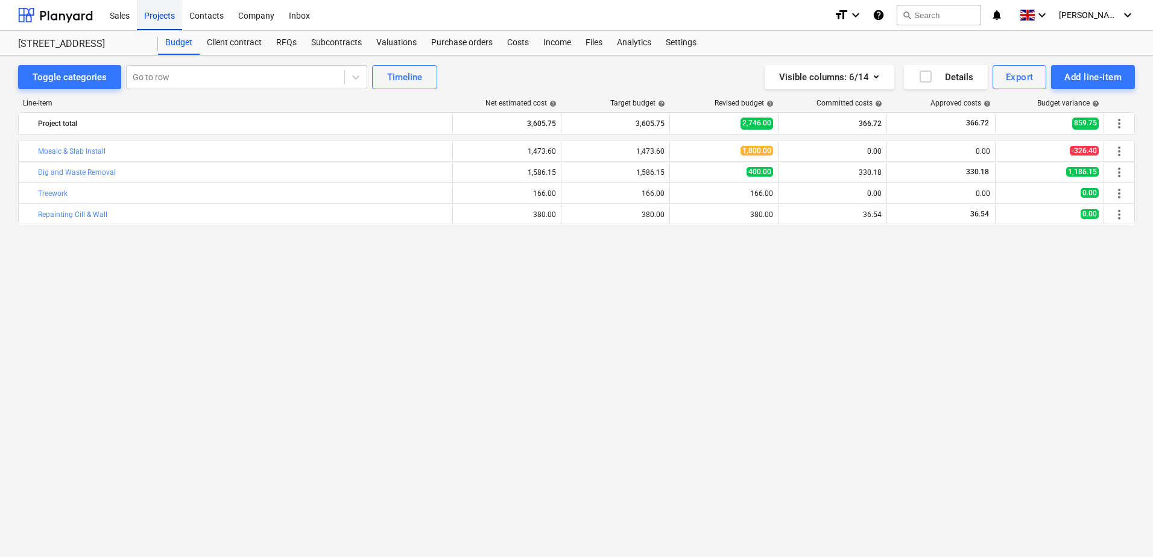
click at [164, 18] on div "Projects" at bounding box center [159, 14] width 45 height 31
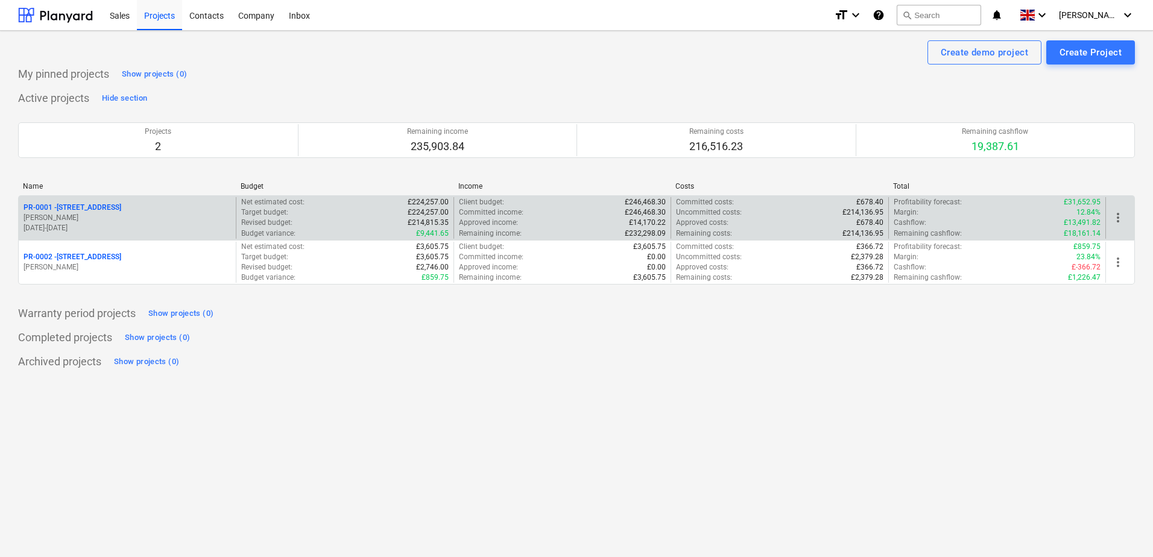
click at [130, 225] on p "[DATE] - [DATE]" at bounding box center [128, 228] width 208 height 10
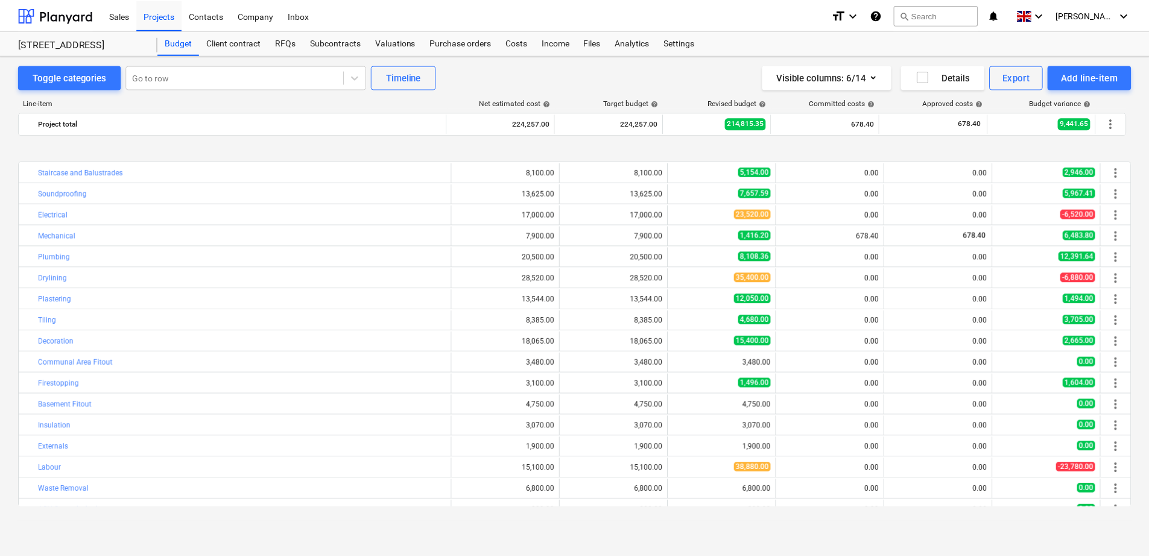
scroll to position [55, 0]
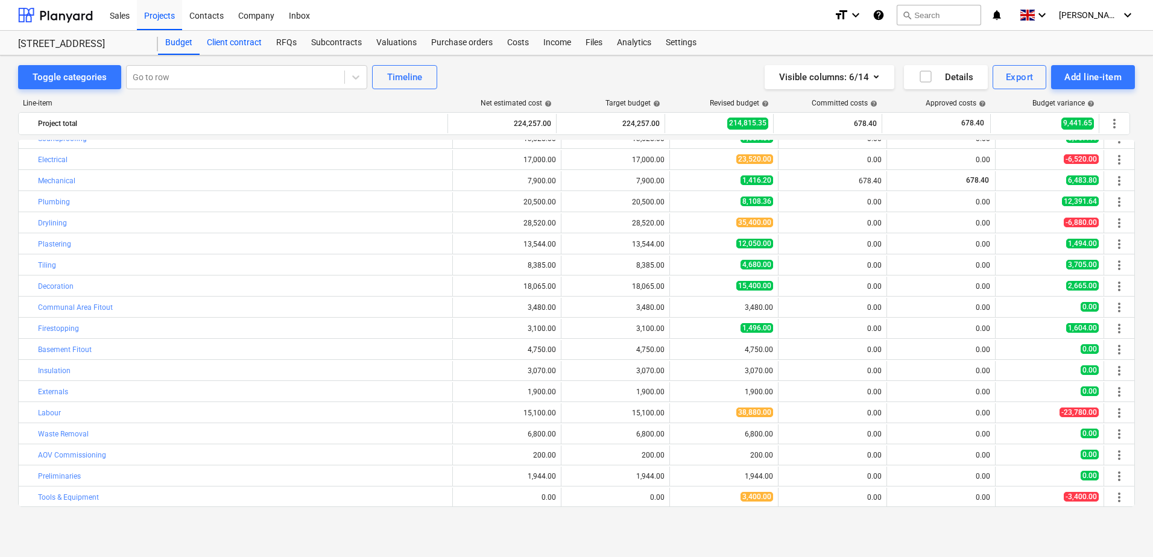
click at [227, 45] on div "Client contract" at bounding box center [234, 43] width 69 height 24
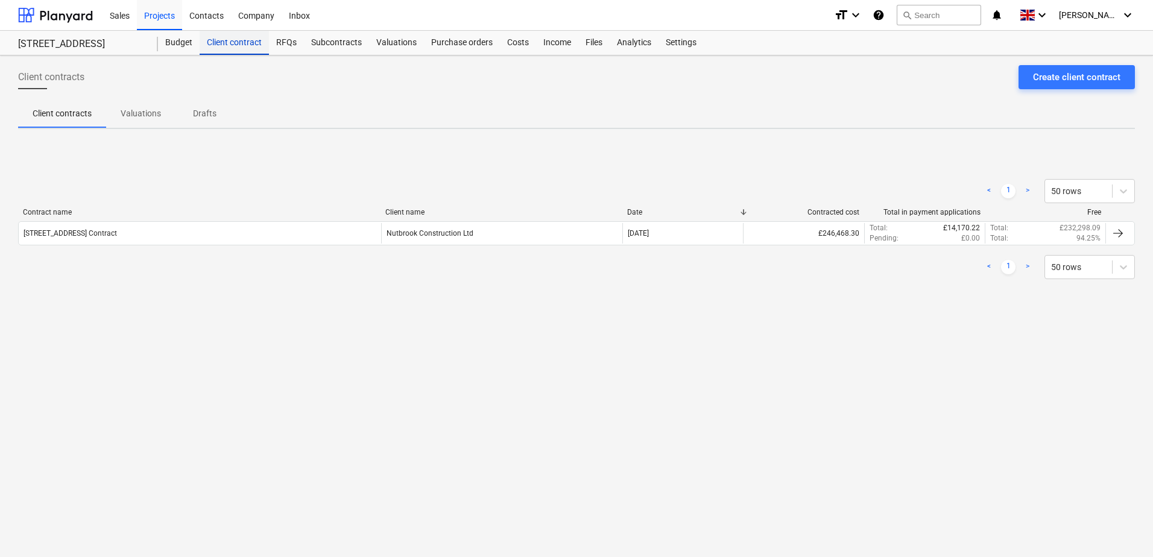
click at [227, 45] on div "Client contract" at bounding box center [234, 43] width 69 height 24
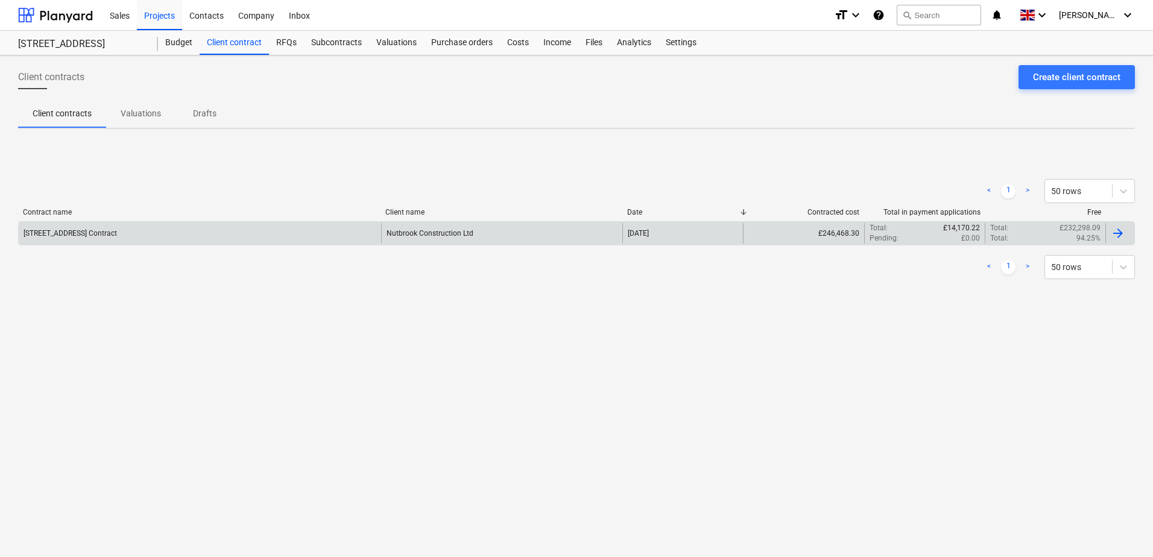
click at [354, 233] on div "[STREET_ADDRESS] Contract" at bounding box center [200, 233] width 363 height 21
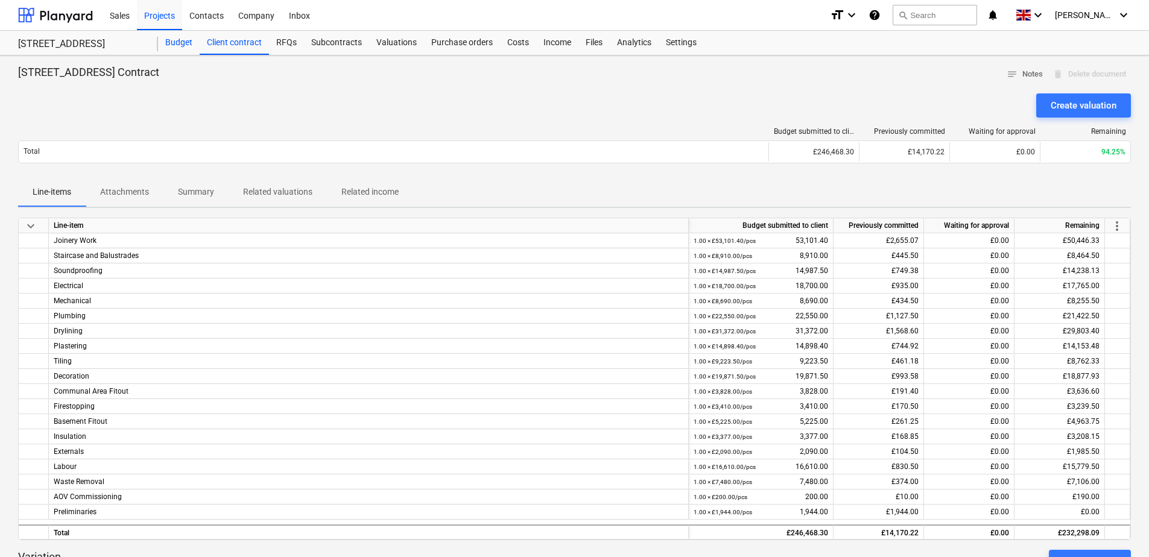
click at [174, 48] on div "Budget" at bounding box center [179, 43] width 42 height 24
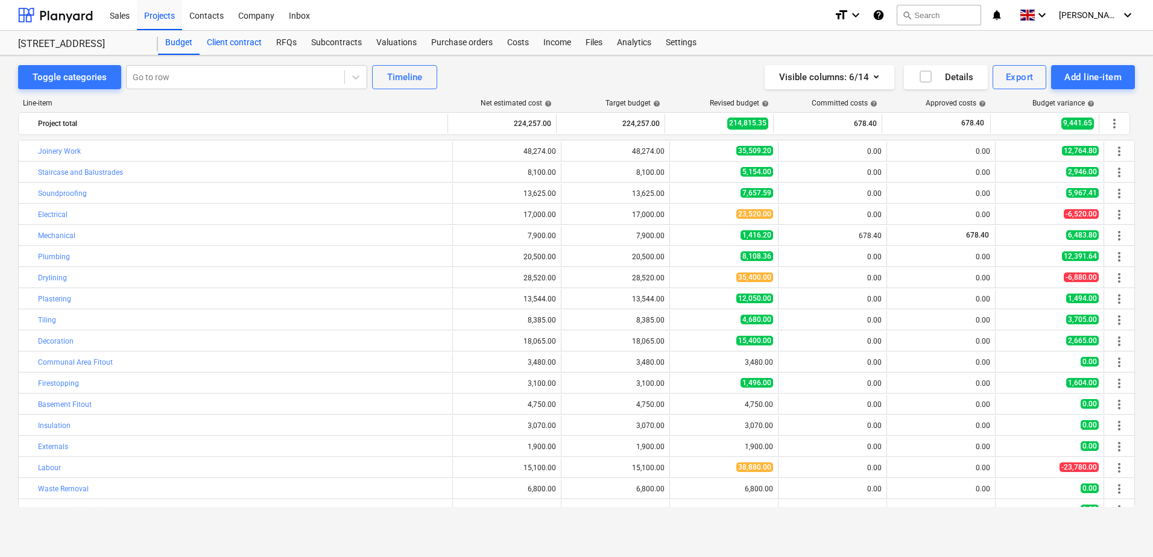
click at [227, 38] on div "Client contract" at bounding box center [234, 43] width 69 height 24
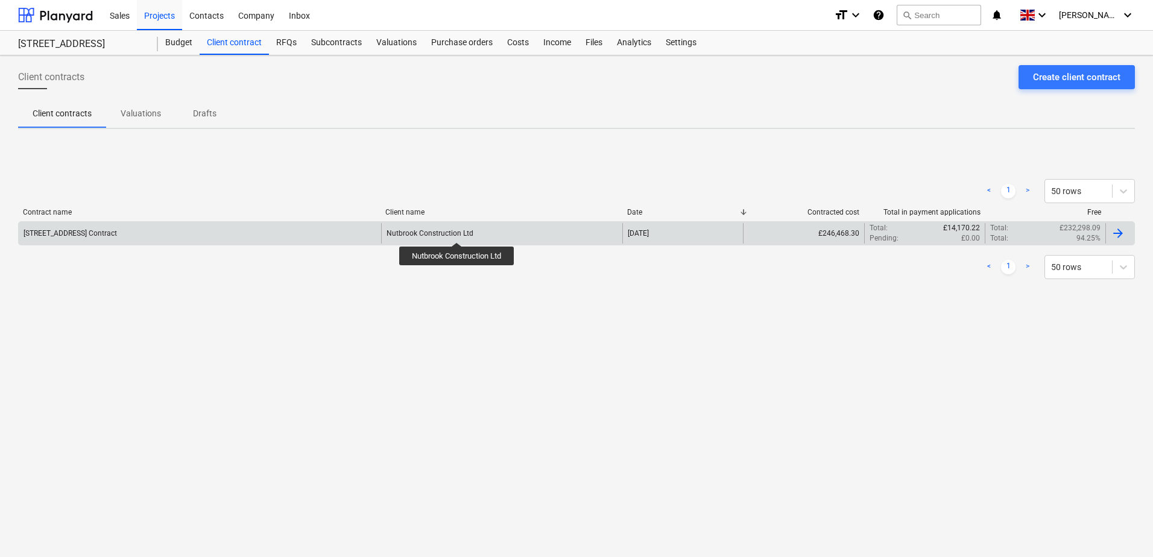
click at [458, 232] on div "Nutbrook Construction Ltd" at bounding box center [430, 233] width 87 height 8
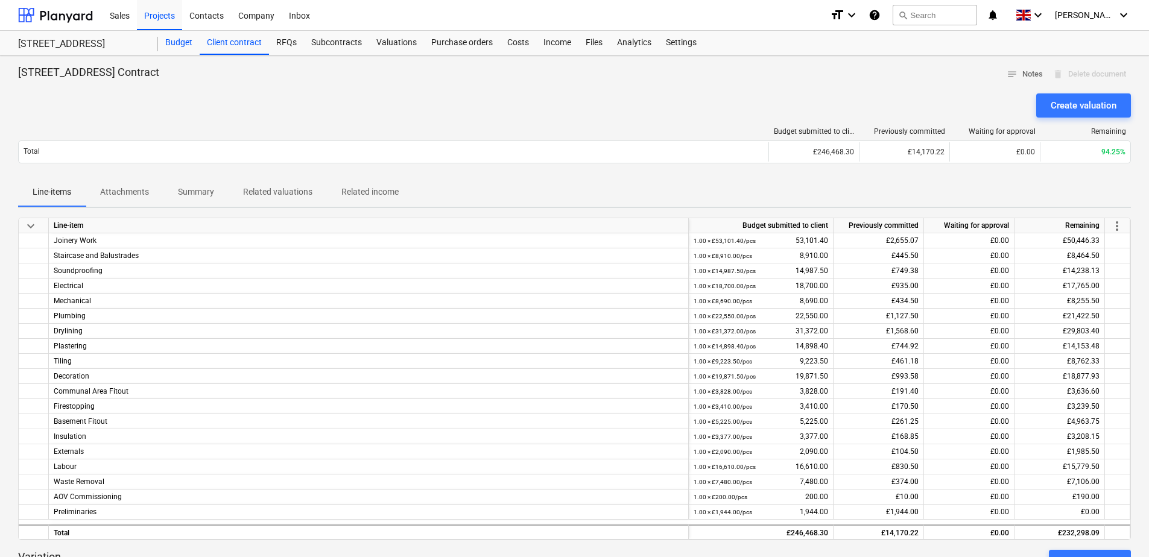
click at [171, 48] on div "Budget" at bounding box center [179, 43] width 42 height 24
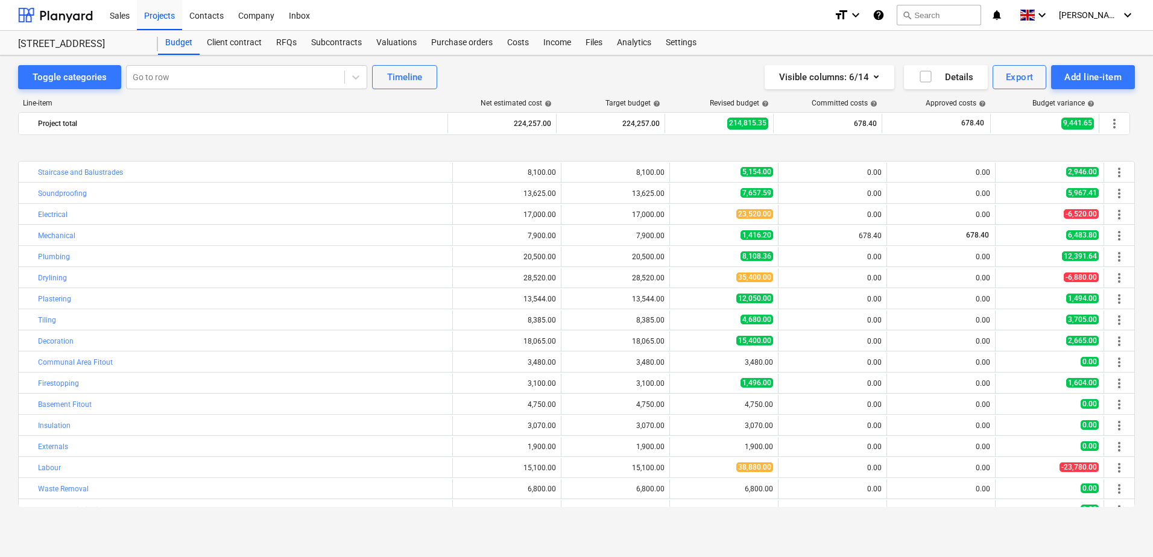
scroll to position [55, 0]
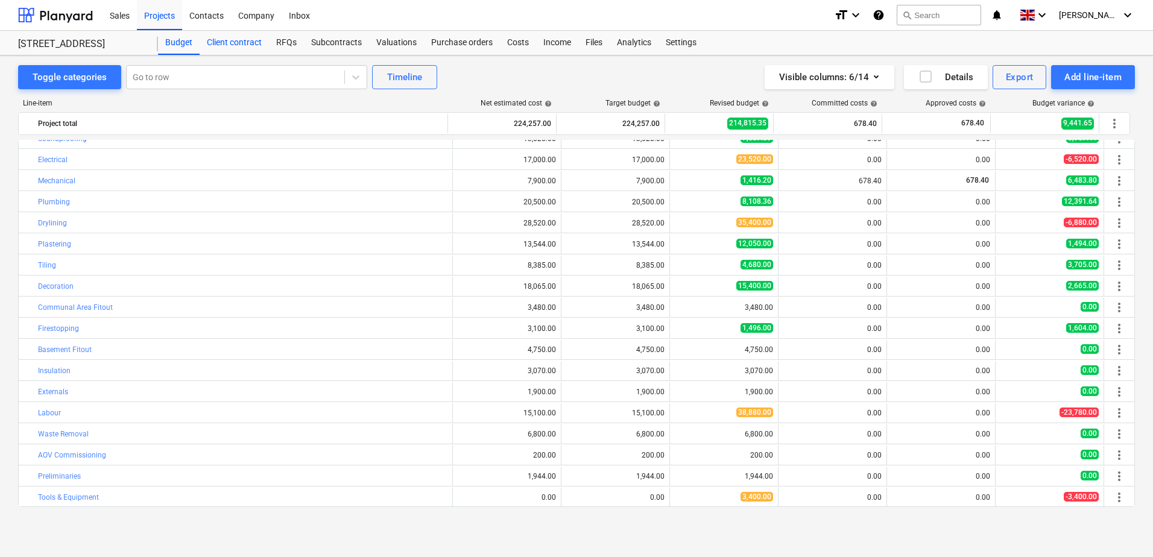
click at [217, 38] on div "Client contract" at bounding box center [234, 43] width 69 height 24
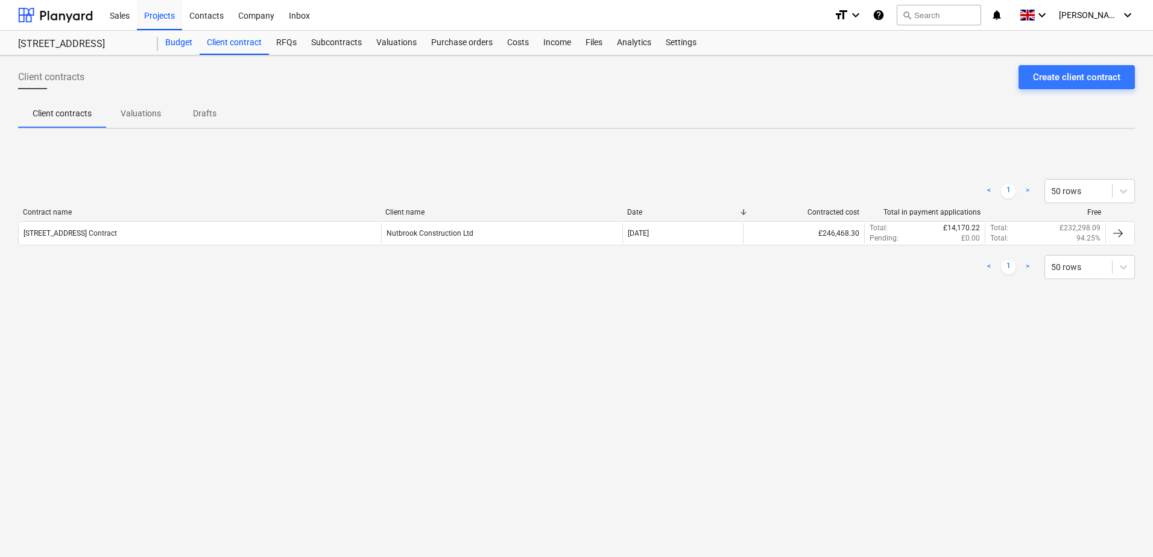
click at [179, 42] on div "Budget" at bounding box center [179, 43] width 42 height 24
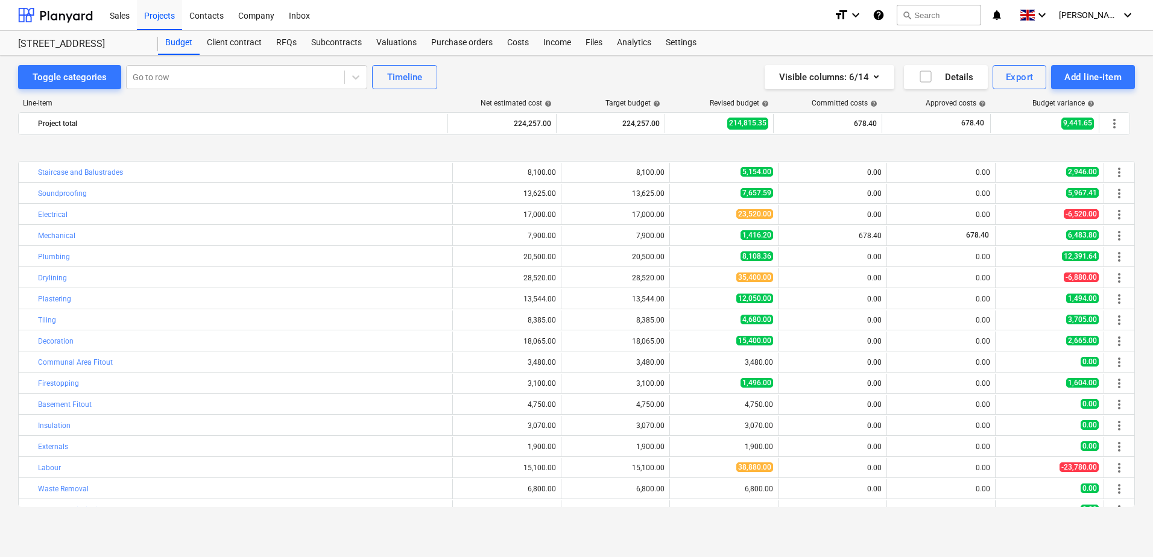
scroll to position [55, 0]
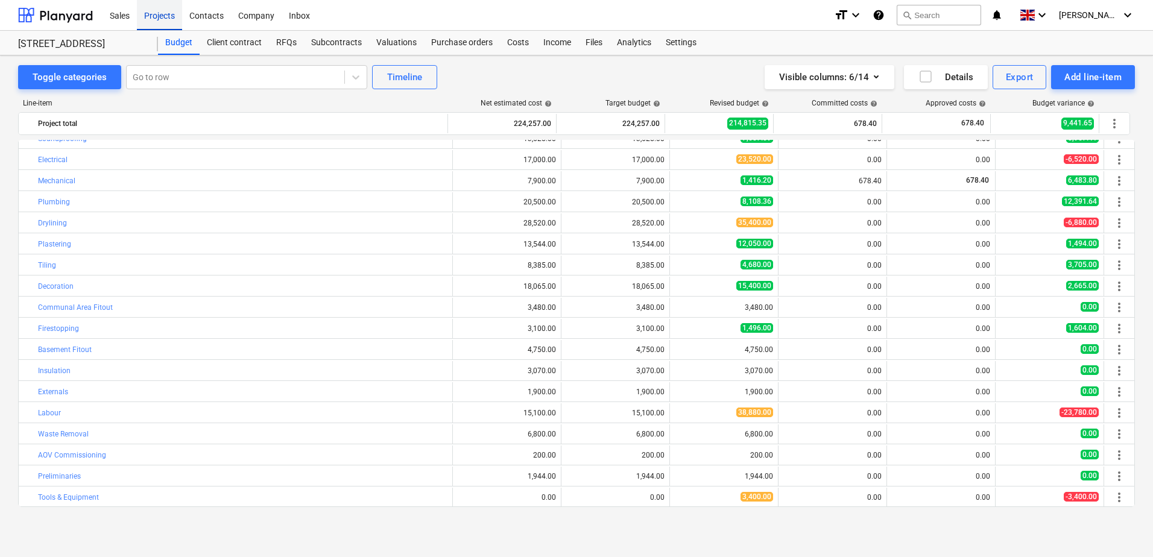
click at [155, 17] on div "Projects" at bounding box center [159, 14] width 45 height 31
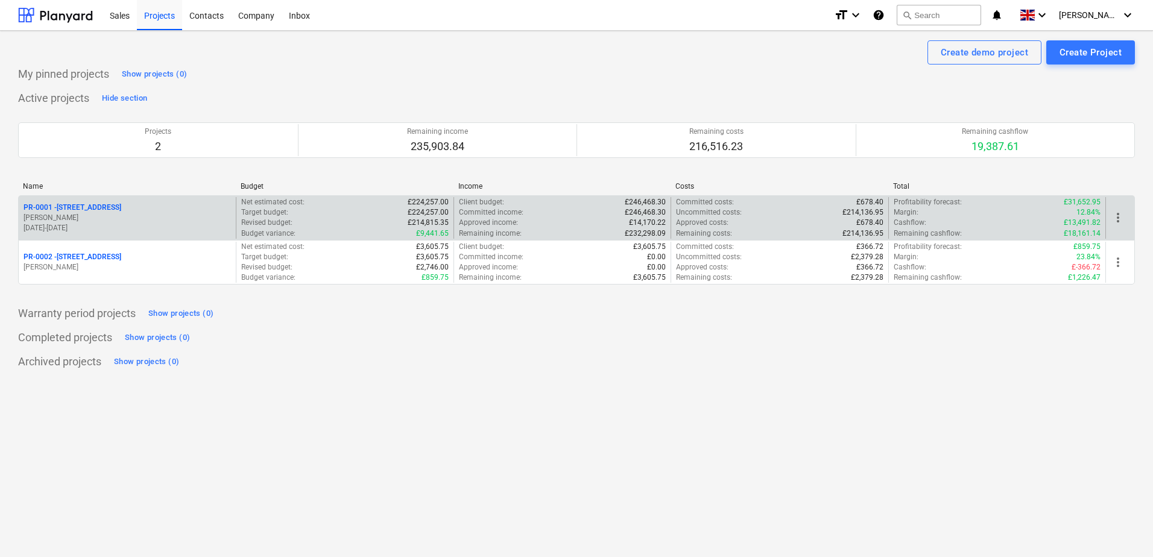
click at [1120, 211] on span "more_vert" at bounding box center [1118, 218] width 14 height 14
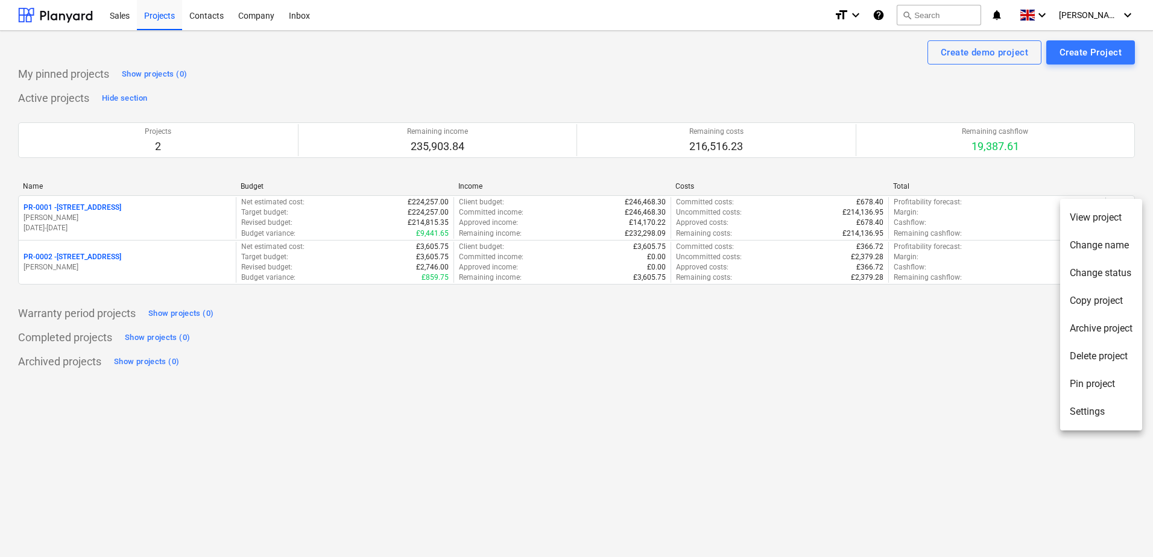
click at [1086, 210] on li "View project" at bounding box center [1102, 218] width 82 height 28
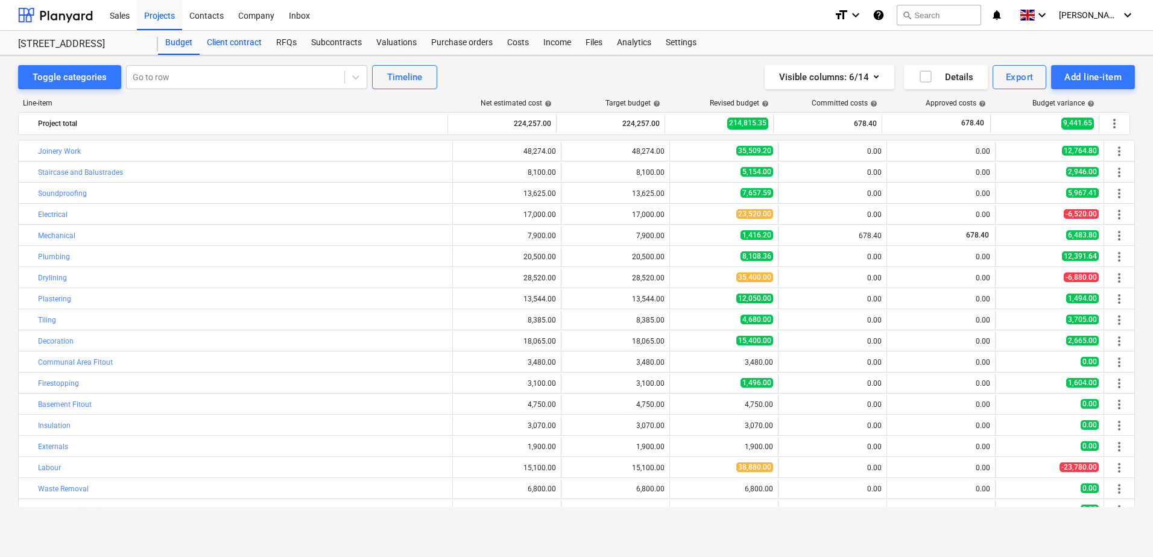
click at [245, 49] on div "Client contract" at bounding box center [234, 43] width 69 height 24
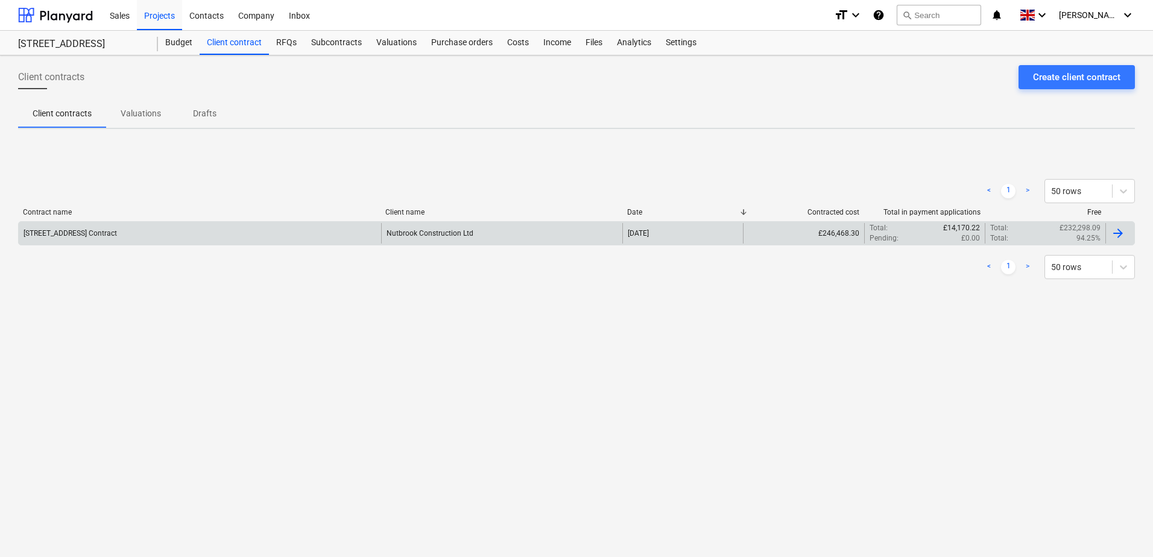
click at [316, 236] on div "[STREET_ADDRESS] Contract" at bounding box center [200, 233] width 363 height 21
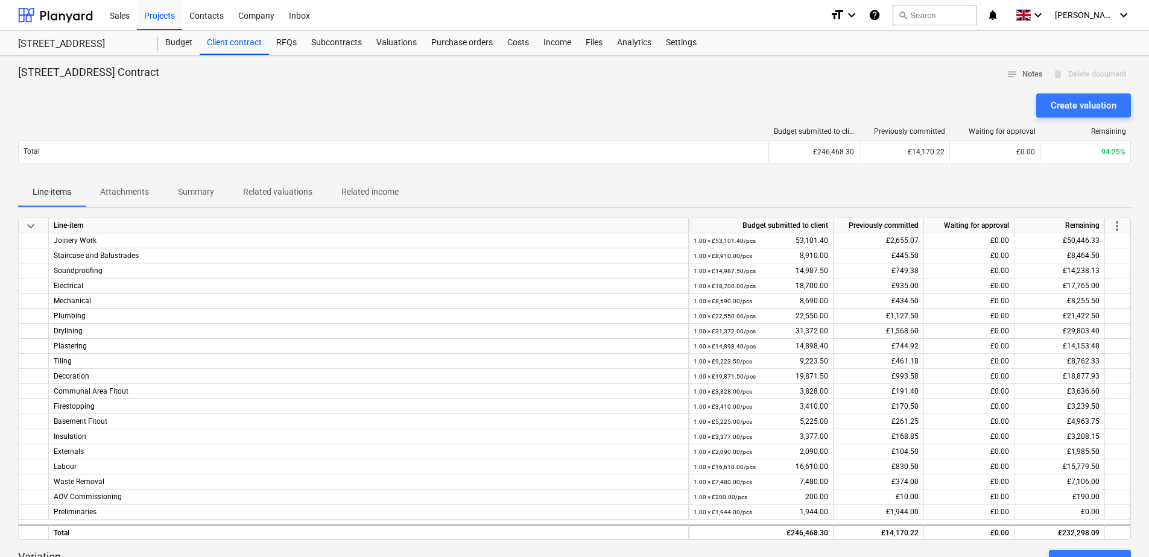
click at [356, 200] on span "Related income" at bounding box center [370, 192] width 86 height 20
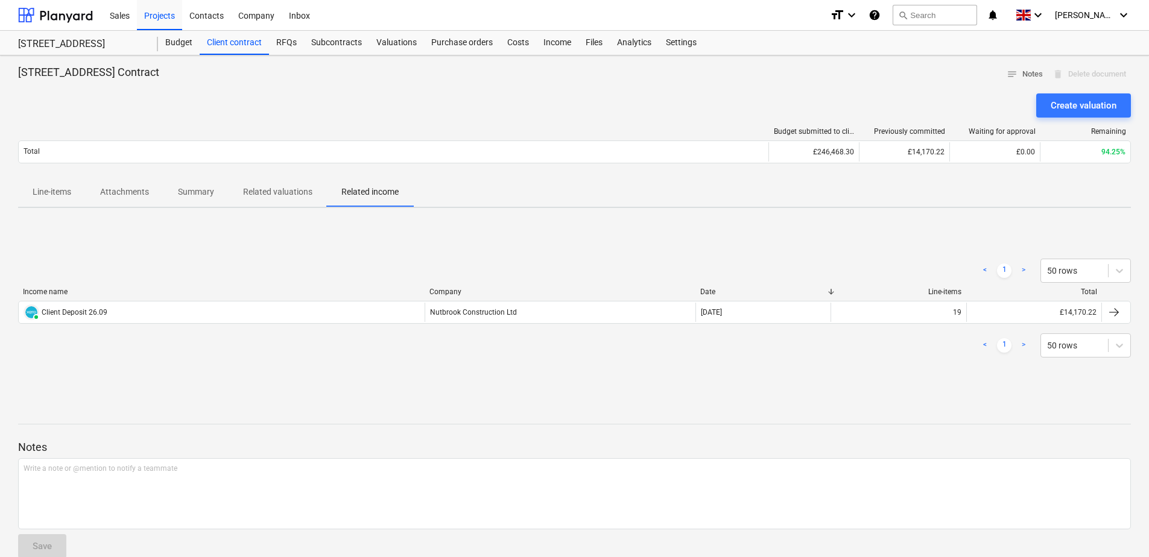
click at [62, 184] on span "Line-items" at bounding box center [52, 192] width 68 height 20
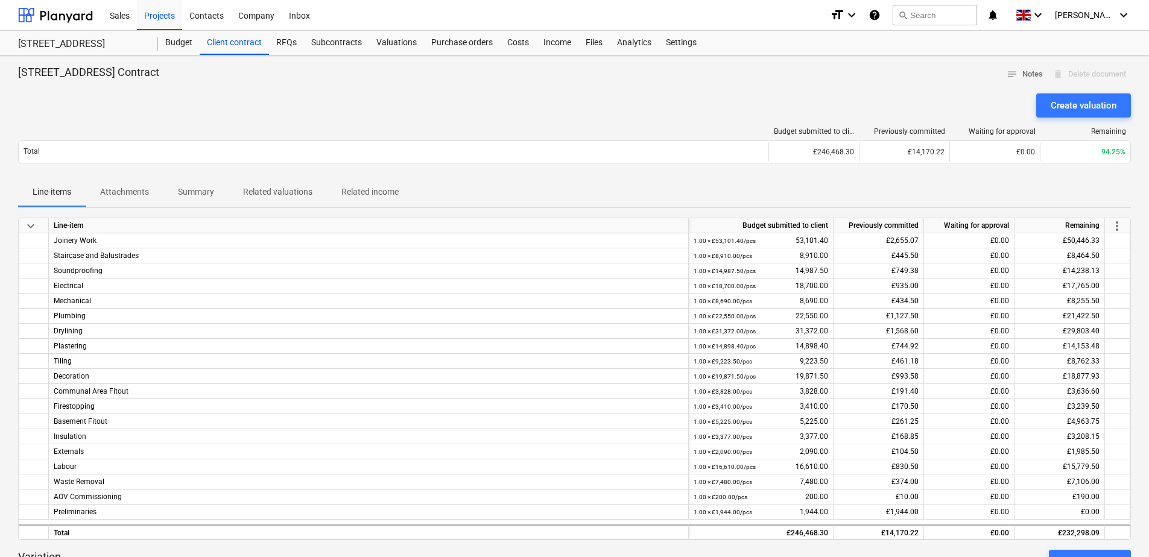
click at [145, 188] on p "Attachments" at bounding box center [124, 192] width 49 height 13
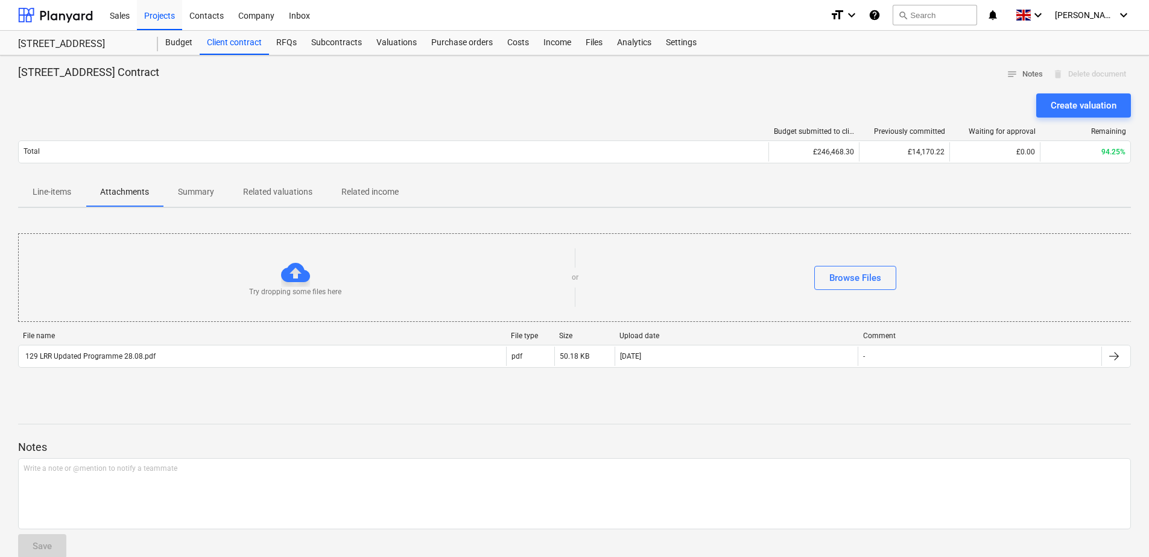
click at [200, 197] on p "Summary" at bounding box center [196, 192] width 36 height 13
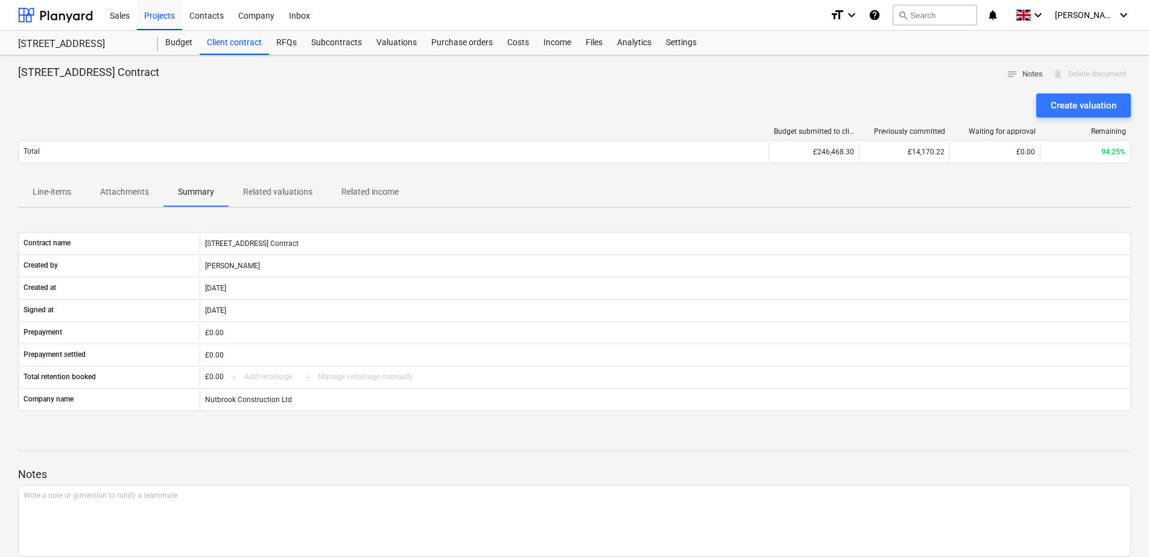
click at [262, 191] on p "Related valuations" at bounding box center [277, 192] width 69 height 13
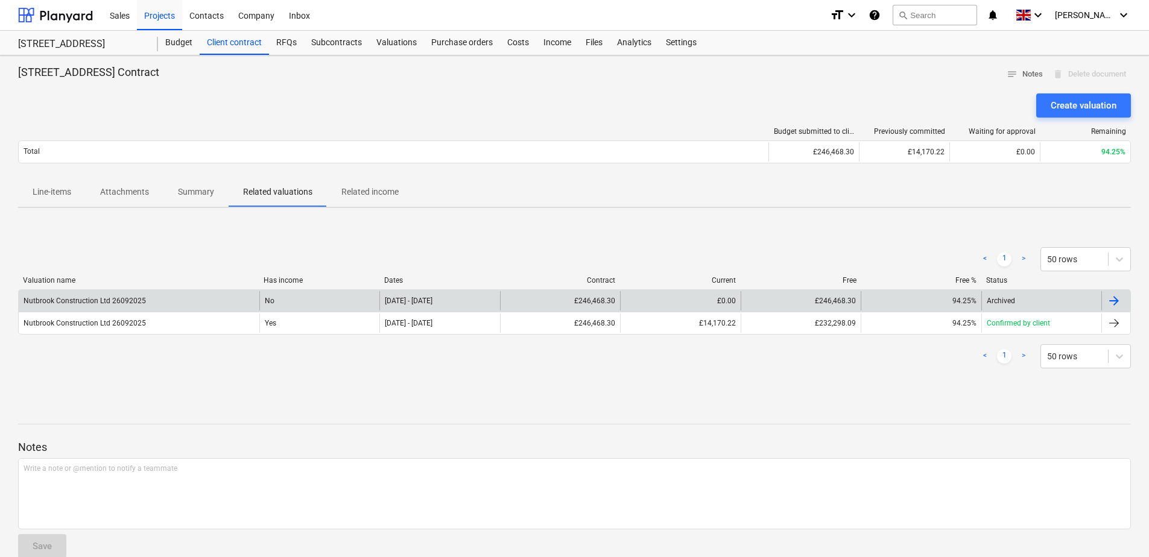
drag, startPoint x: 395, startPoint y: 292, endPoint x: 1117, endPoint y: 297, distance: 721.5
click at [1117, 297] on div at bounding box center [1114, 301] width 14 height 14
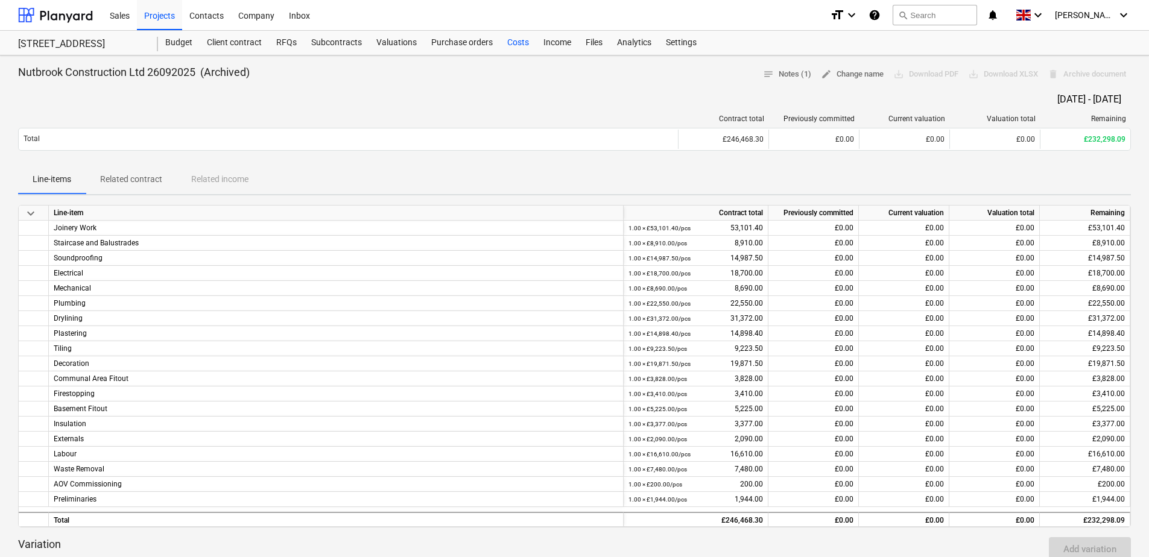
click at [527, 42] on div "Costs" at bounding box center [518, 43] width 36 height 24
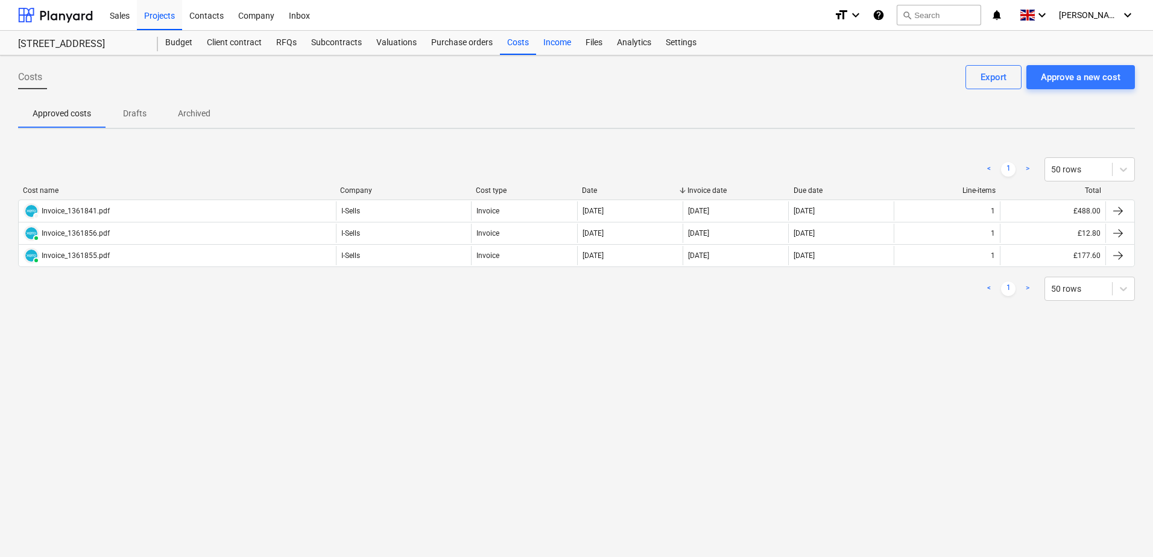
click at [541, 42] on div "Income" at bounding box center [557, 43] width 42 height 24
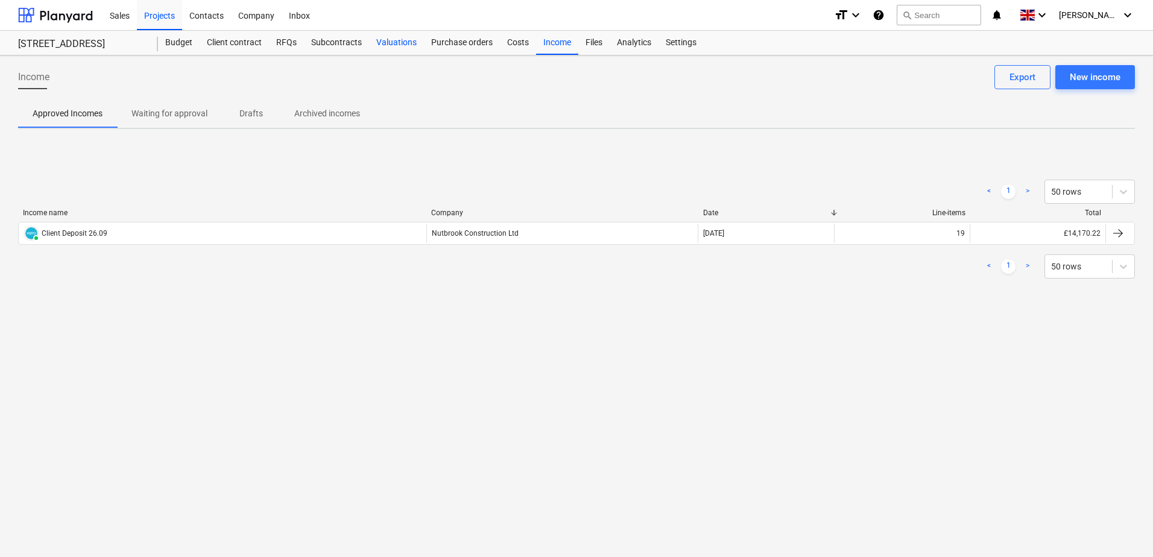
click at [402, 52] on div "Valuations" at bounding box center [396, 43] width 55 height 24
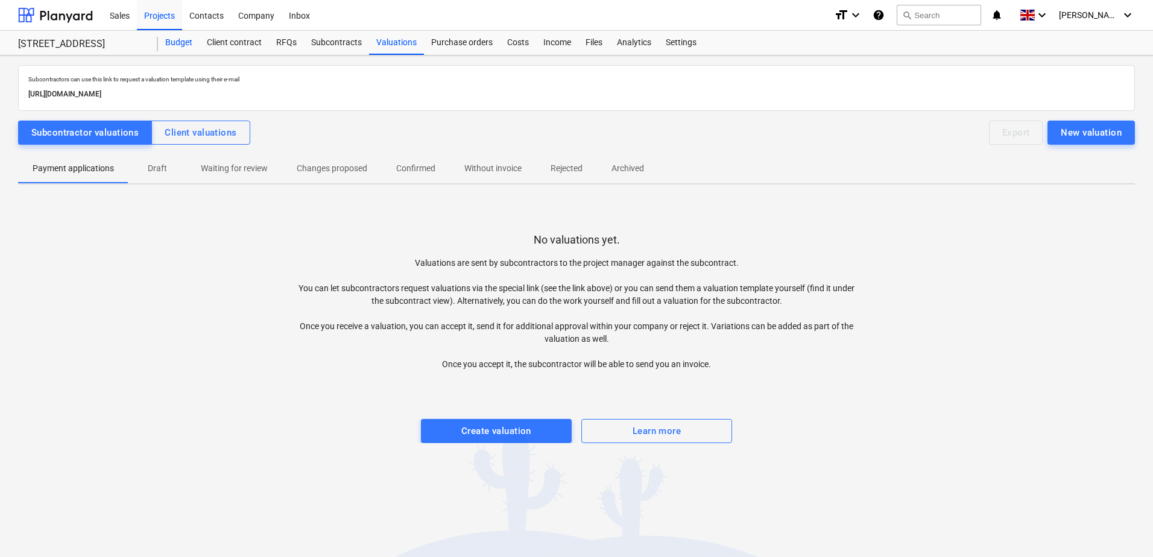
click at [177, 46] on div "Budget" at bounding box center [179, 43] width 42 height 24
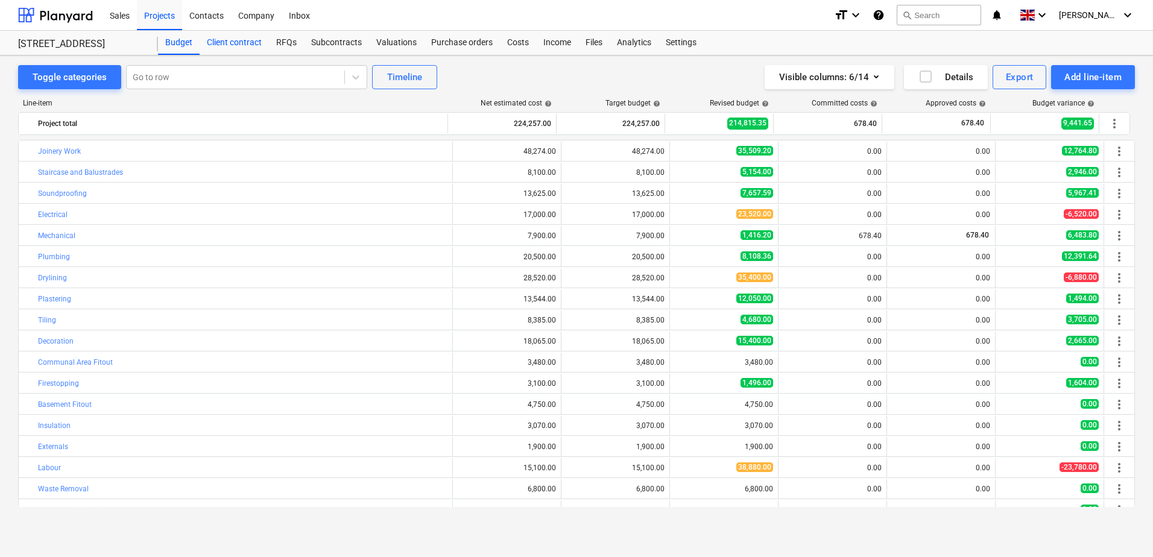
click at [252, 43] on div "Client contract" at bounding box center [234, 43] width 69 height 24
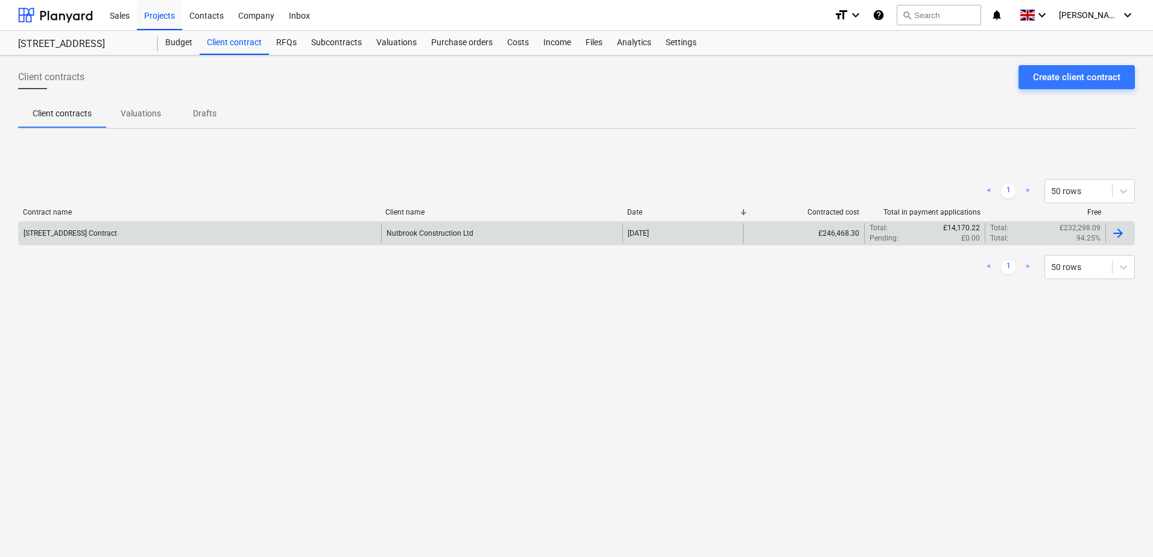
click at [442, 227] on div "Nutbrook Construction Ltd" at bounding box center [501, 233] width 241 height 21
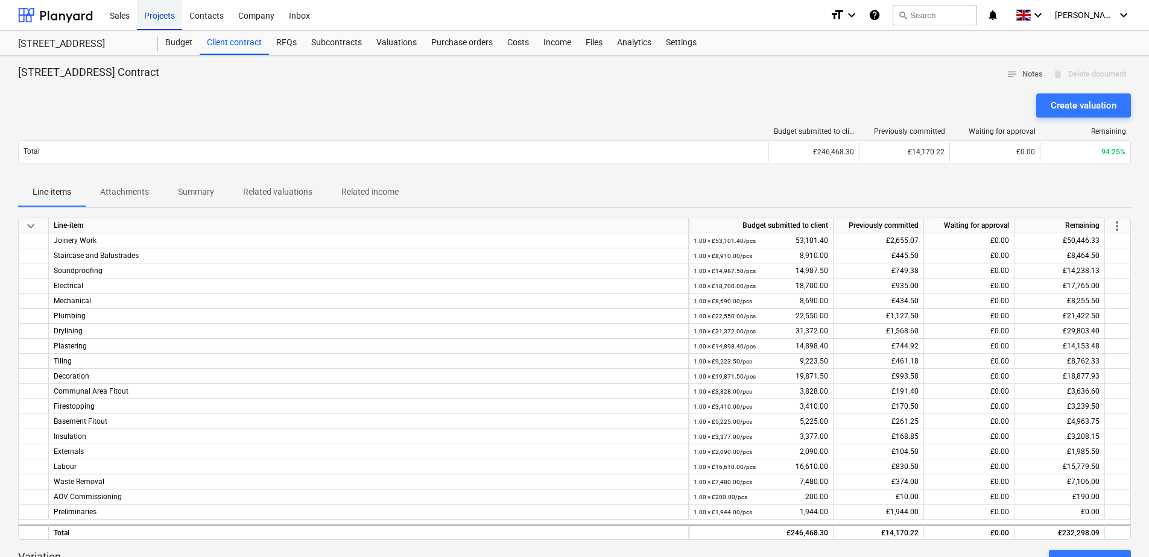
click at [166, 16] on div "Projects" at bounding box center [159, 14] width 45 height 31
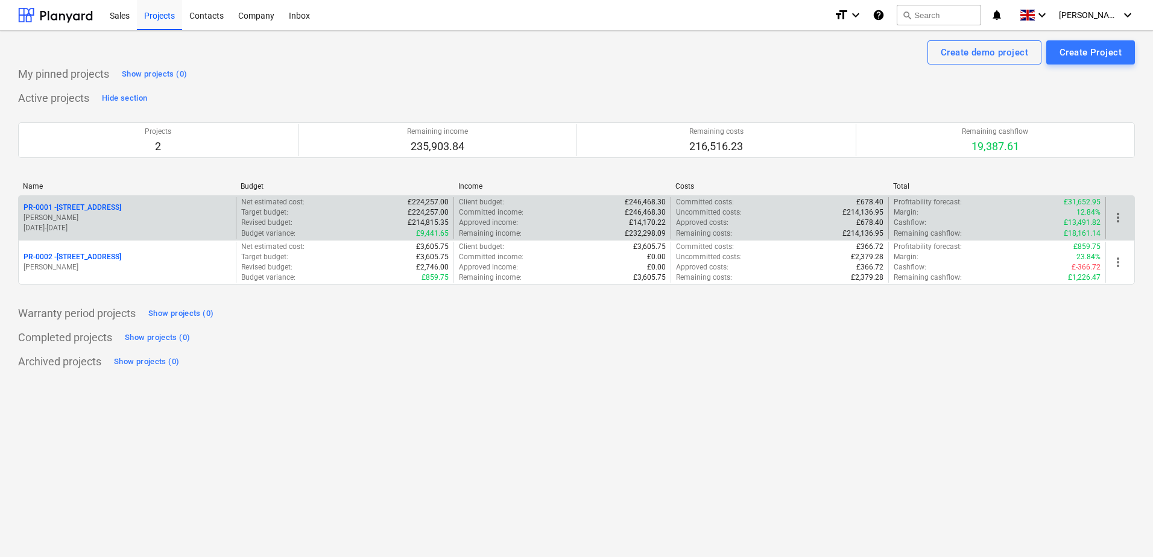
click at [113, 217] on p "[PERSON_NAME]" at bounding box center [128, 218] width 208 height 10
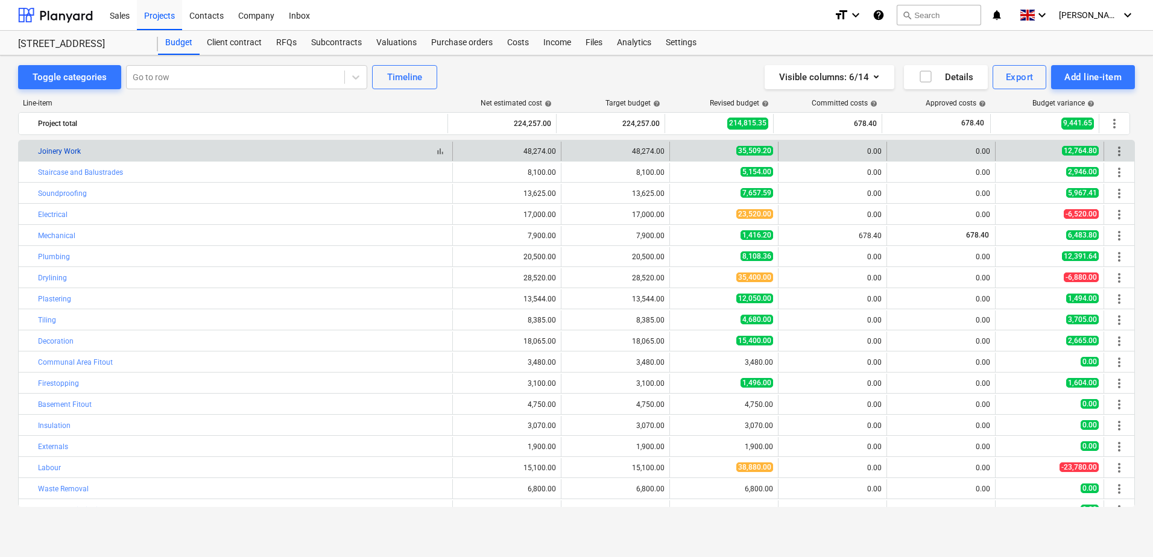
click at [71, 151] on link "Joinery Work" at bounding box center [59, 151] width 43 height 8
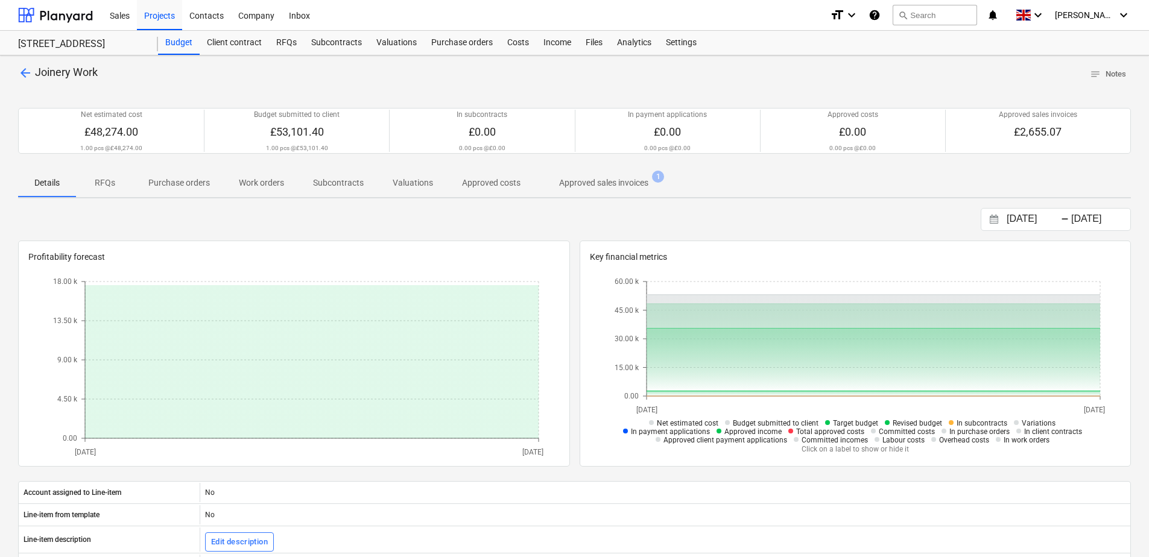
click at [620, 189] on p "Approved sales invoices" at bounding box center [603, 183] width 89 height 13
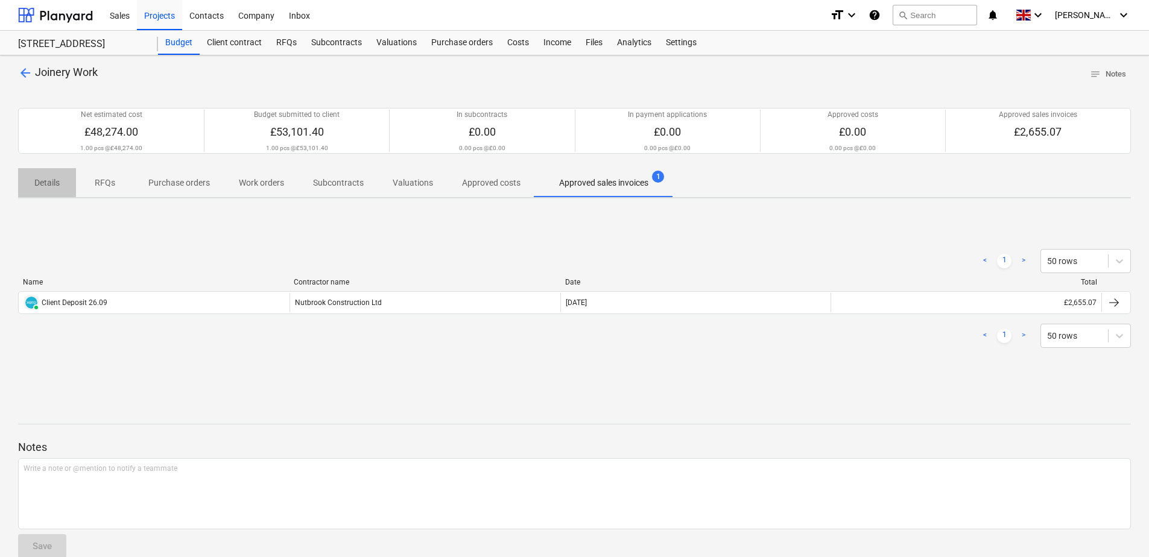
click at [34, 185] on p "Details" at bounding box center [47, 183] width 29 height 13
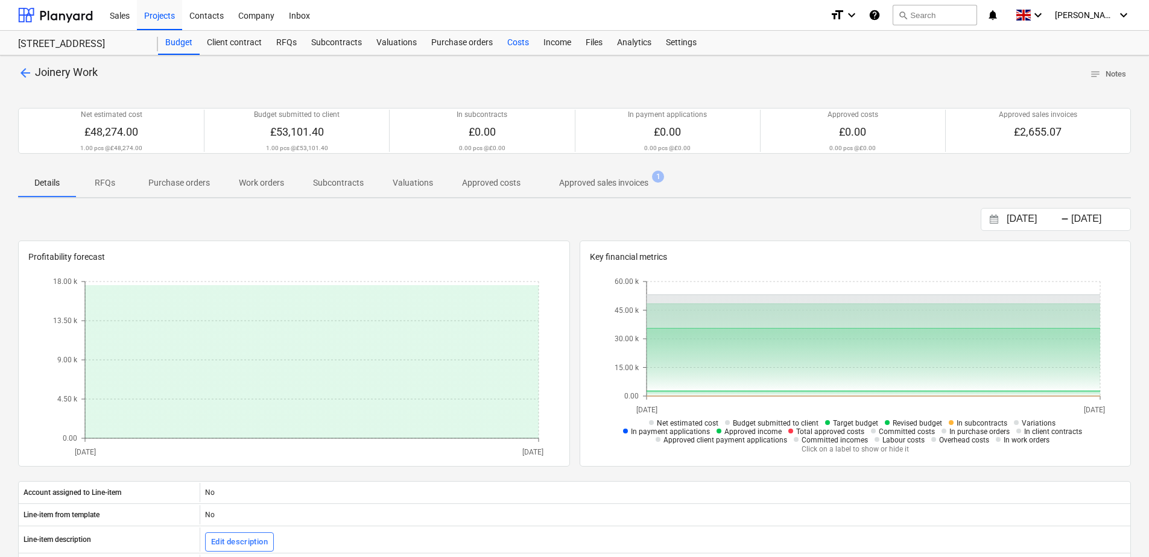
click at [518, 43] on div "Costs" at bounding box center [518, 43] width 36 height 24
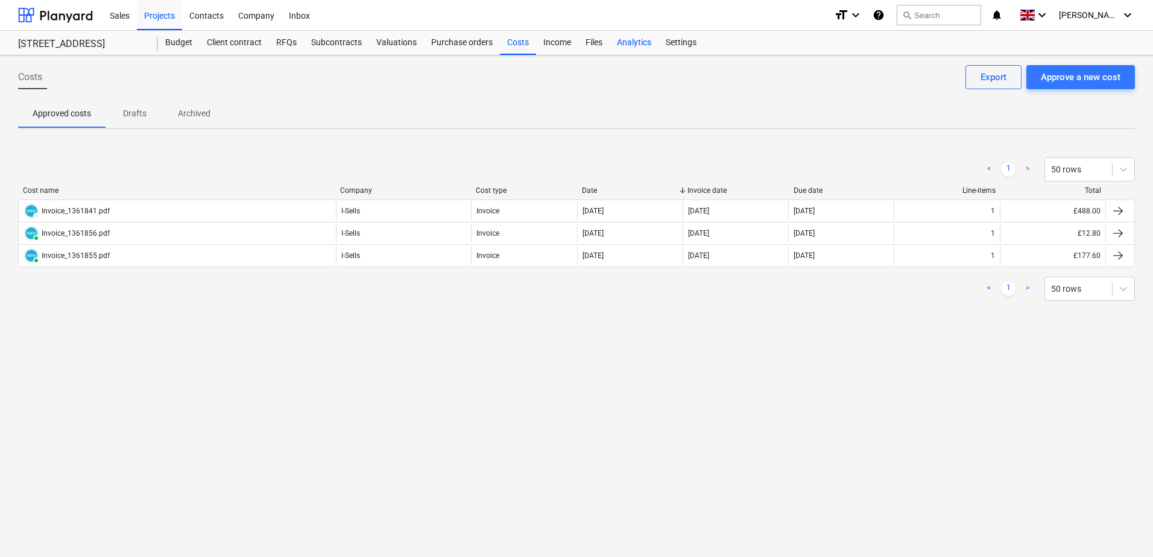
click at [628, 36] on div "Analytics" at bounding box center [634, 43] width 49 height 24
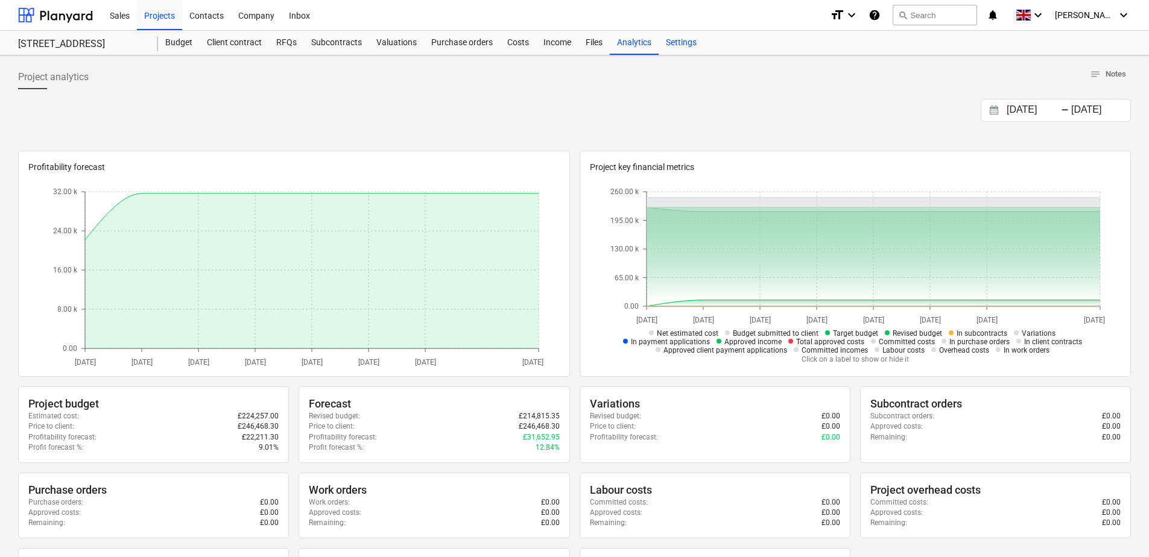
click at [680, 45] on div "Settings" at bounding box center [681, 43] width 45 height 24
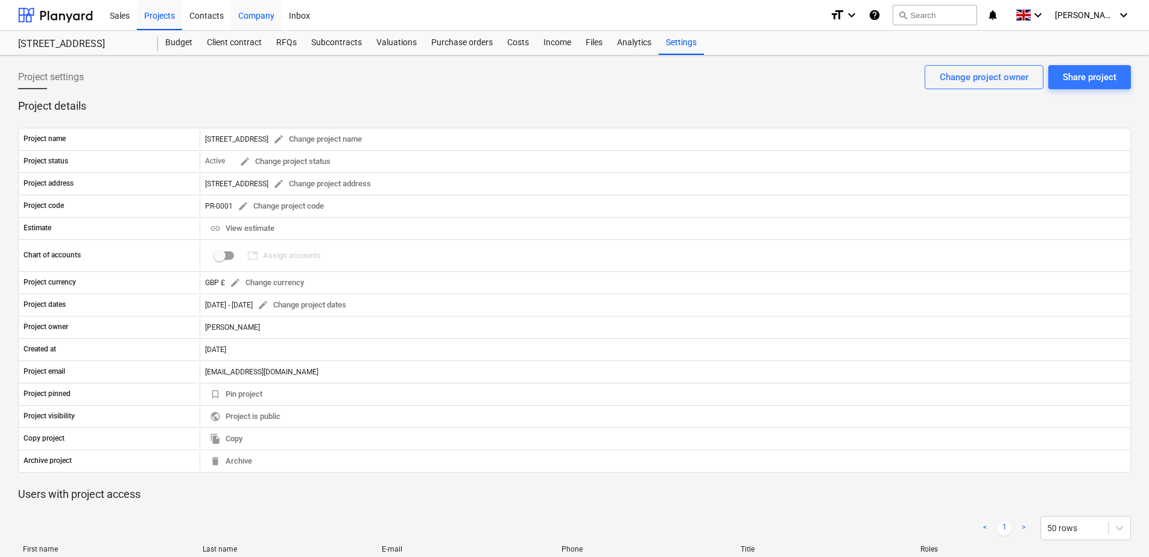
click at [249, 10] on div "Company" at bounding box center [256, 14] width 51 height 31
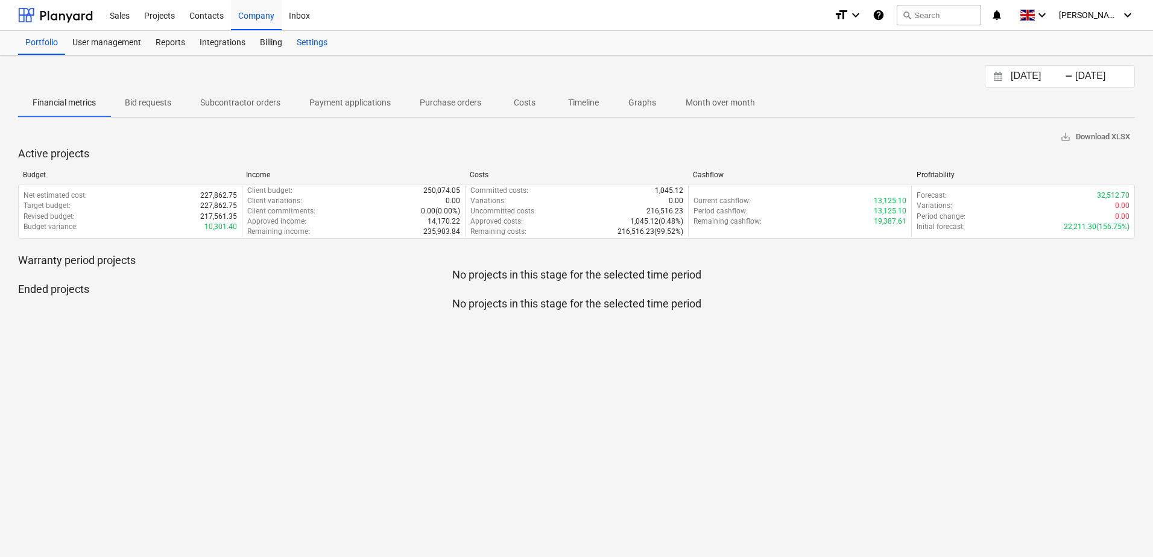
click at [301, 43] on div "Settings" at bounding box center [312, 43] width 45 height 24
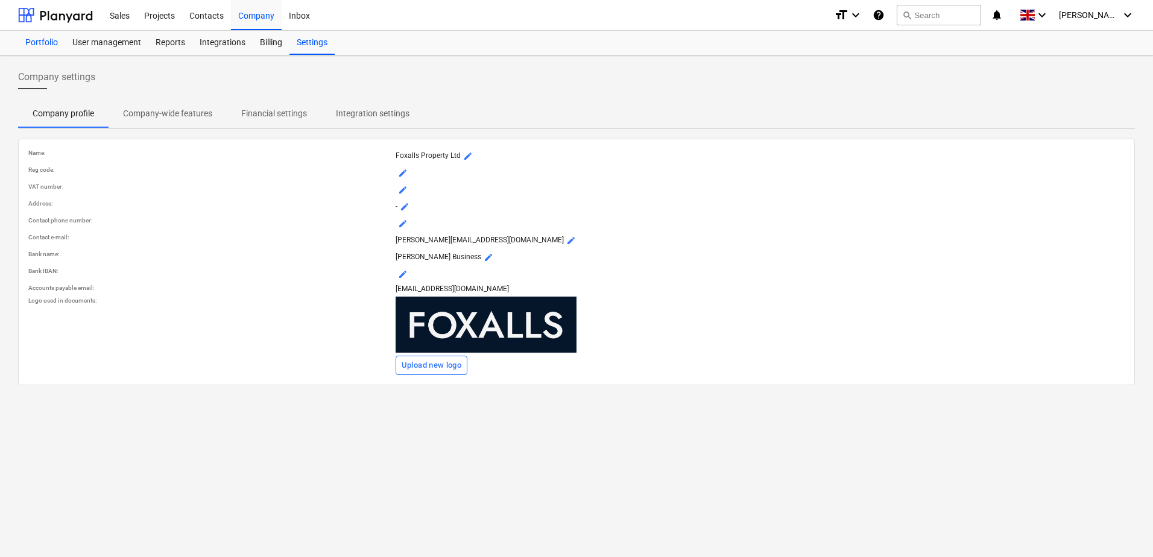
click at [39, 46] on div "Portfolio" at bounding box center [41, 43] width 47 height 24
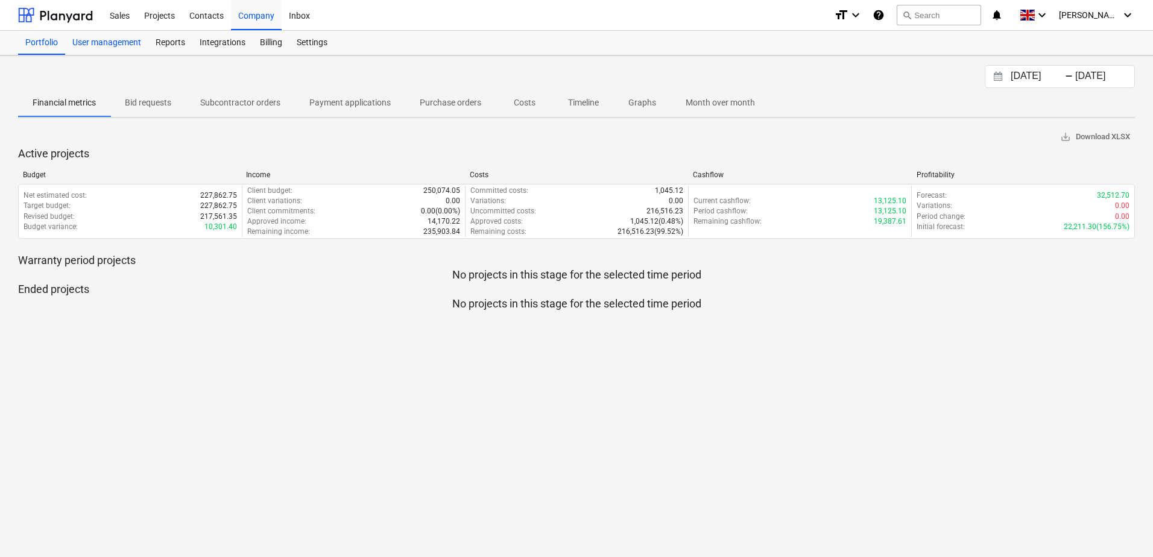
click at [119, 52] on div "User management" at bounding box center [106, 43] width 83 height 24
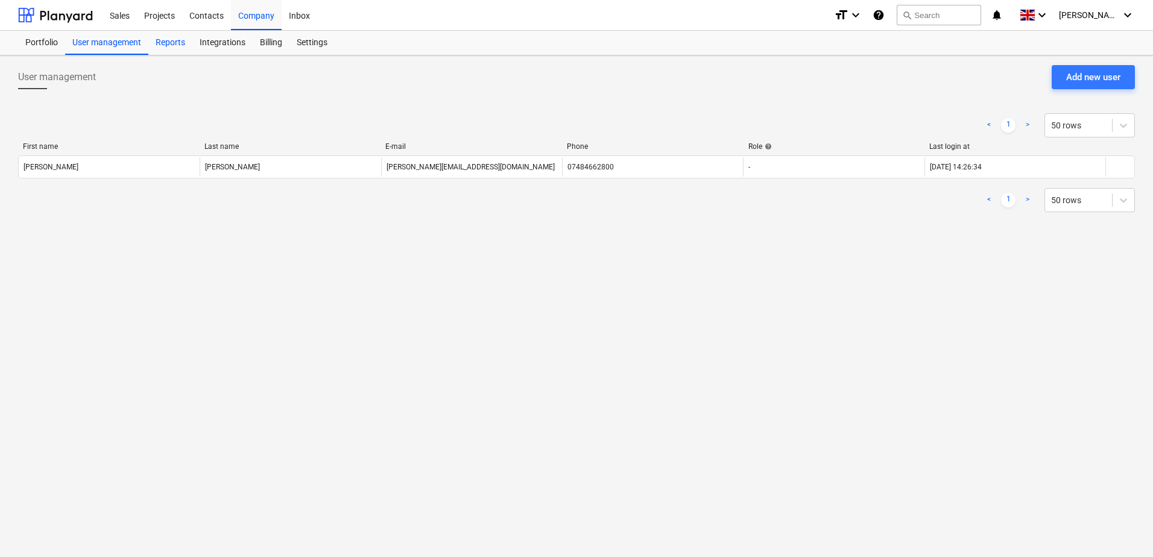
click at [169, 40] on div "Reports" at bounding box center [170, 43] width 44 height 24
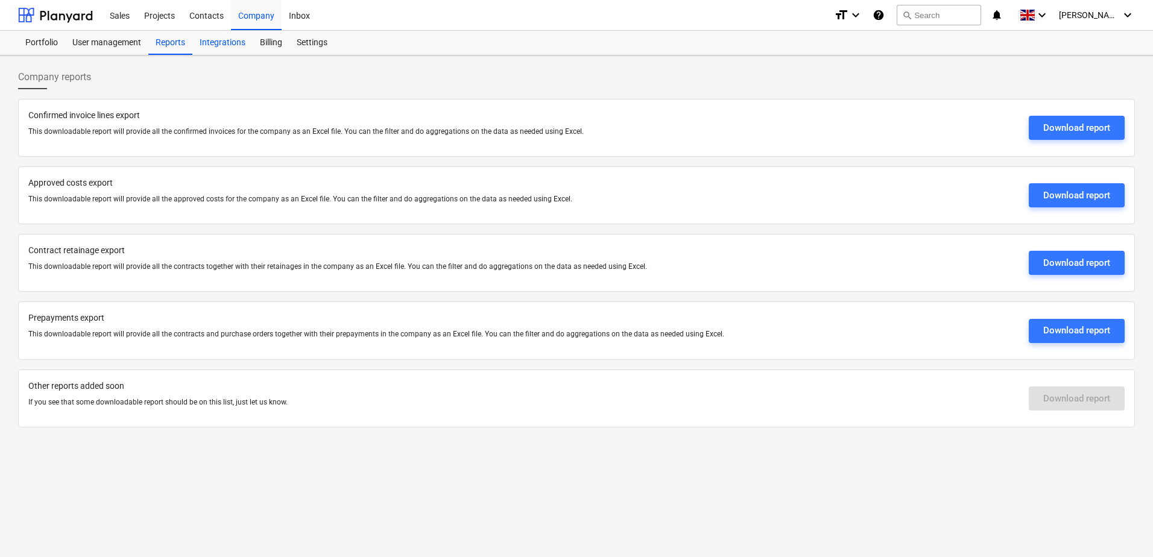
click at [226, 51] on div "Integrations" at bounding box center [222, 43] width 60 height 24
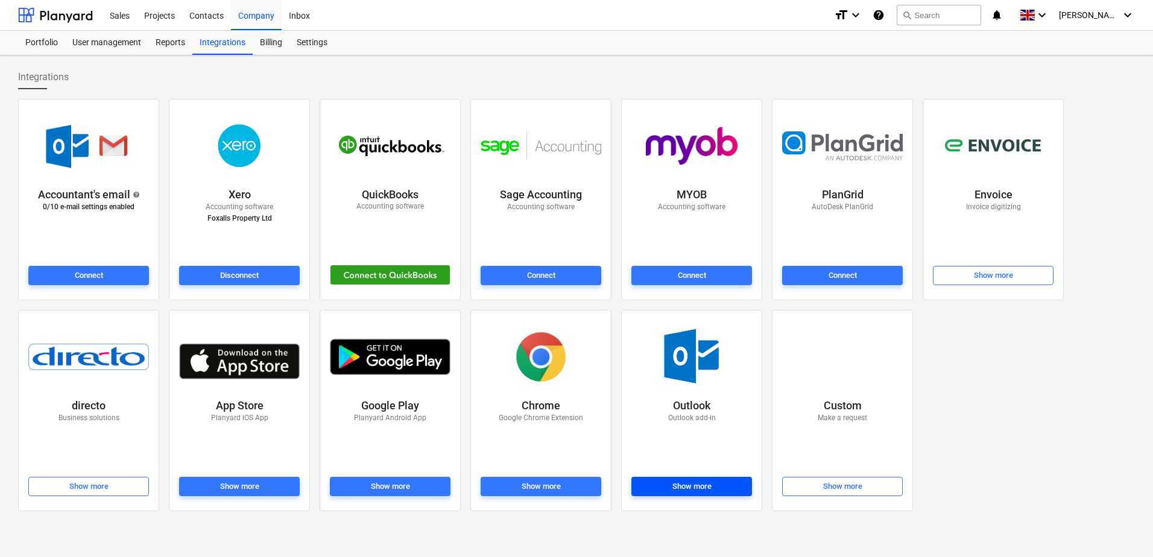
drag, startPoint x: 694, startPoint y: 483, endPoint x: 677, endPoint y: 484, distance: 17.0
click at [677, 484] on div "Show more" at bounding box center [692, 487] width 39 height 14
click at [320, 42] on div "Settings" at bounding box center [312, 43] width 45 height 24
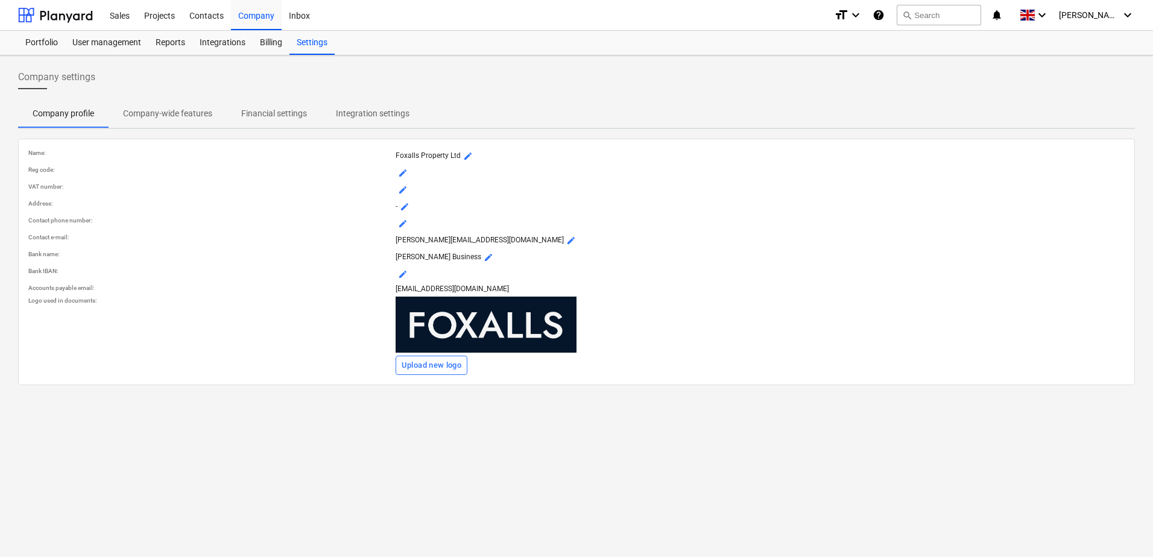
click at [366, 105] on span "Integration settings" at bounding box center [373, 114] width 103 height 20
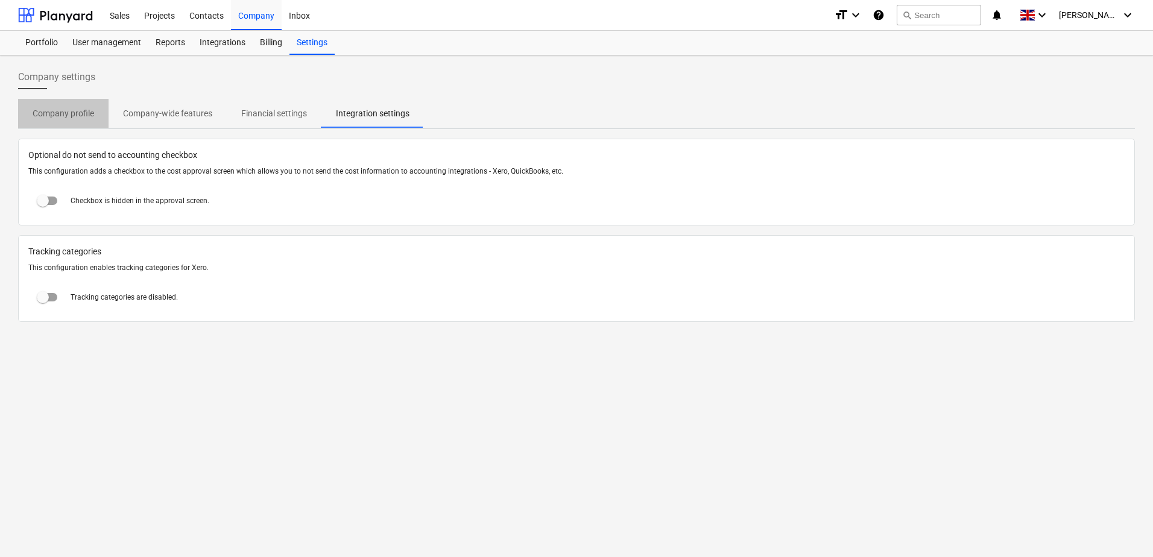
click at [86, 108] on p "Company profile" at bounding box center [64, 113] width 62 height 13
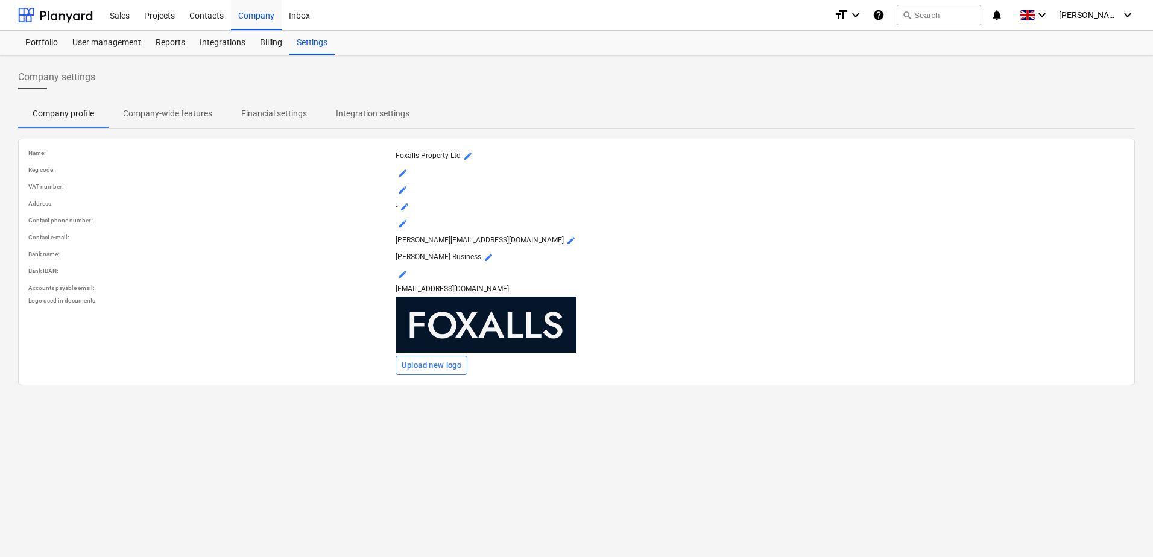
click at [180, 115] on p "Company-wide features" at bounding box center [167, 113] width 89 height 13
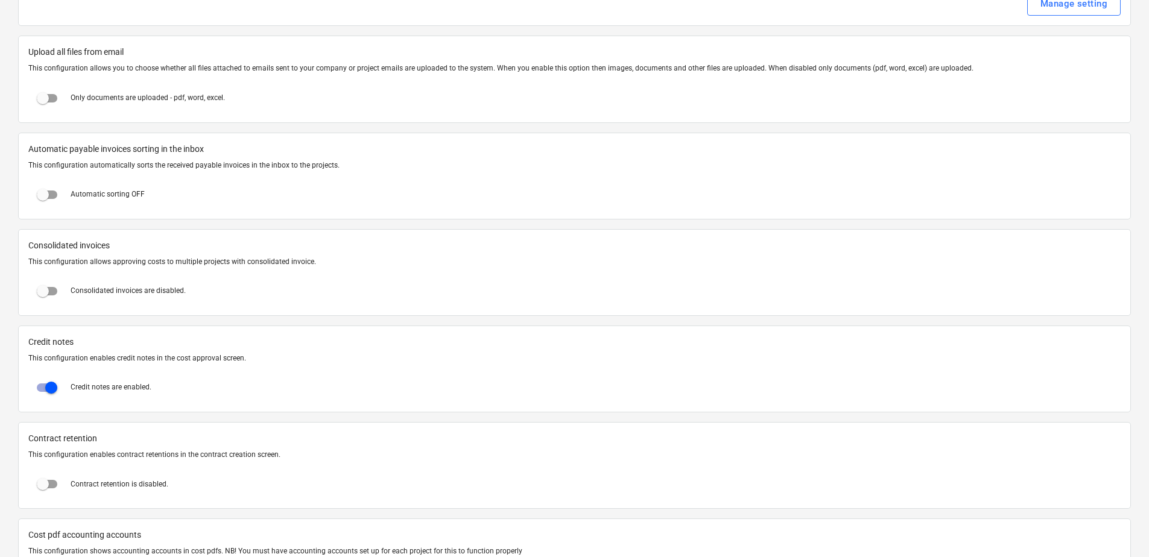
scroll to position [664, 0]
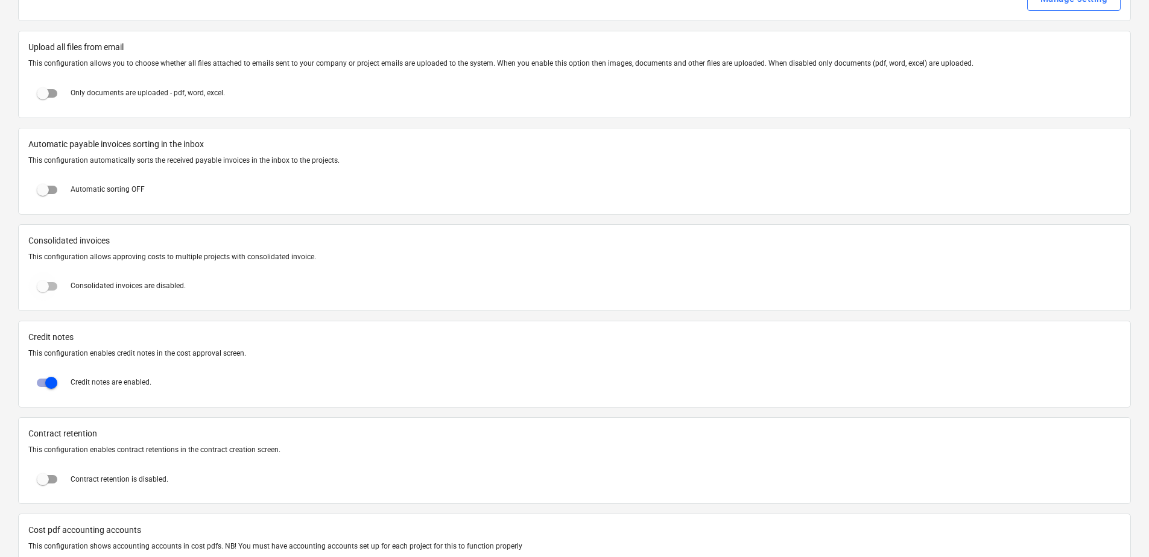
click at [42, 290] on input "checkbox" at bounding box center [42, 286] width 29 height 29
checkbox input "true"
click at [46, 186] on input "checkbox" at bounding box center [42, 190] width 29 height 29
checkbox input "true"
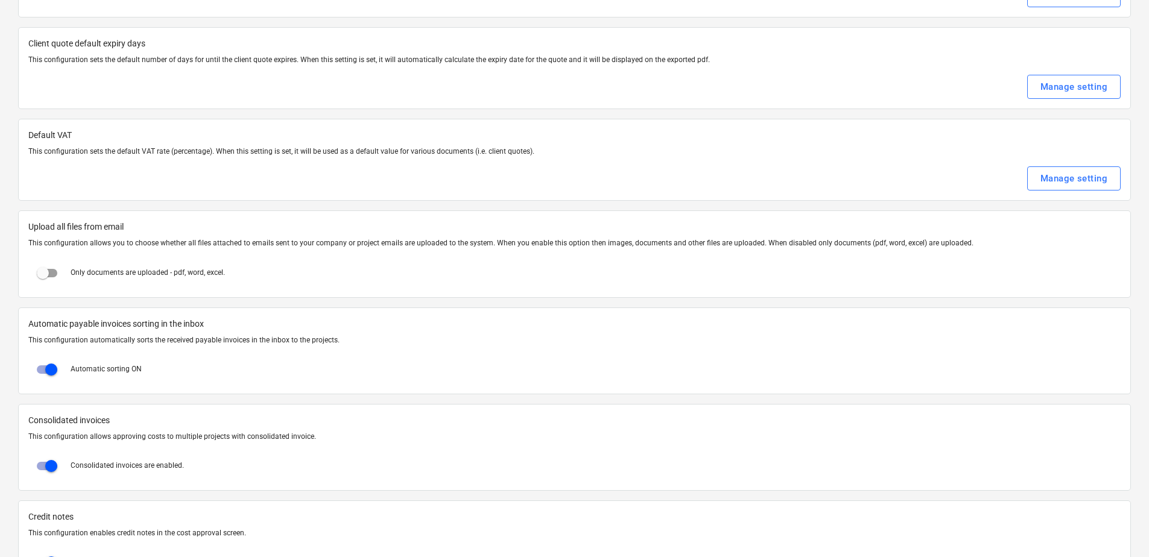
scroll to position [483, 0]
click at [1053, 171] on button "Manage setting" at bounding box center [1074, 180] width 94 height 24
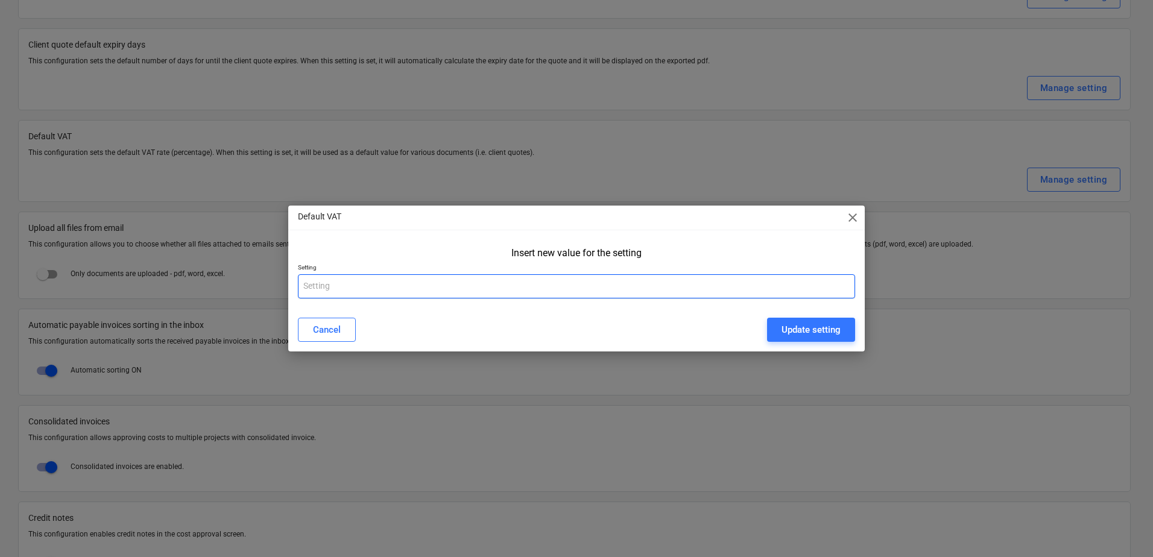
click at [414, 282] on input "text" at bounding box center [576, 286] width 557 height 24
type input "20"
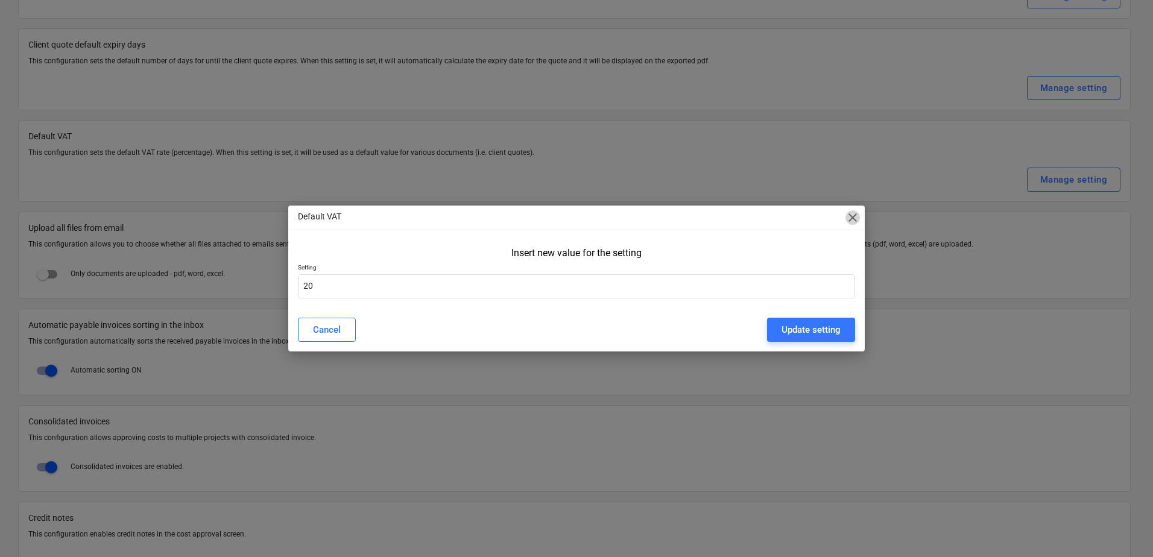
click at [852, 220] on span "close" at bounding box center [853, 218] width 14 height 14
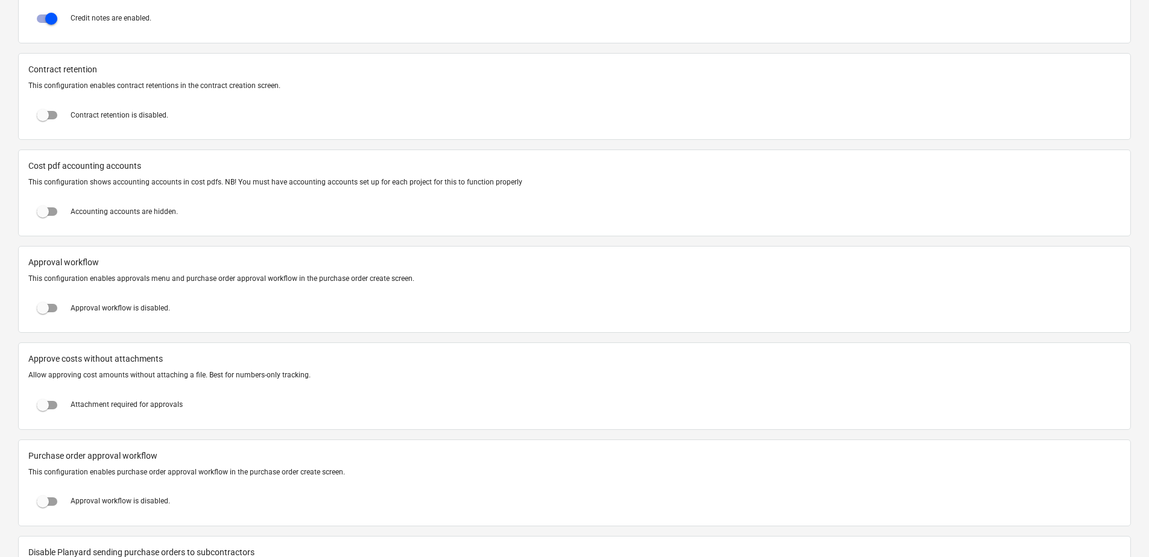
scroll to position [905, 0]
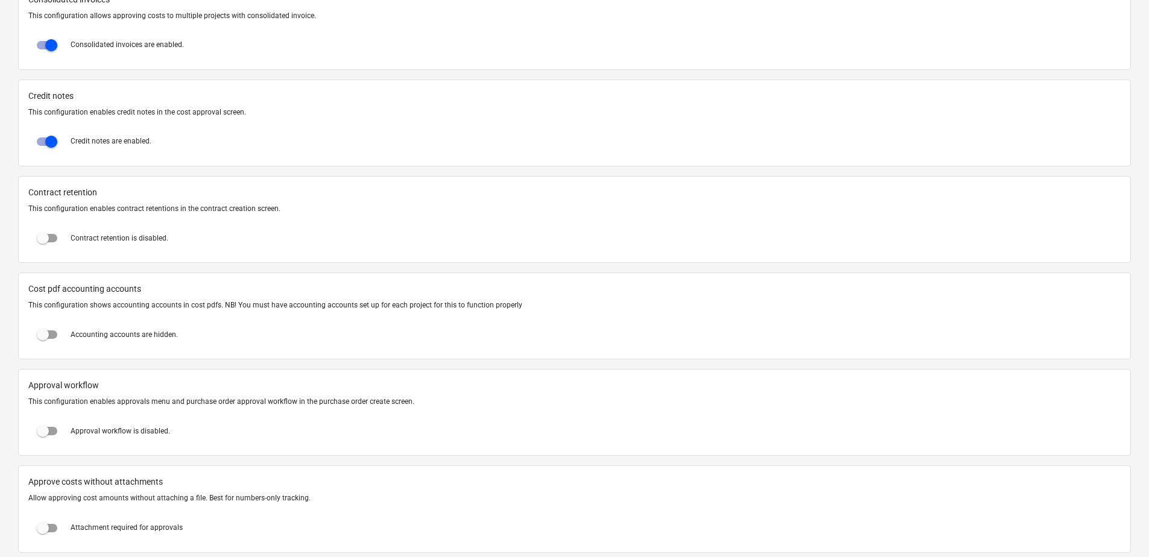
click at [52, 233] on input "checkbox" at bounding box center [42, 238] width 29 height 29
checkbox input "true"
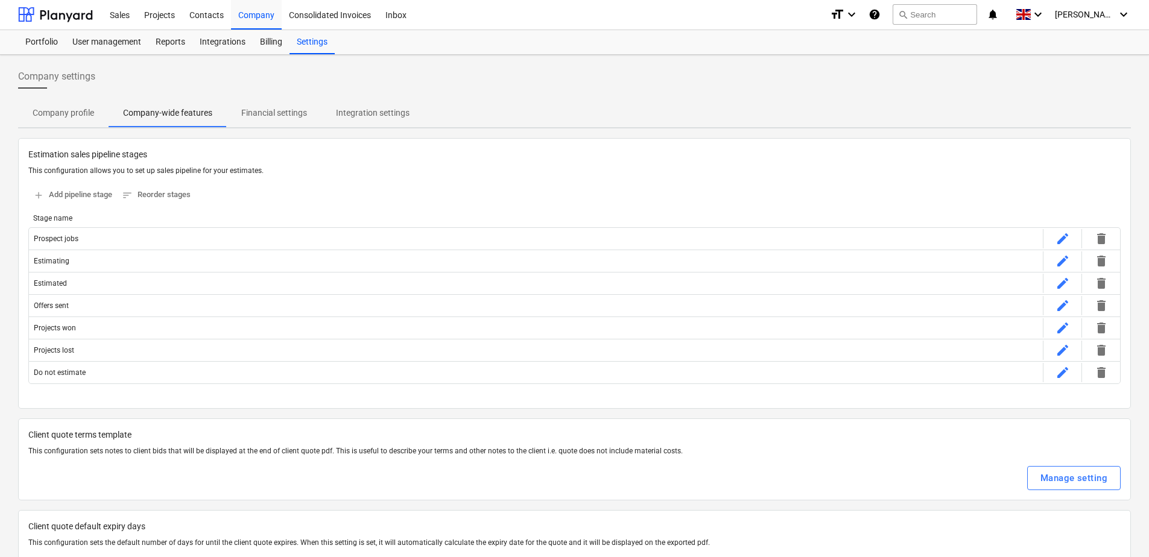
scroll to position [0, 0]
click at [284, 115] on p "Financial settings" at bounding box center [274, 113] width 66 height 13
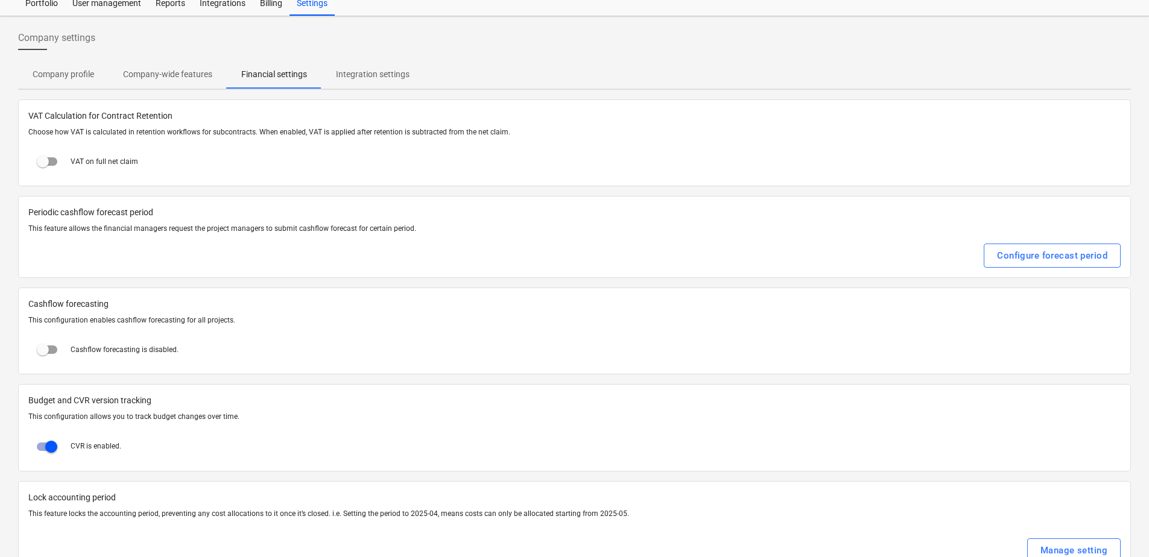
scroll to position [60, 0]
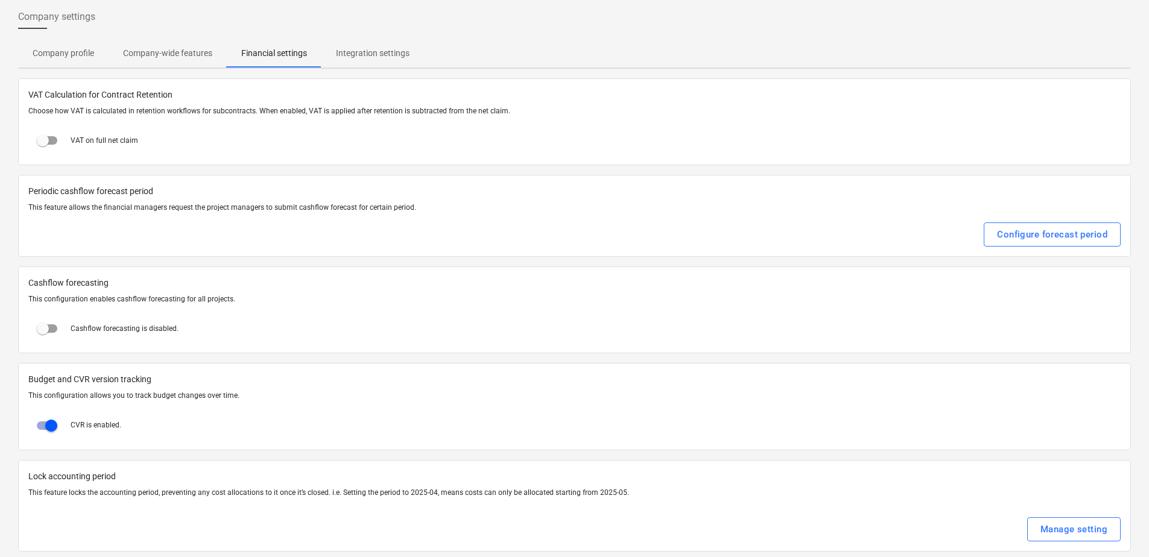
click at [46, 329] on input "checkbox" at bounding box center [42, 328] width 29 height 29
checkbox input "true"
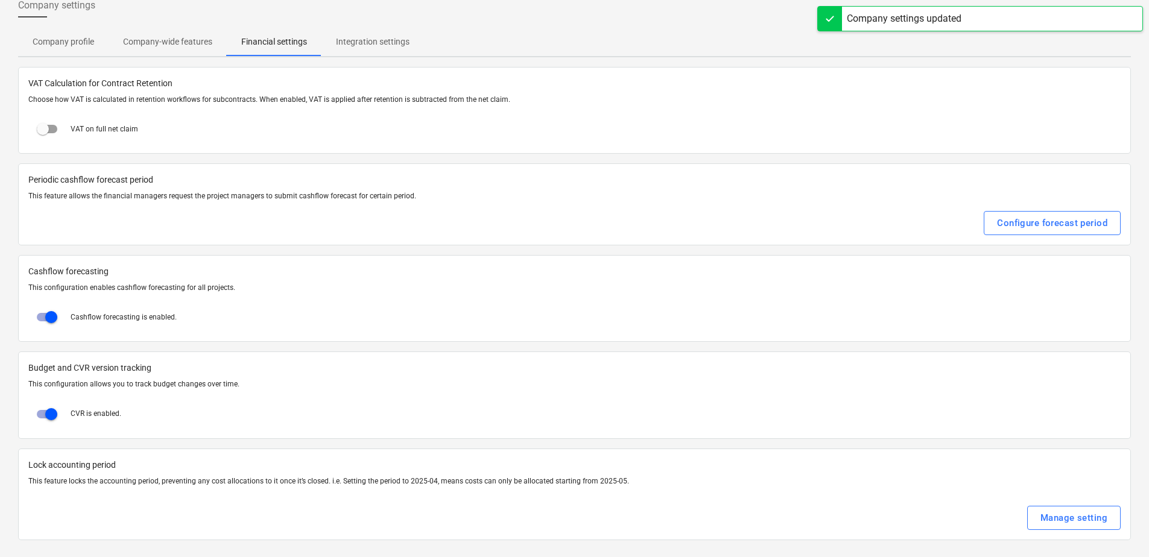
scroll to position [74, 0]
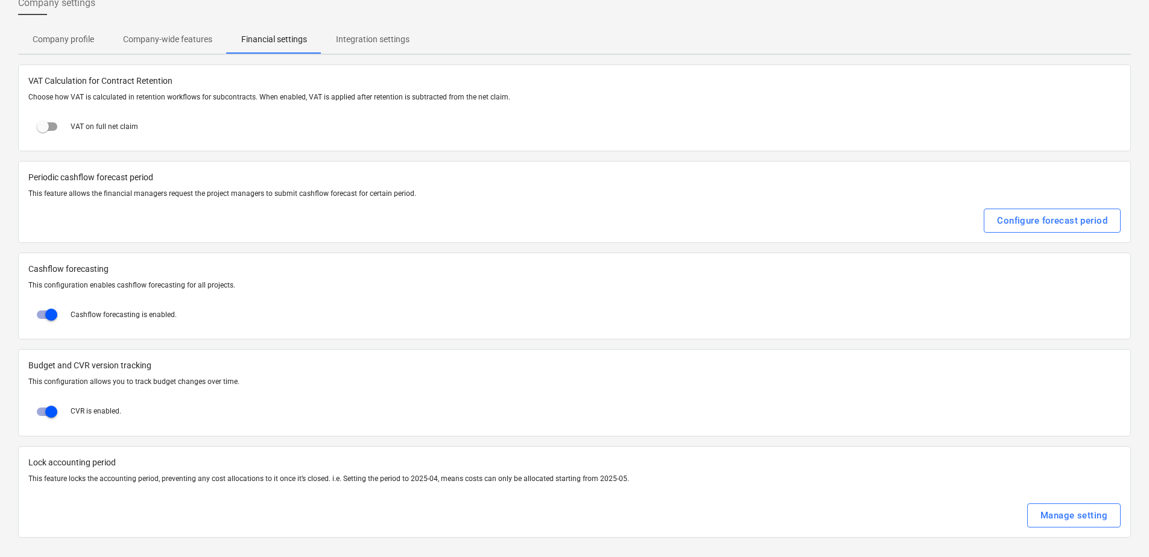
click at [334, 45] on span "Integration settings" at bounding box center [373, 40] width 103 height 20
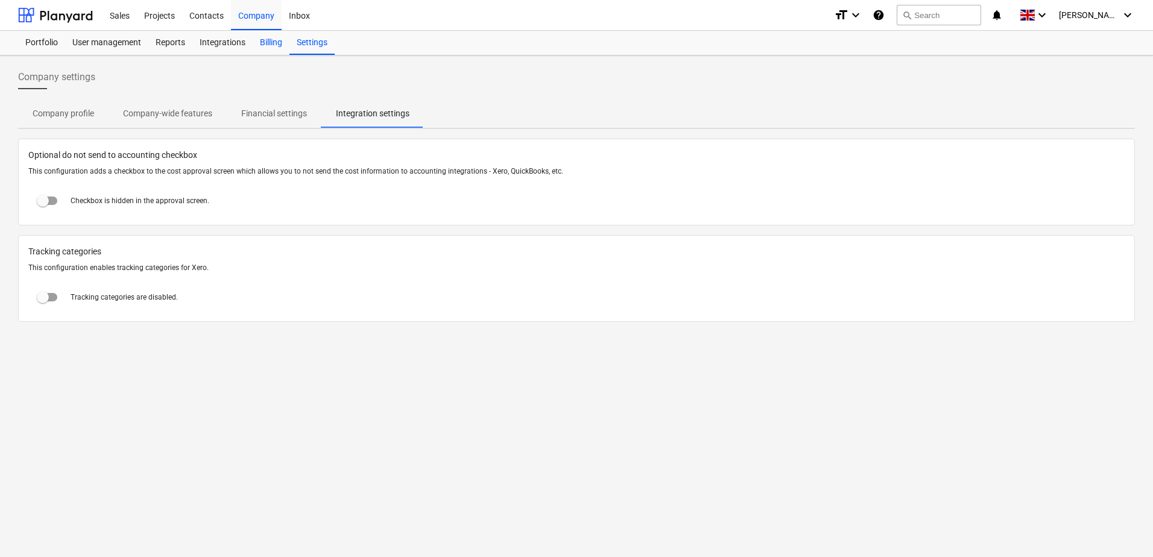
click at [273, 40] on div "Billing" at bounding box center [271, 43] width 37 height 24
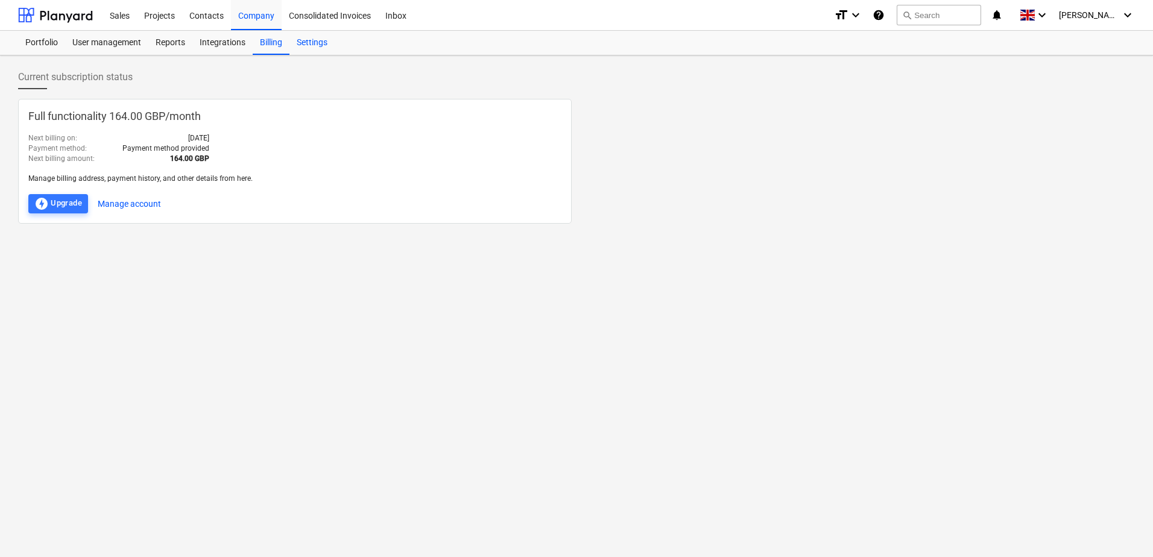
click at [317, 45] on div "Settings" at bounding box center [312, 43] width 45 height 24
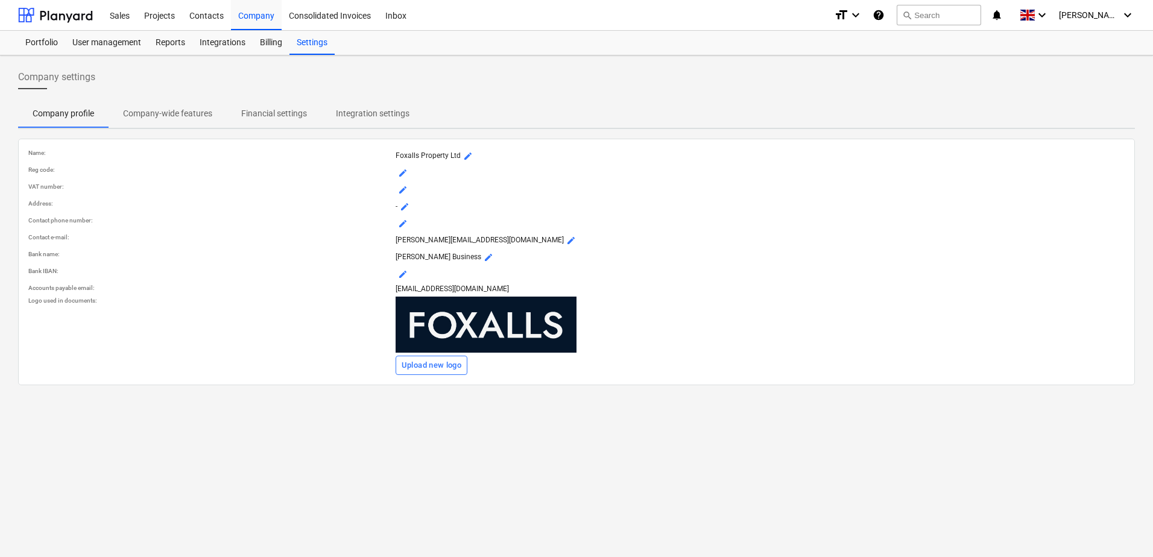
click at [194, 112] on p "Company-wide features" at bounding box center [167, 113] width 89 height 13
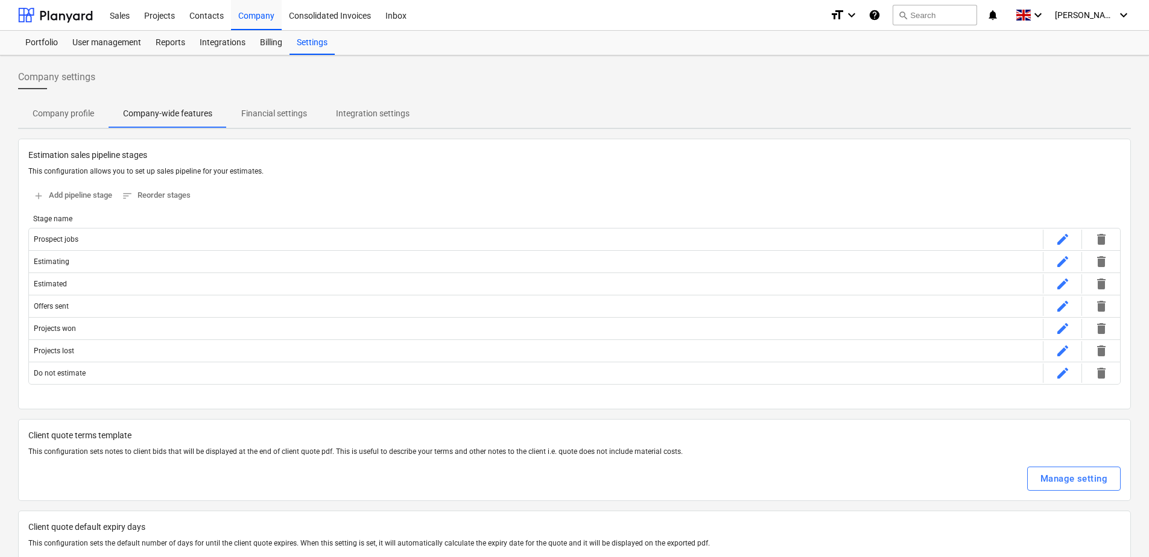
click at [271, 117] on p "Financial settings" at bounding box center [274, 113] width 66 height 13
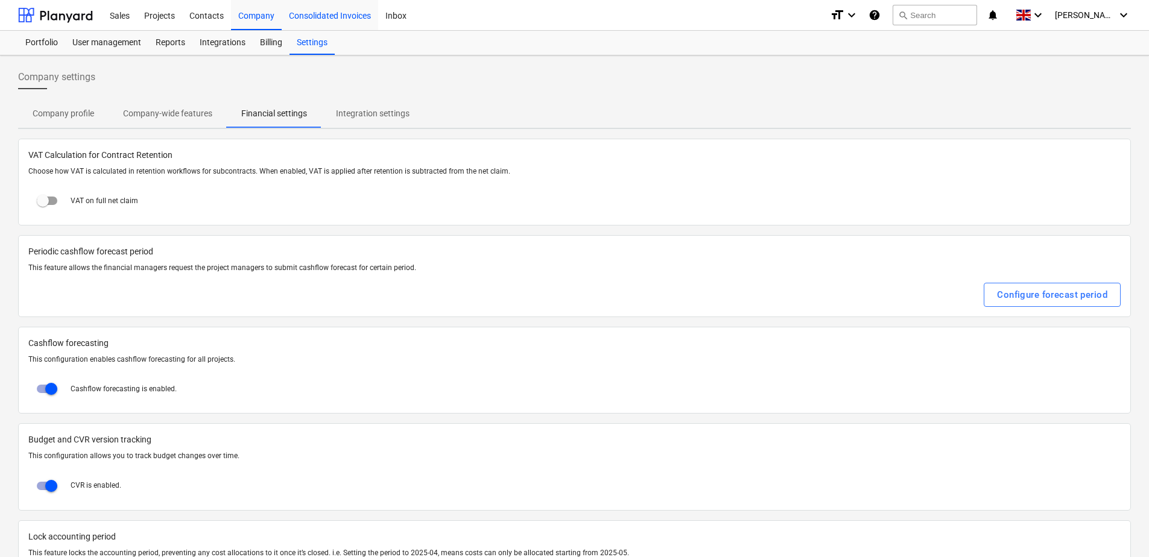
click at [317, 16] on div "Consolidated Invoices" at bounding box center [330, 14] width 97 height 31
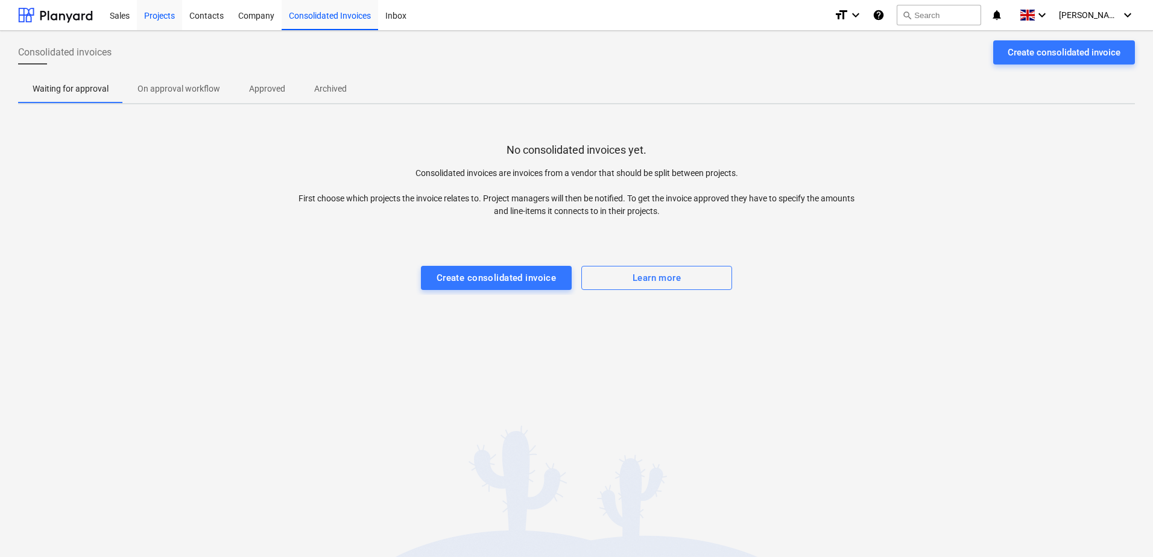
click at [157, 17] on div "Projects" at bounding box center [159, 14] width 45 height 31
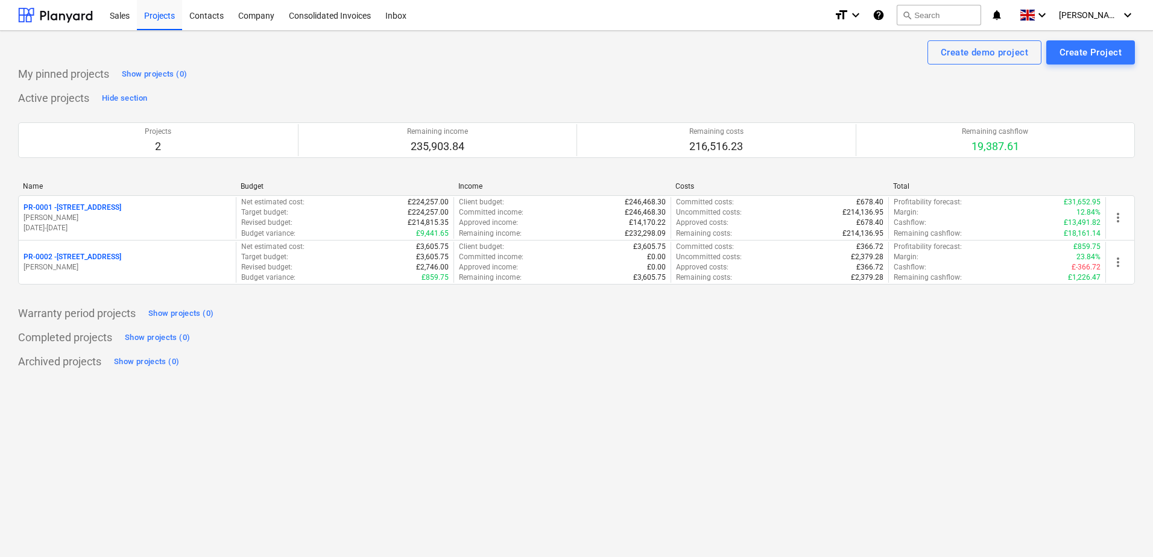
click at [121, 208] on p "PR-0001 - 129 Lower Richmond Road, SW15 1EZ" at bounding box center [73, 208] width 98 height 10
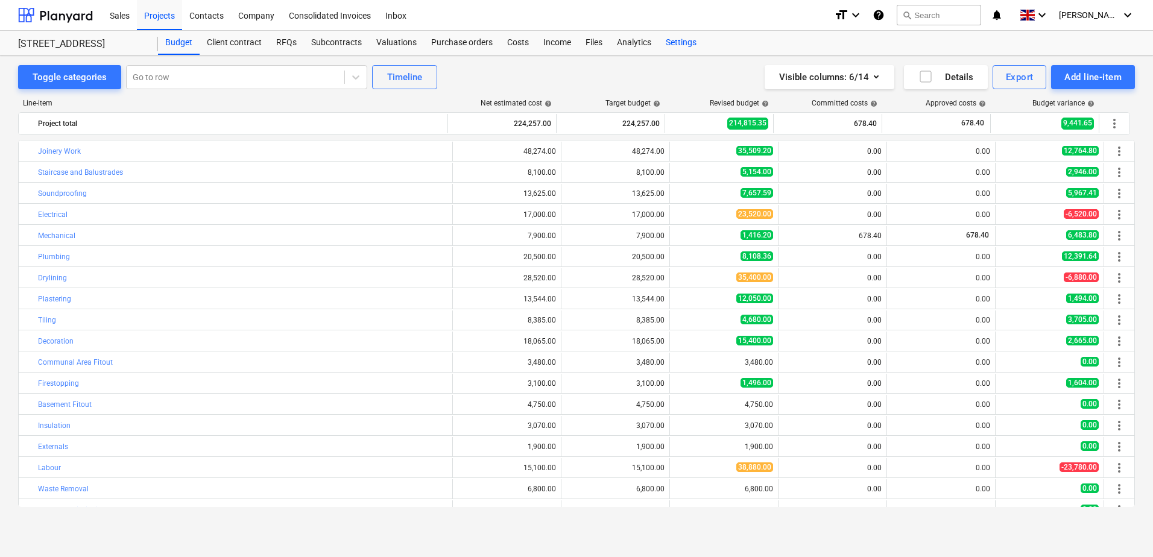
click at [659, 39] on div "Settings" at bounding box center [681, 43] width 45 height 24
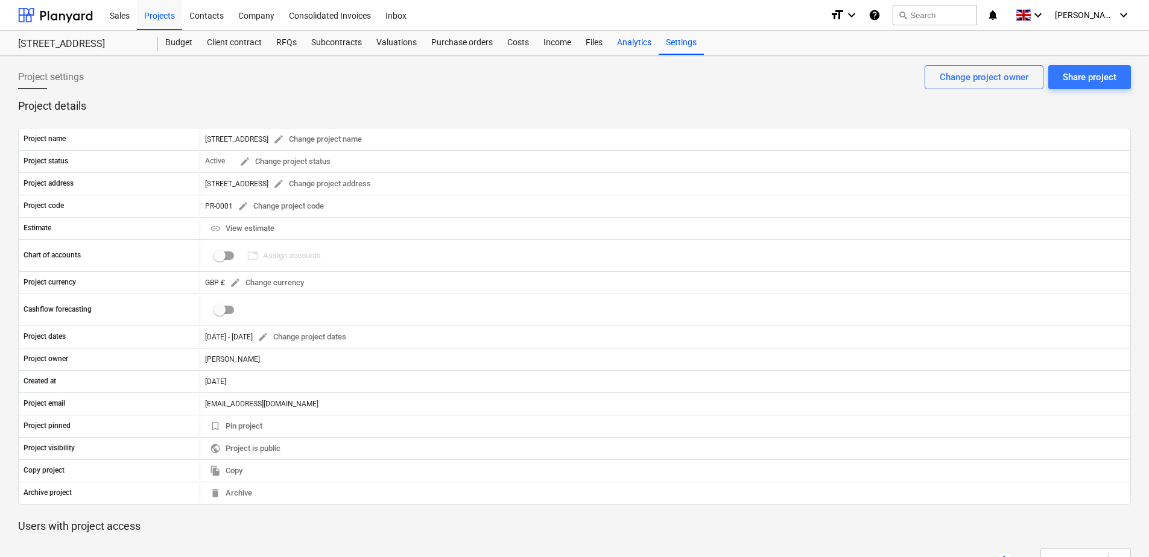
click at [644, 41] on div "Analytics" at bounding box center [634, 43] width 49 height 24
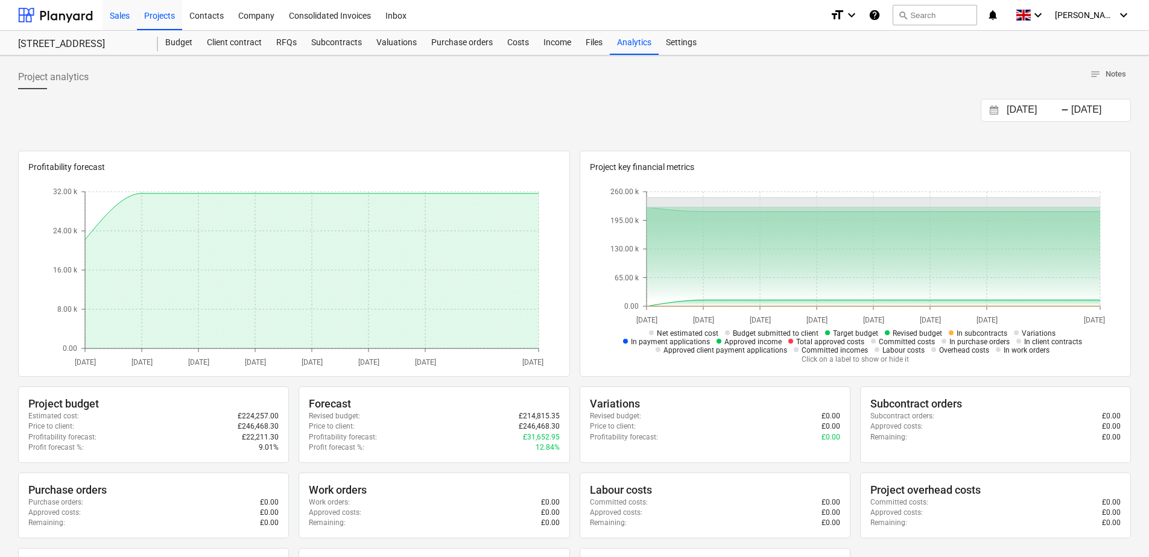
click at [124, 16] on div "Sales" at bounding box center [120, 14] width 34 height 31
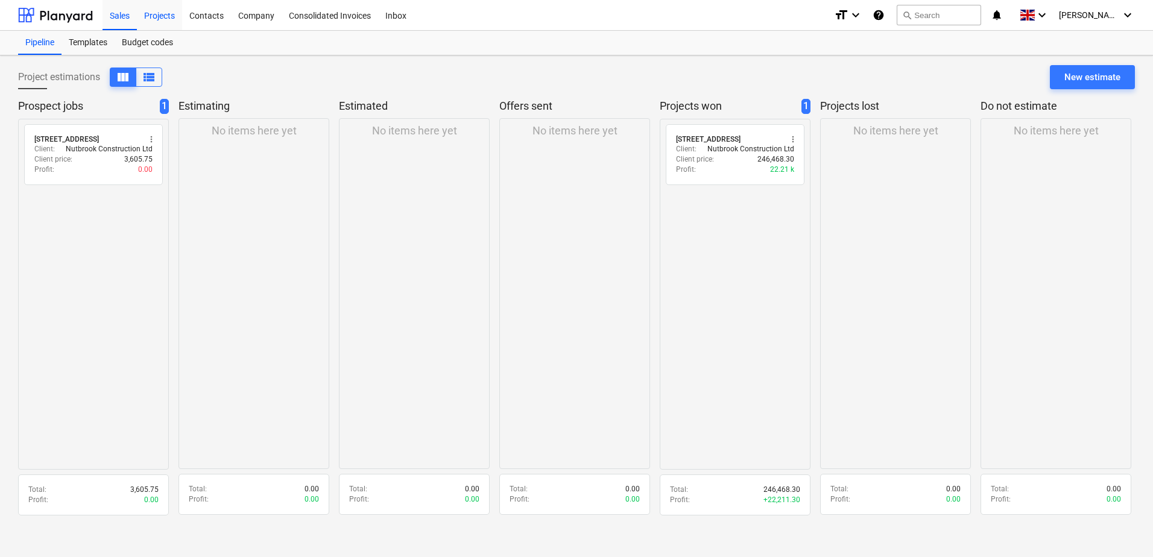
click at [161, 18] on div "Projects" at bounding box center [159, 14] width 45 height 31
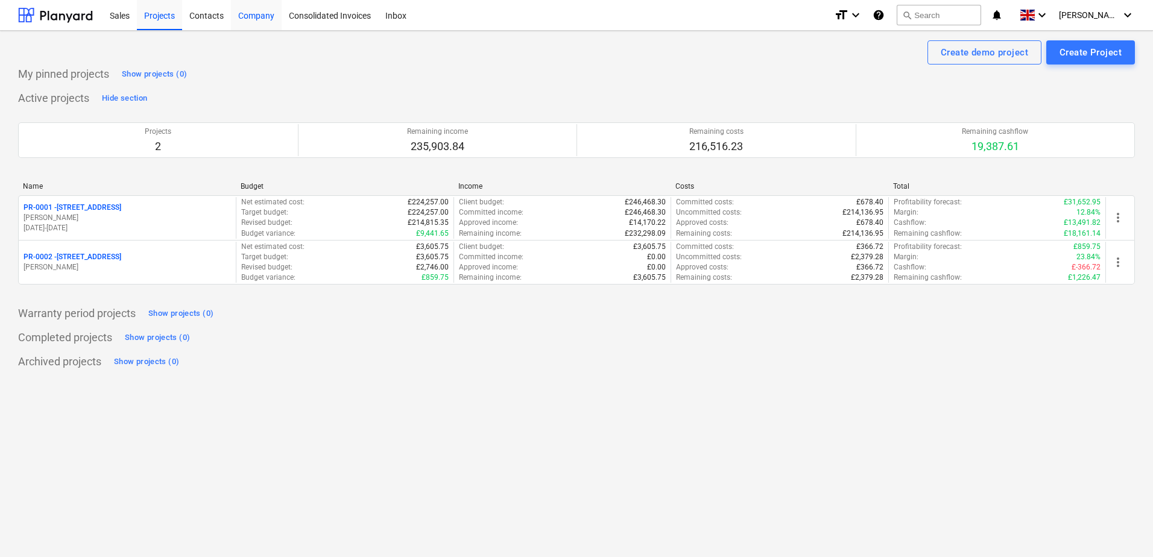
click at [250, 25] on div "Company" at bounding box center [256, 14] width 51 height 31
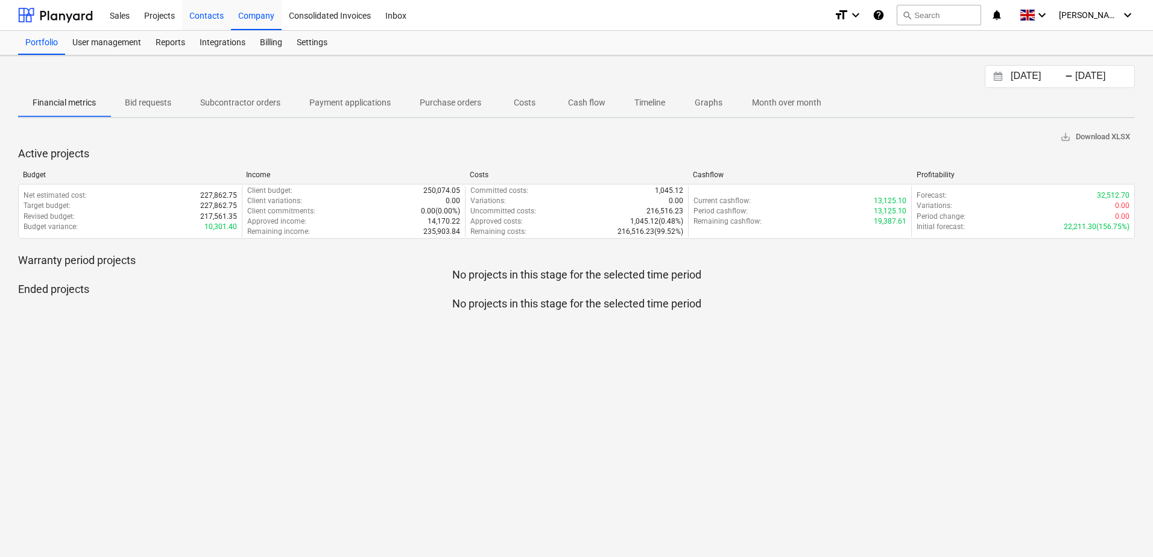
click at [197, 20] on div "Contacts" at bounding box center [206, 14] width 49 height 31
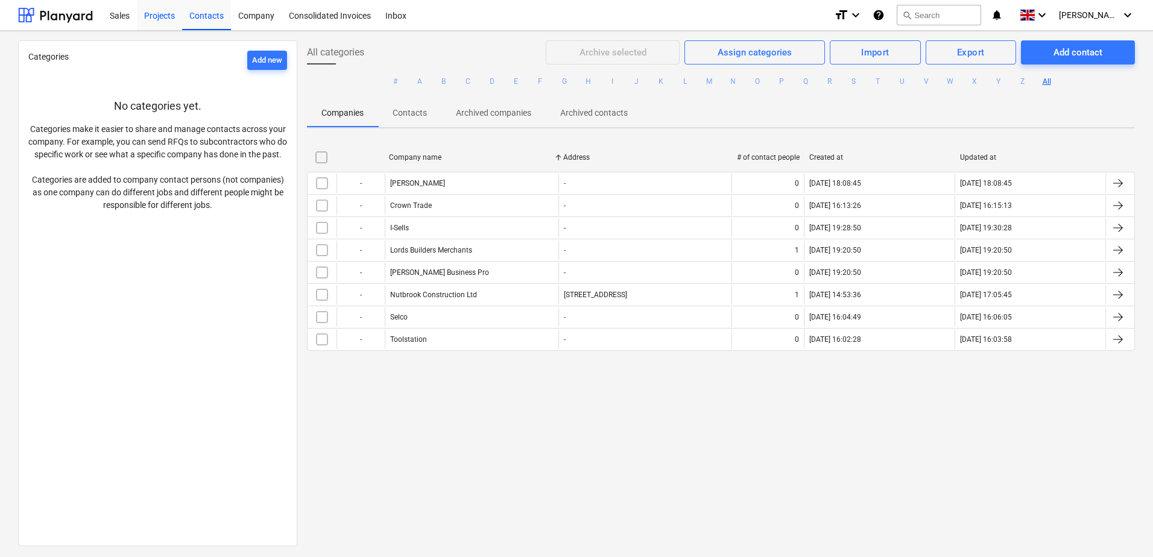
click at [161, 16] on div "Projects" at bounding box center [159, 14] width 45 height 31
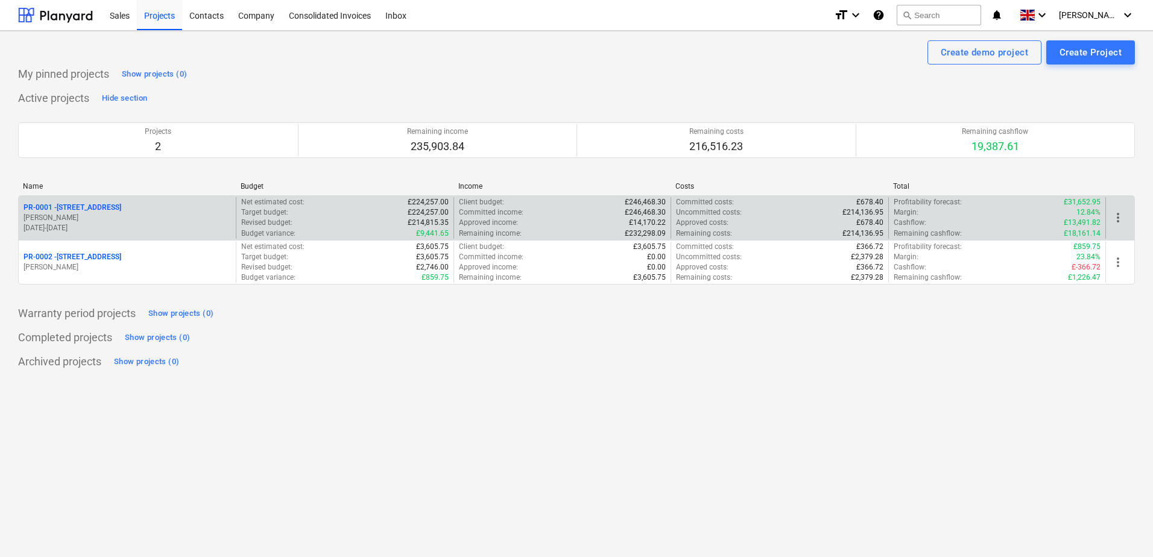
click at [144, 218] on p "[PERSON_NAME]" at bounding box center [128, 218] width 208 height 10
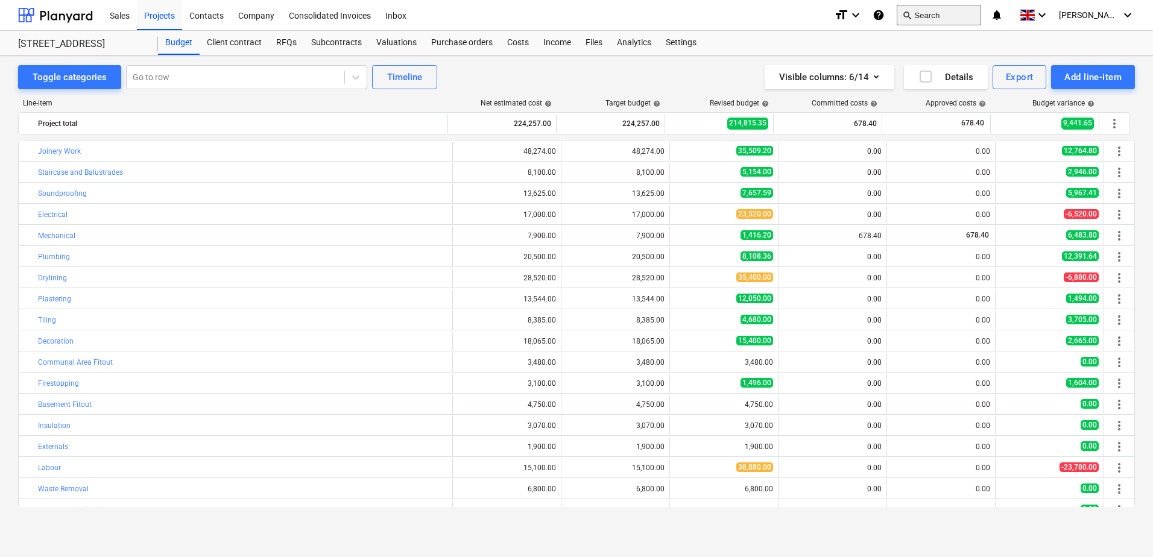
click at [956, 15] on button "search Search" at bounding box center [939, 15] width 84 height 21
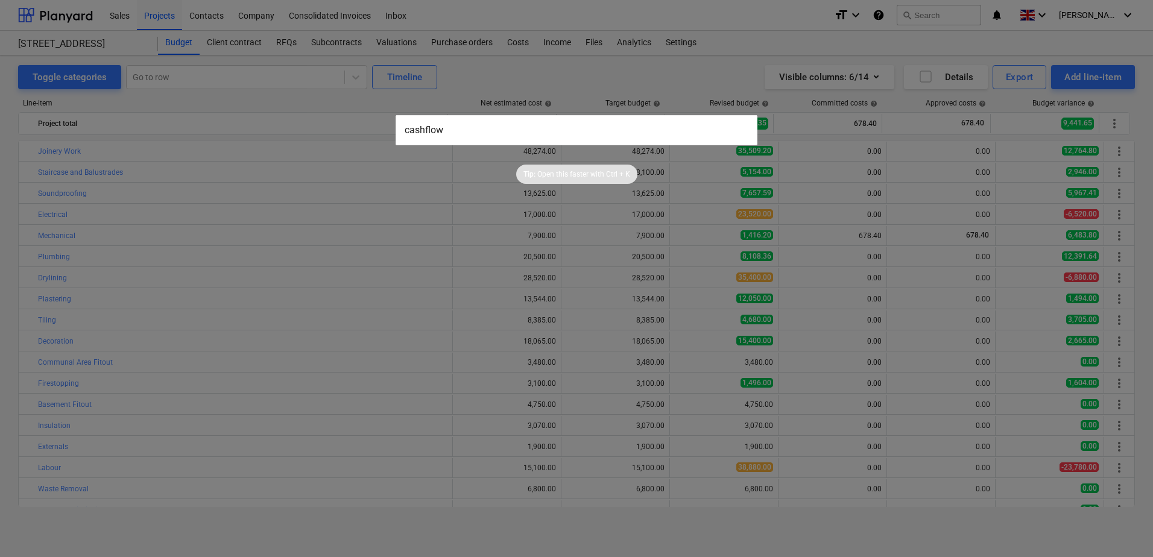
type input "cashflow"
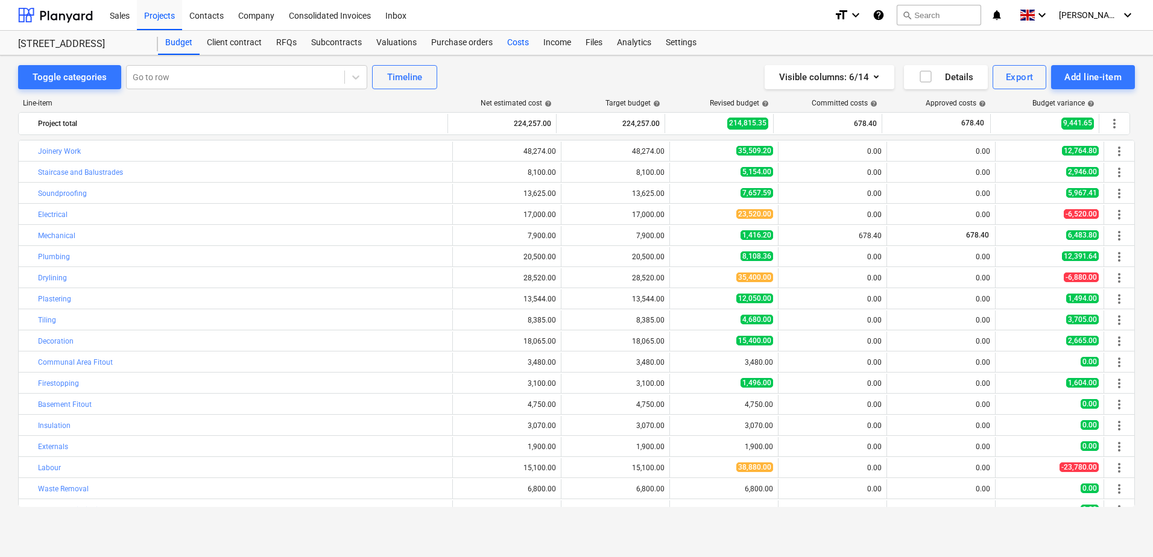
click at [519, 43] on div "Costs" at bounding box center [518, 43] width 36 height 24
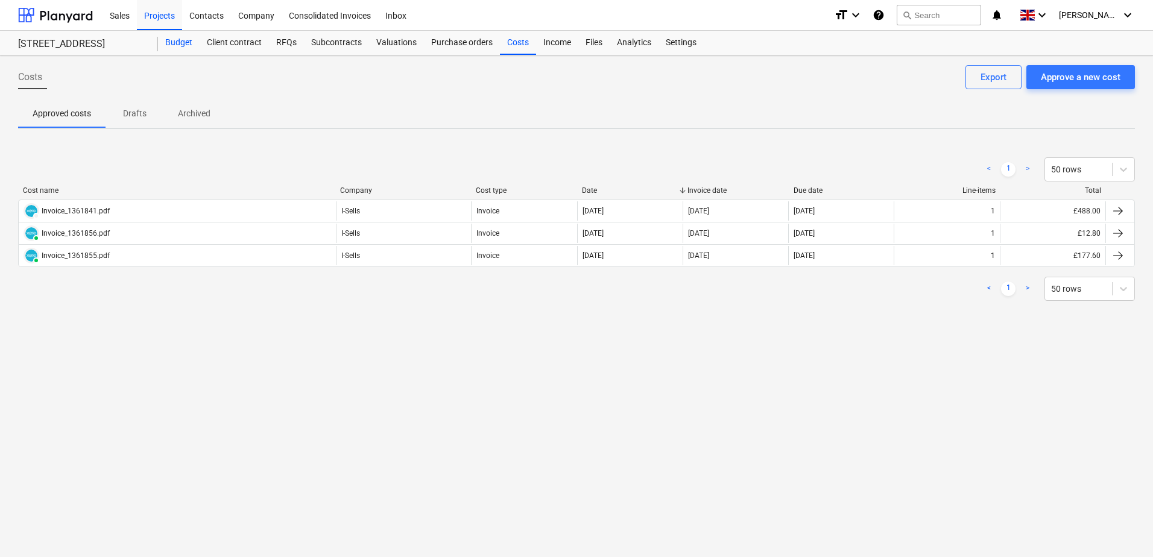
click at [180, 40] on div "Budget" at bounding box center [179, 43] width 42 height 24
